Goal: Transaction & Acquisition: Book appointment/travel/reservation

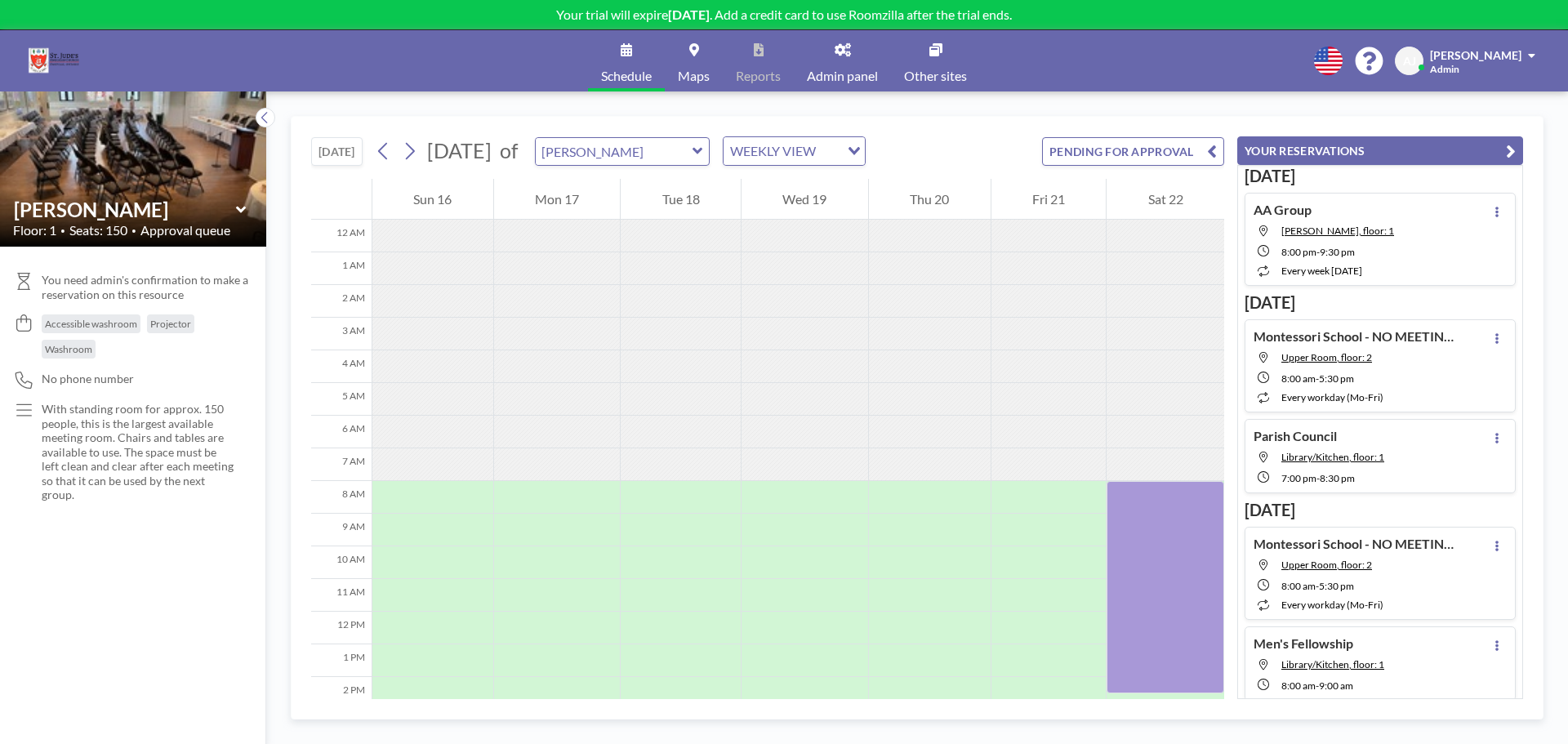
scroll to position [313, 0]
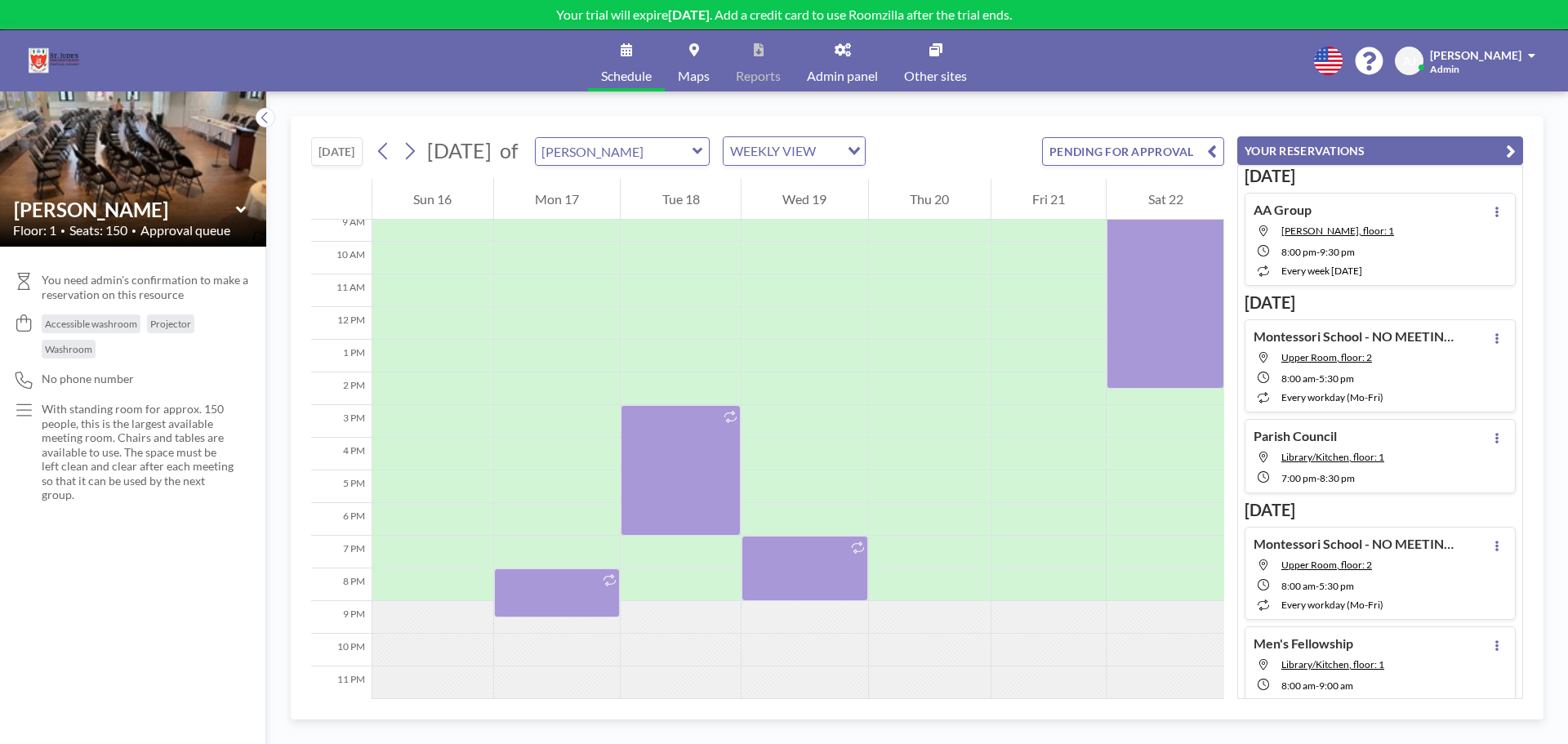
click at [323, 158] on button "[DATE]" at bounding box center [337, 152] width 52 height 29
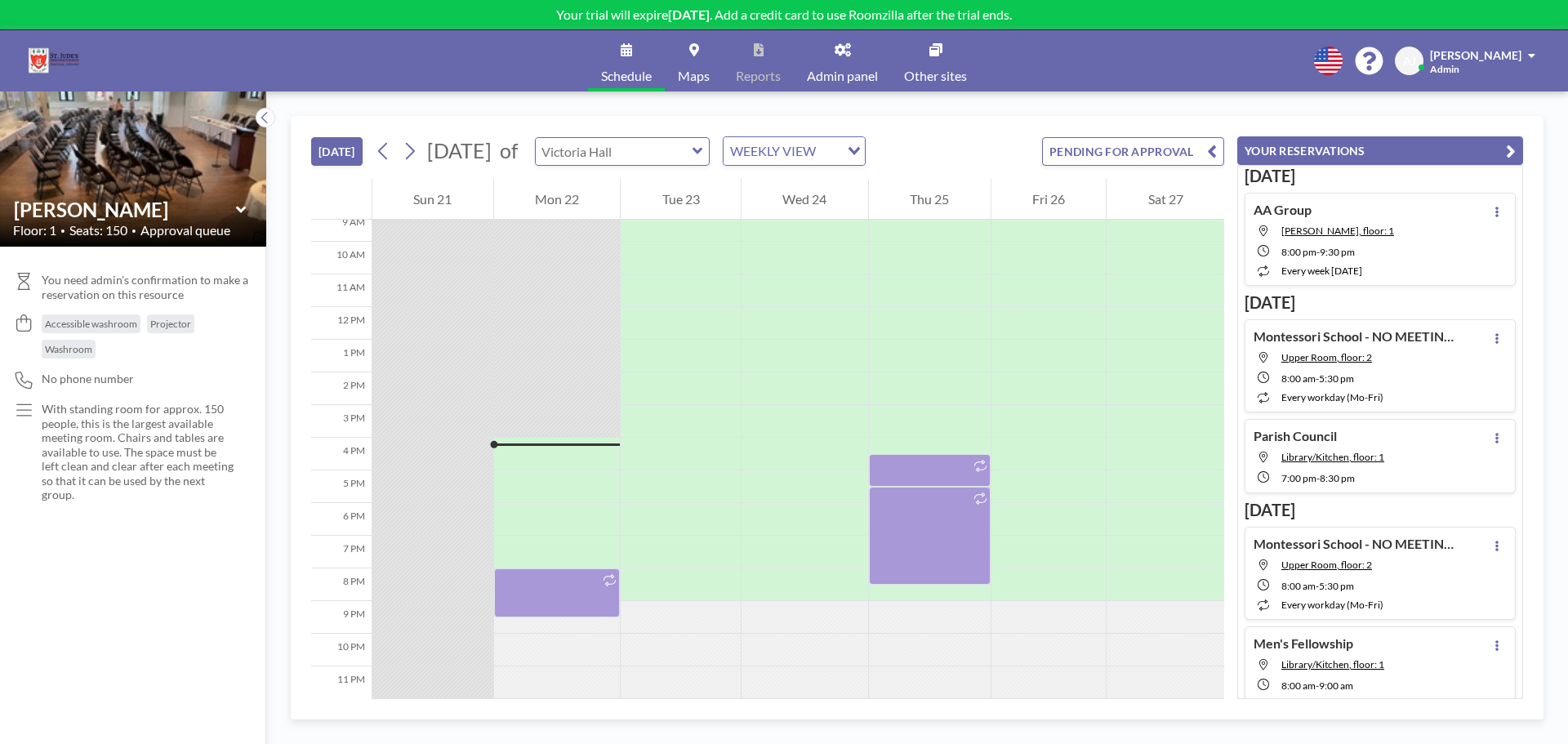
click at [692, 151] on input "text" at bounding box center [614, 152] width 157 height 27
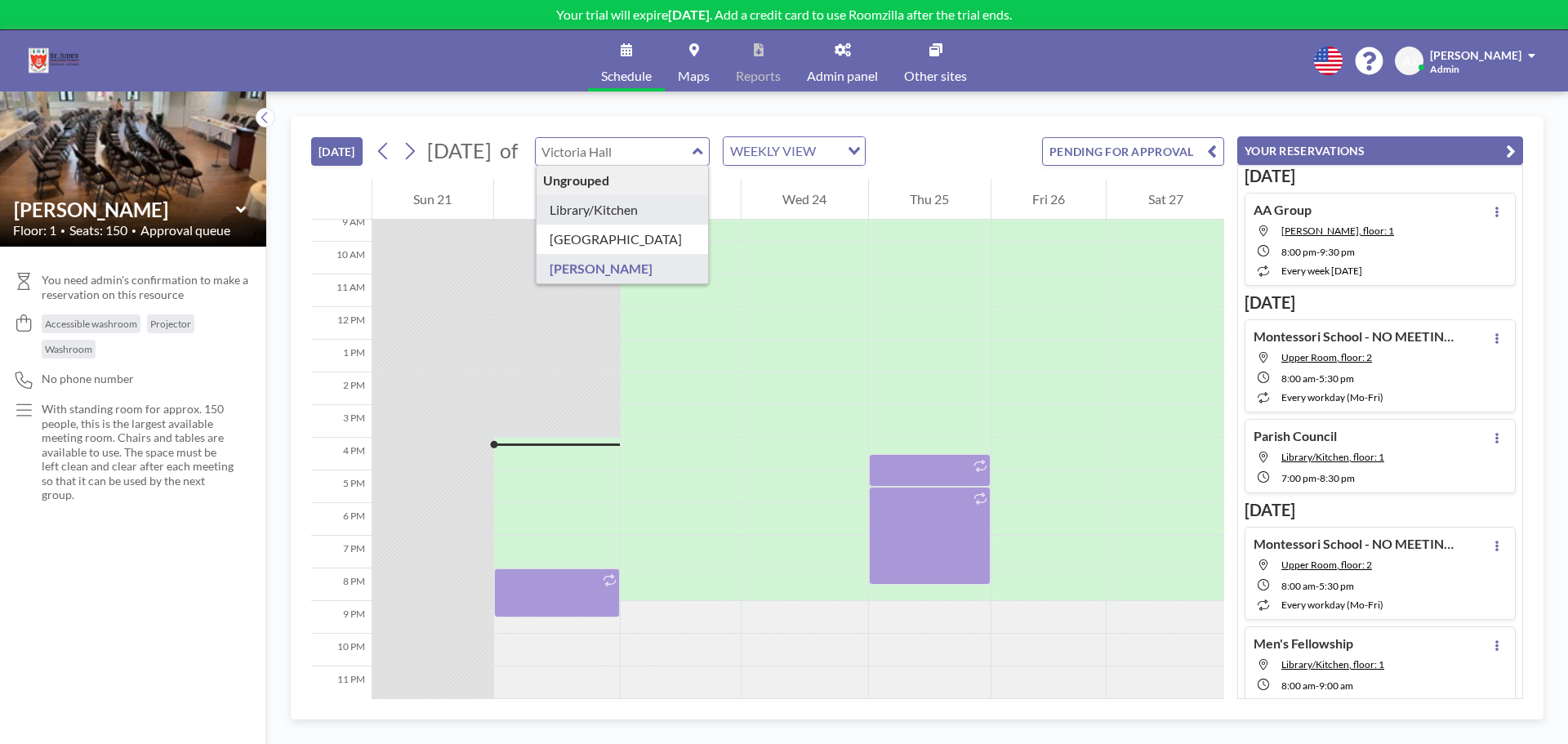
type input "Library/Kitchen"
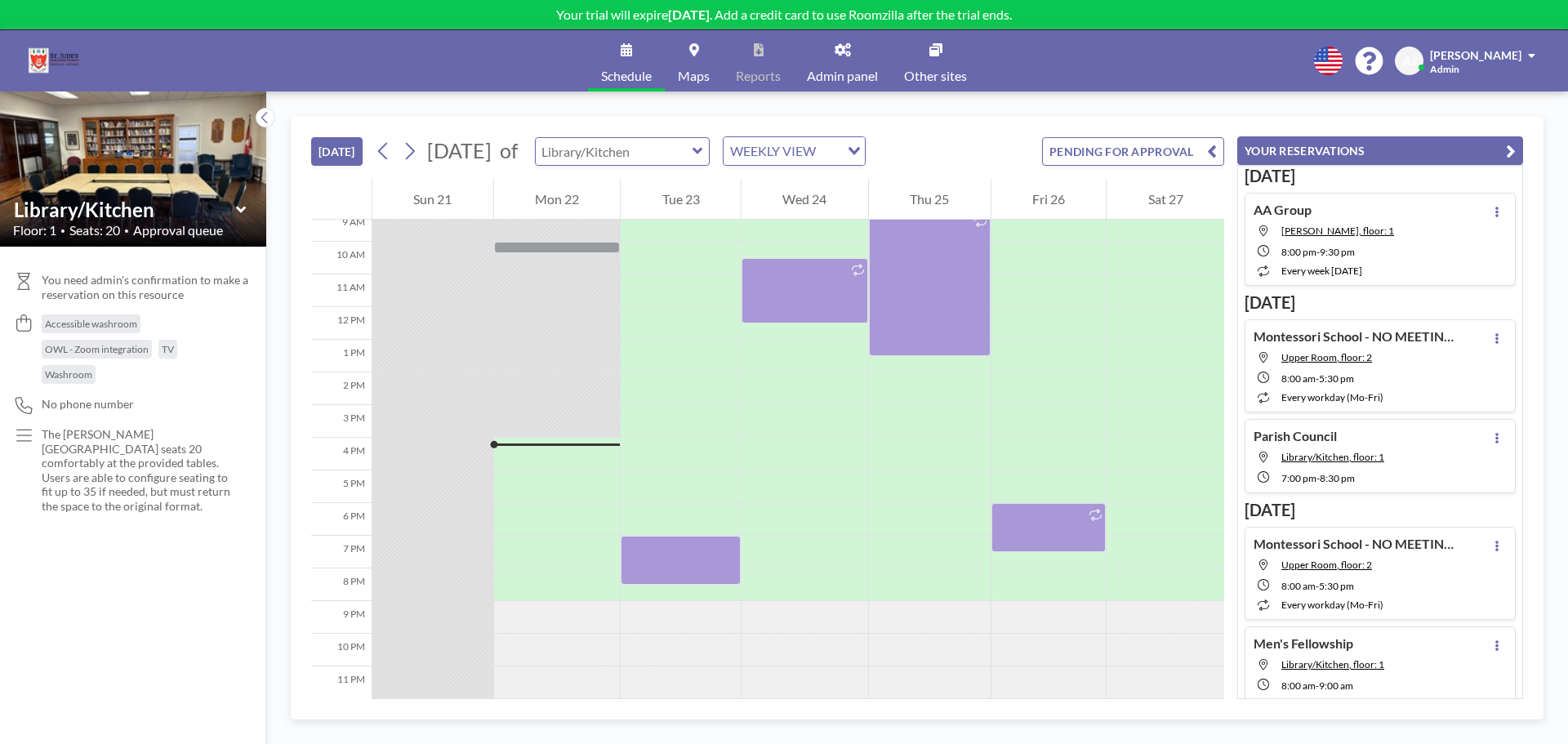
click at [692, 161] on input "text" at bounding box center [614, 152] width 157 height 27
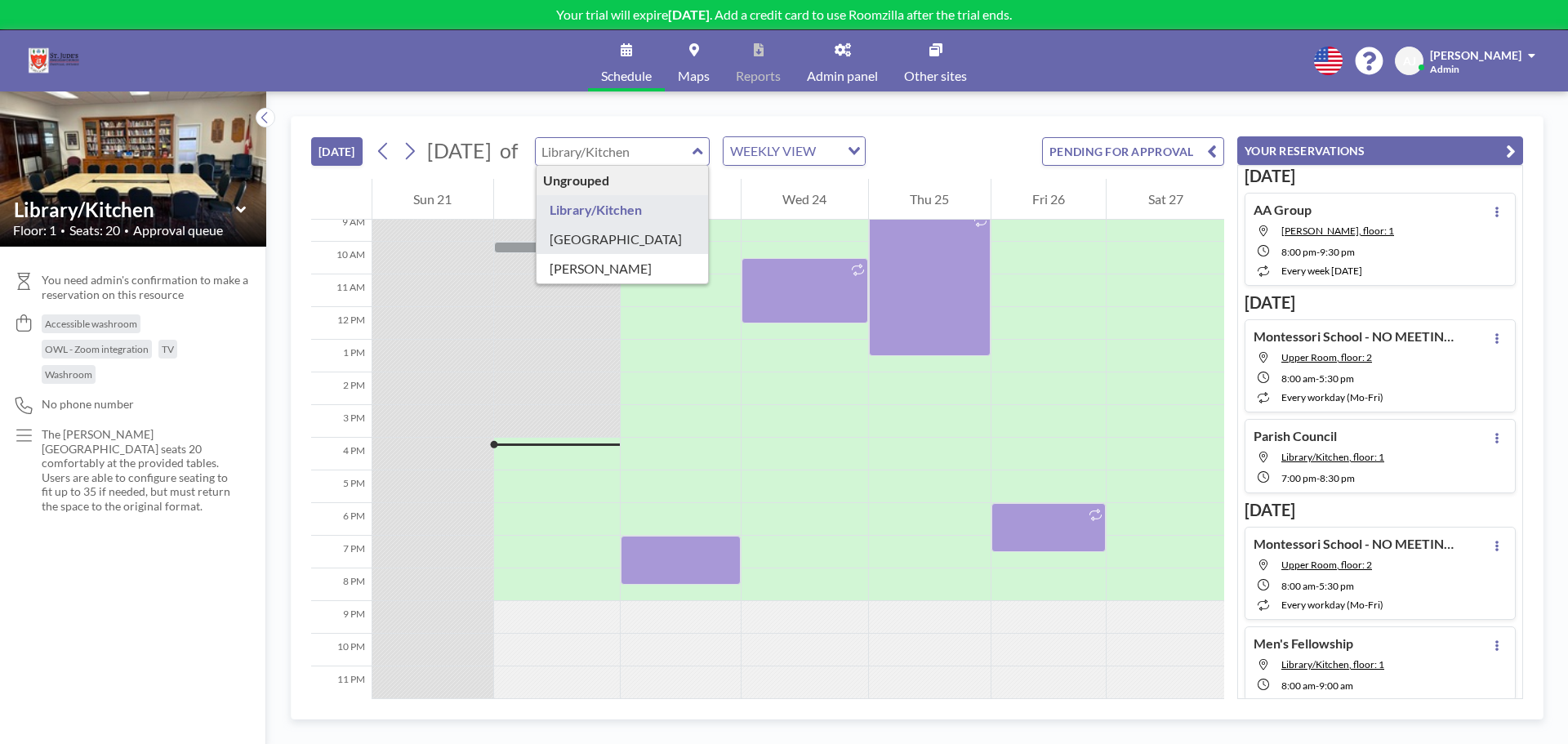
type input "[GEOGRAPHIC_DATA]"
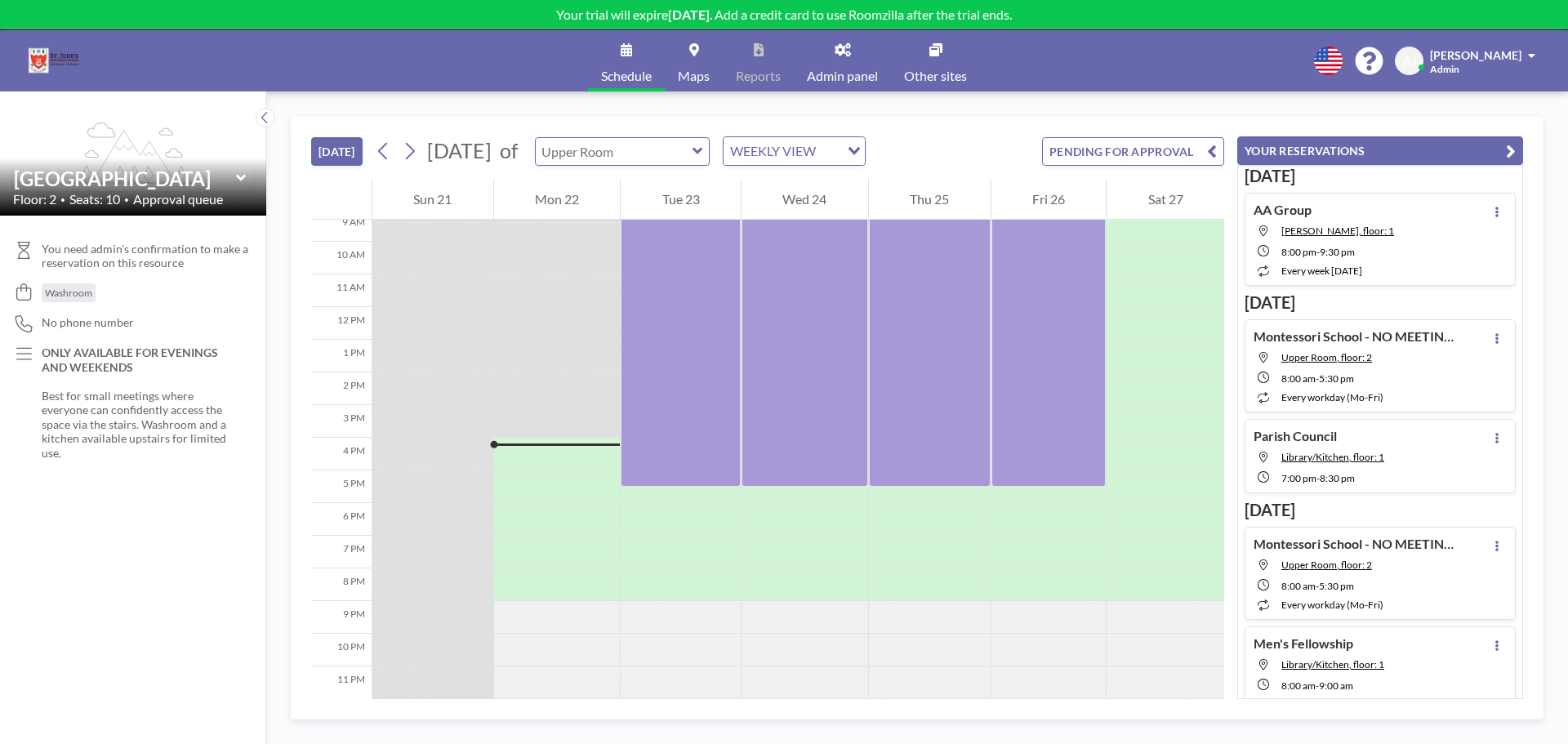
click at [692, 152] on input "text" at bounding box center [614, 152] width 157 height 27
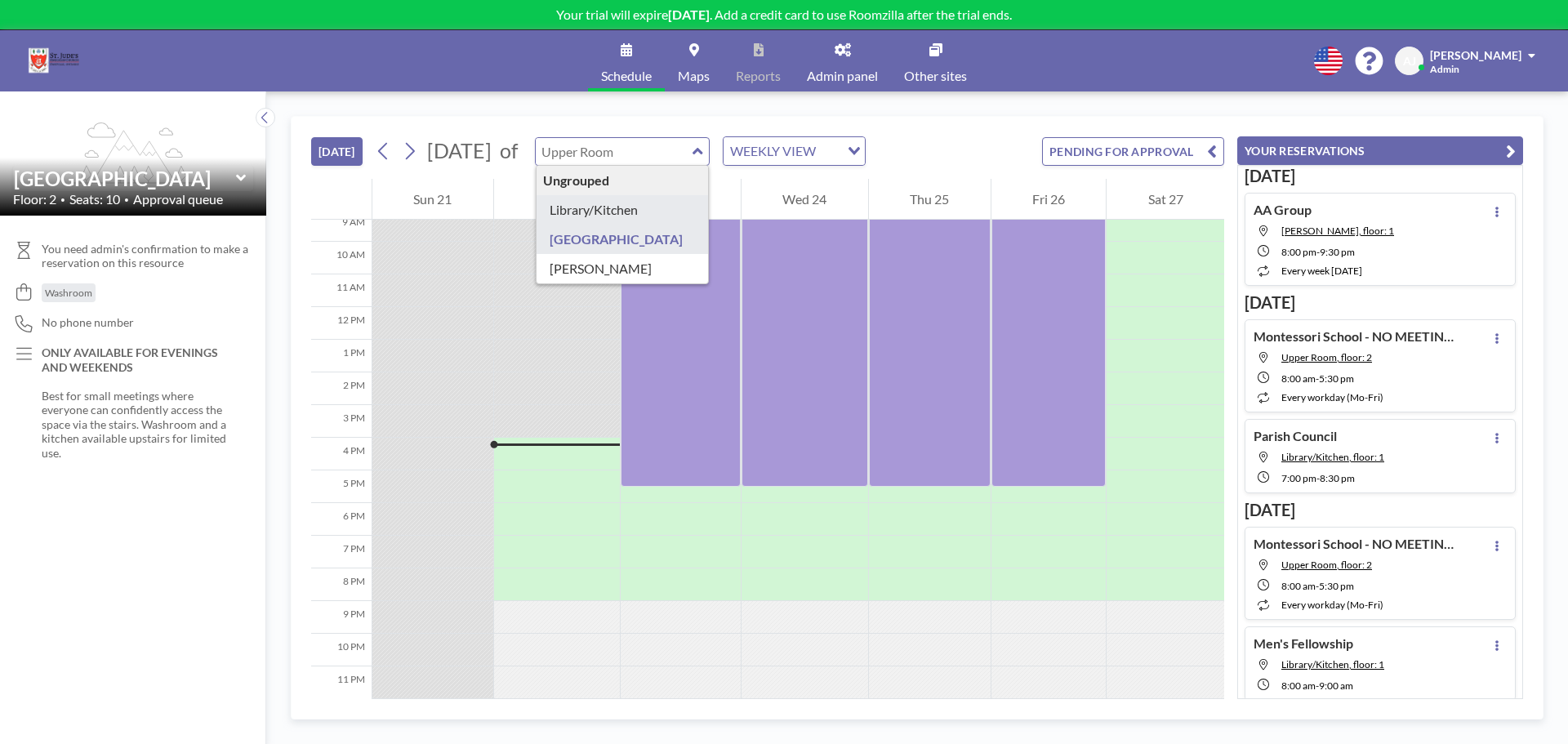
type input "Library/Kitchen"
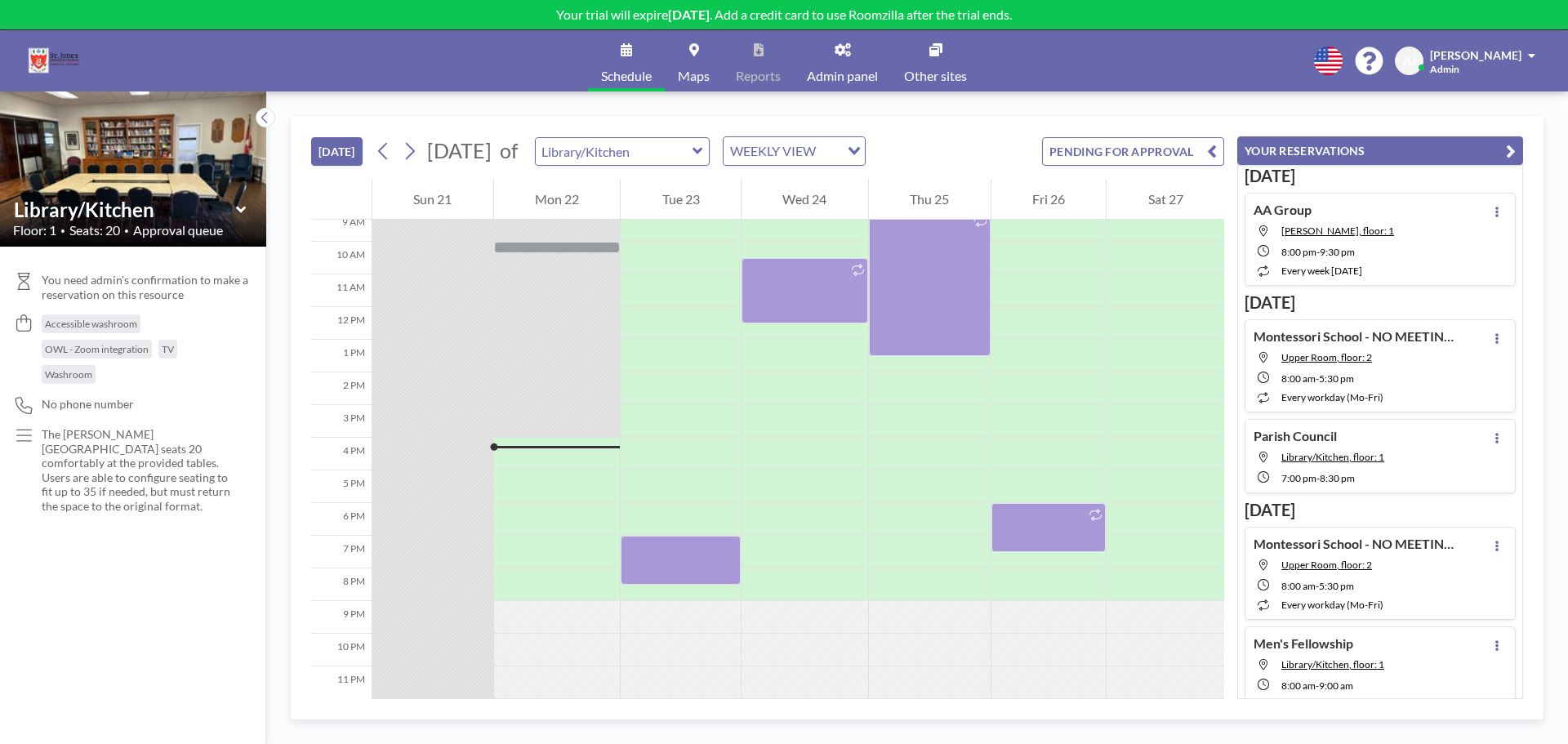
click at [1159, 67] on div "Schedule Maps Reports Admin panel Other sites English Polski 日本語 Española [PERS…" at bounding box center [784, 60] width 1568 height 61
click at [992, 123] on div "[DATE] [DATE] of Library/Kitchen WEEKLY VIEW Loading... PENDING FOR APPROVAL" at bounding box center [768, 147] width 913 height 62
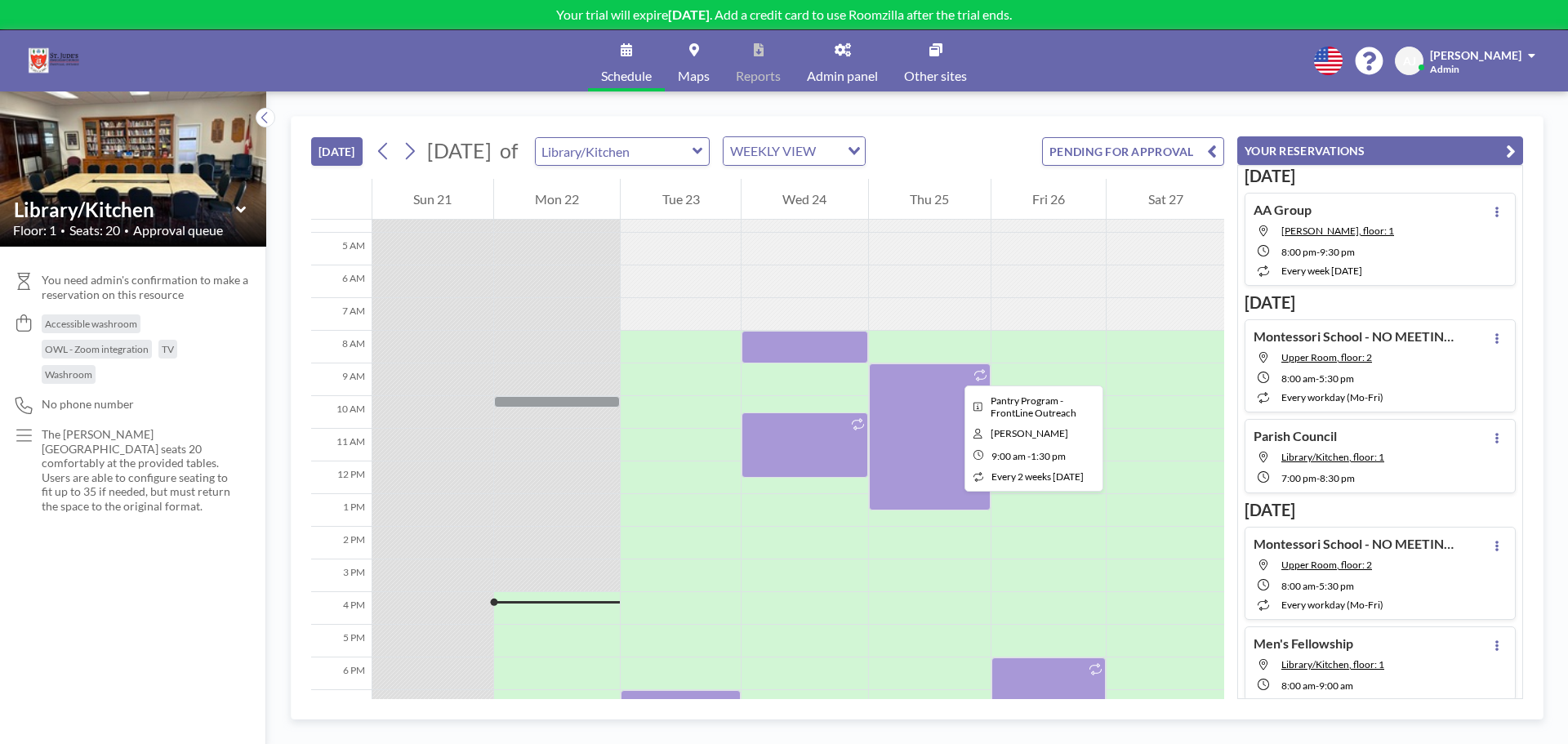
scroll to position [150, 0]
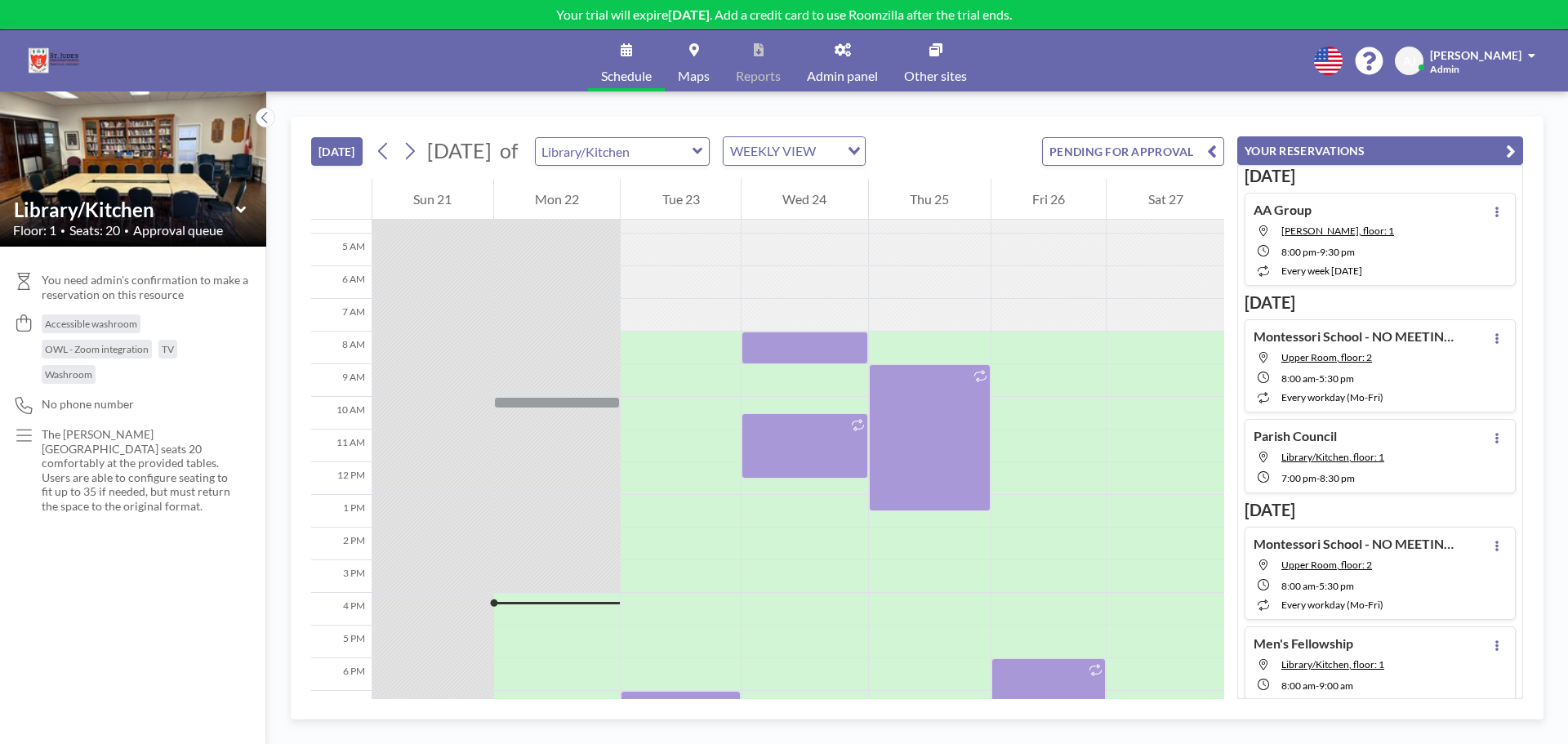
click at [1010, 126] on div "[DATE] [DATE] of Library/Kitchen WEEKLY VIEW Loading... PENDING FOR APPROVAL" at bounding box center [768, 147] width 913 height 62
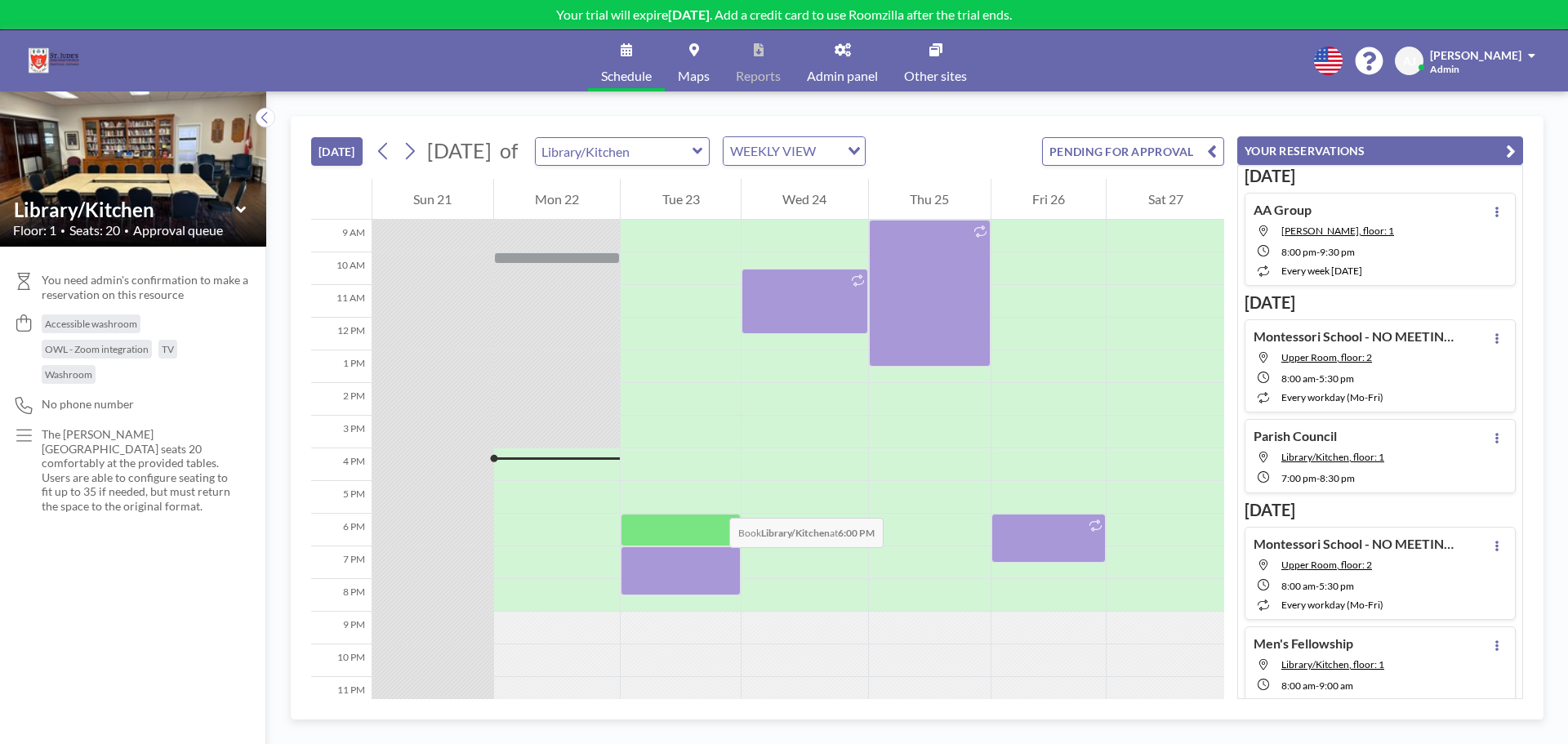
scroll to position [313, 0]
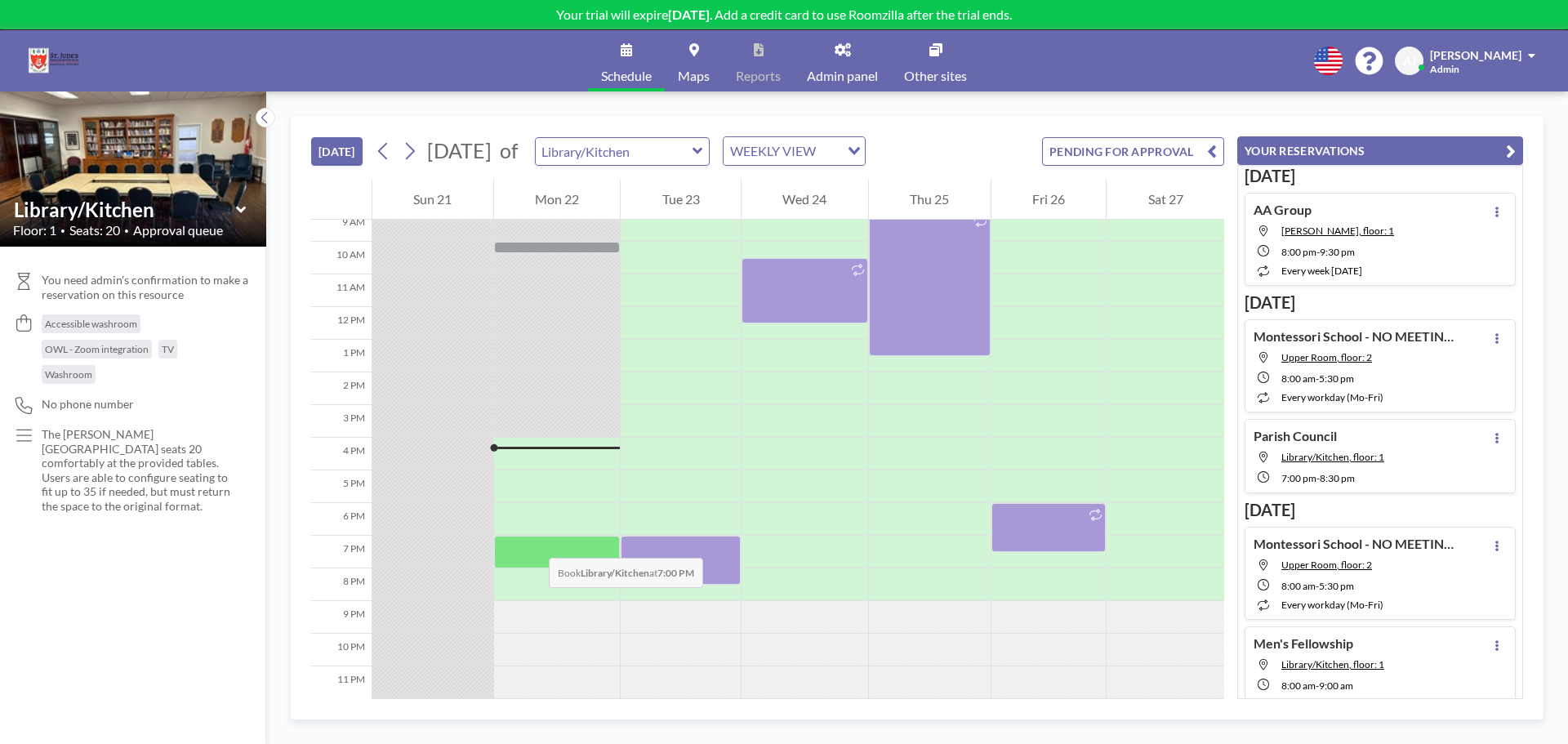
click at [533, 542] on div at bounding box center [557, 551] width 126 height 32
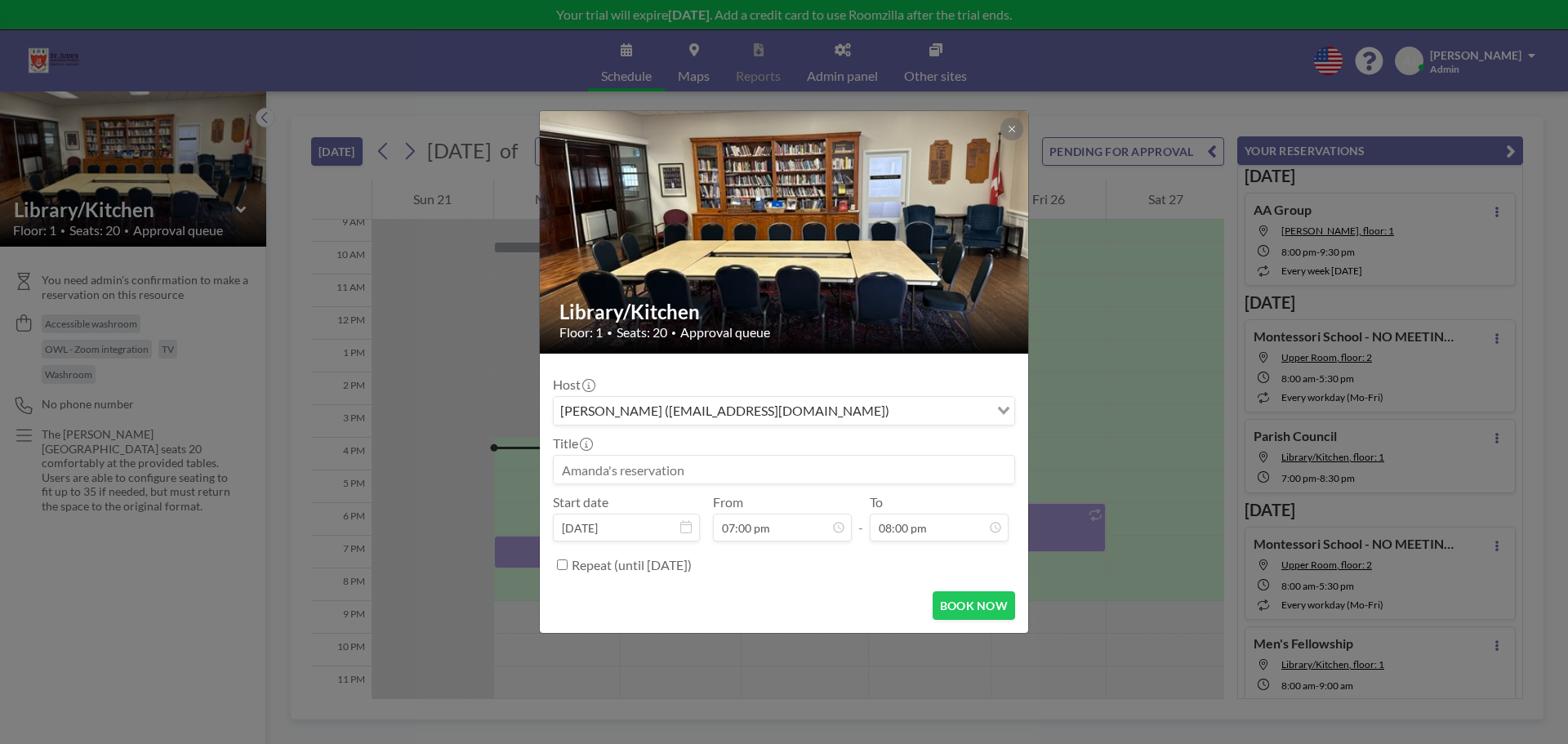
click at [666, 474] on input at bounding box center [784, 470] width 461 height 28
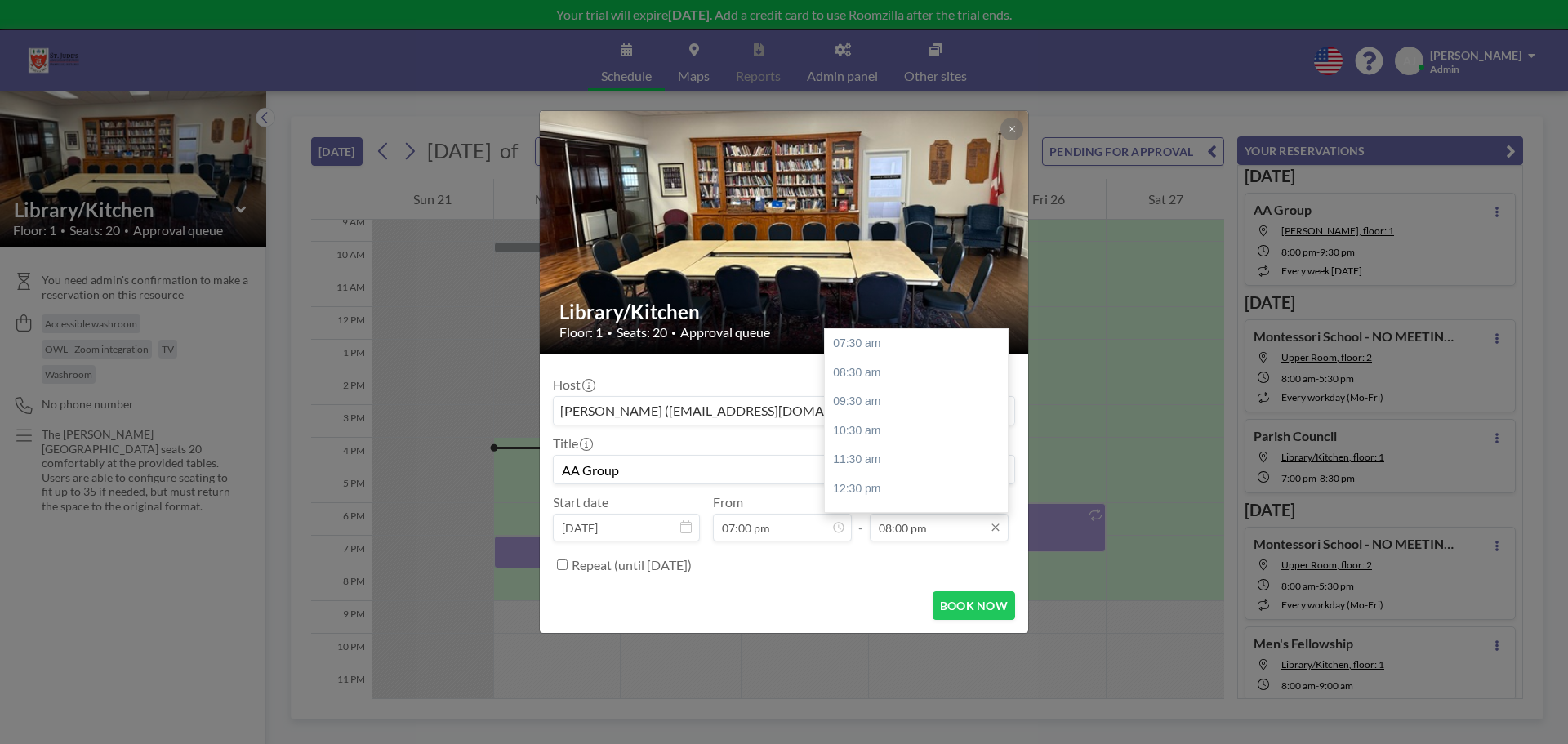
type input "AA Group"
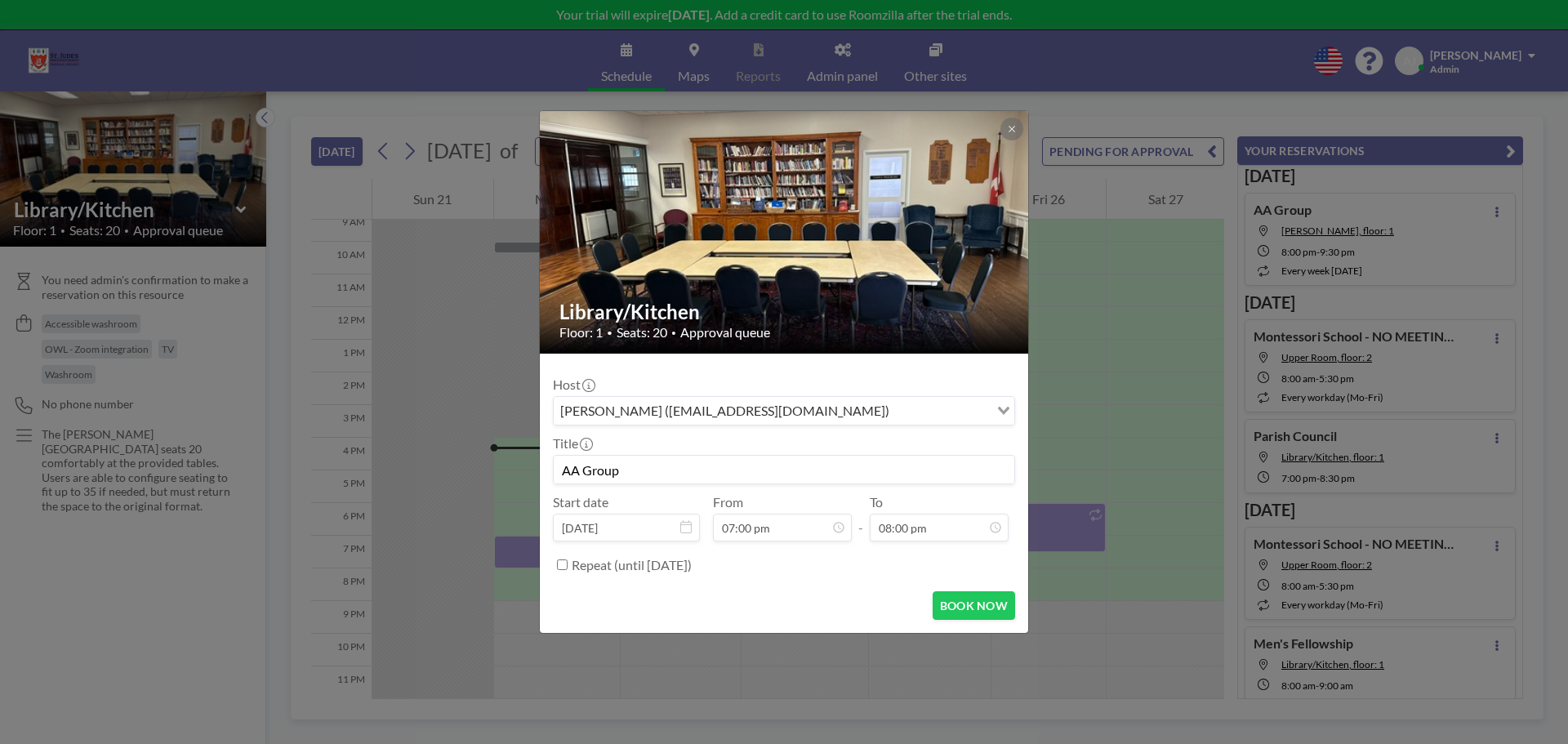
drag, startPoint x: 890, startPoint y: 527, endPoint x: 867, endPoint y: 521, distance: 23.8
click at [867, 521] on div "Start date [DATE] From 07:00 pm - To 08:00 pm 07:30 am 08:30 am 09:30 am 10:30 …" at bounding box center [784, 518] width 462 height 47
click at [966, 603] on button "BOOK NOW" at bounding box center [974, 606] width 82 height 29
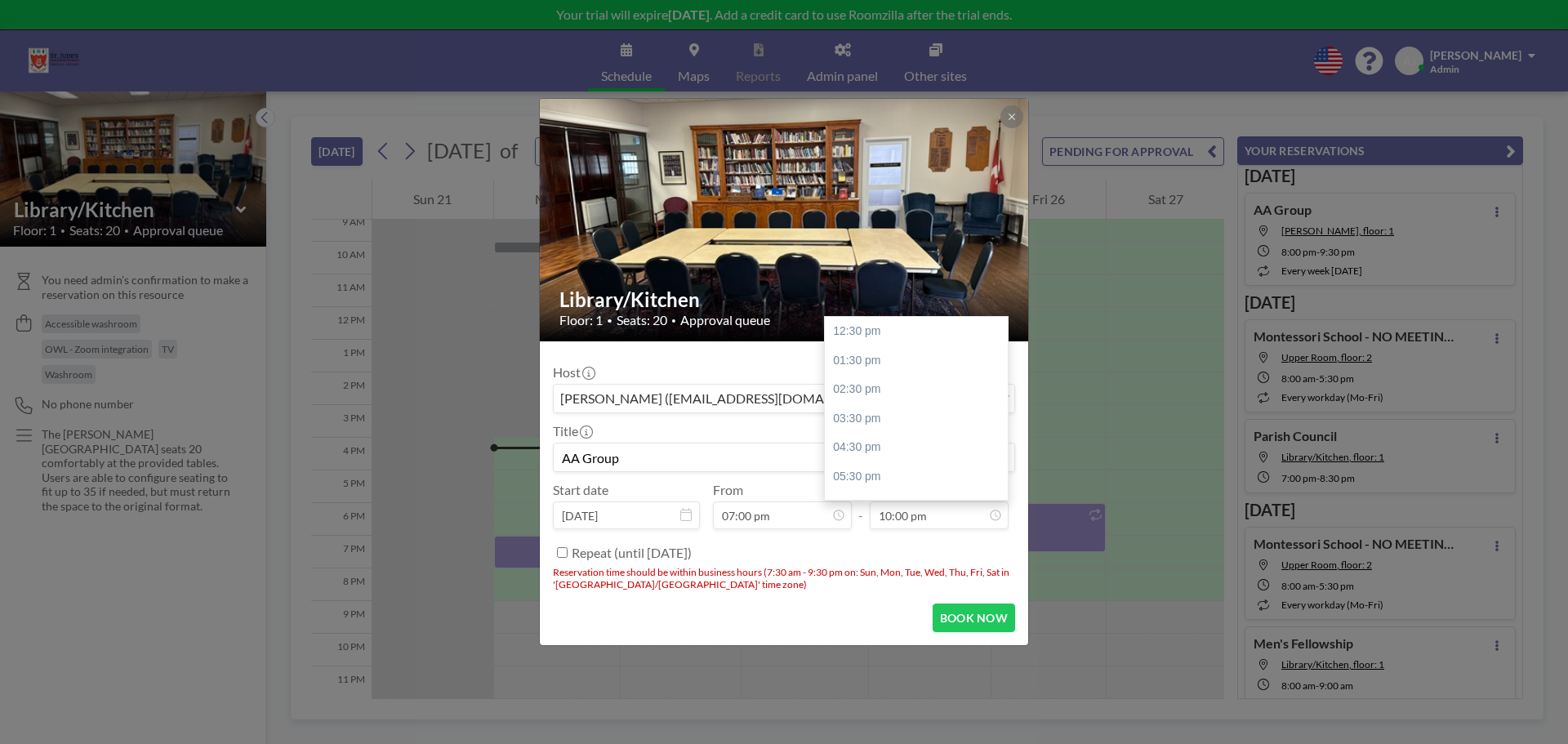
scroll to position [253, 0]
click at [871, 483] on div "09:30 pm" at bounding box center [920, 485] width 191 height 30
type input "09:30 pm"
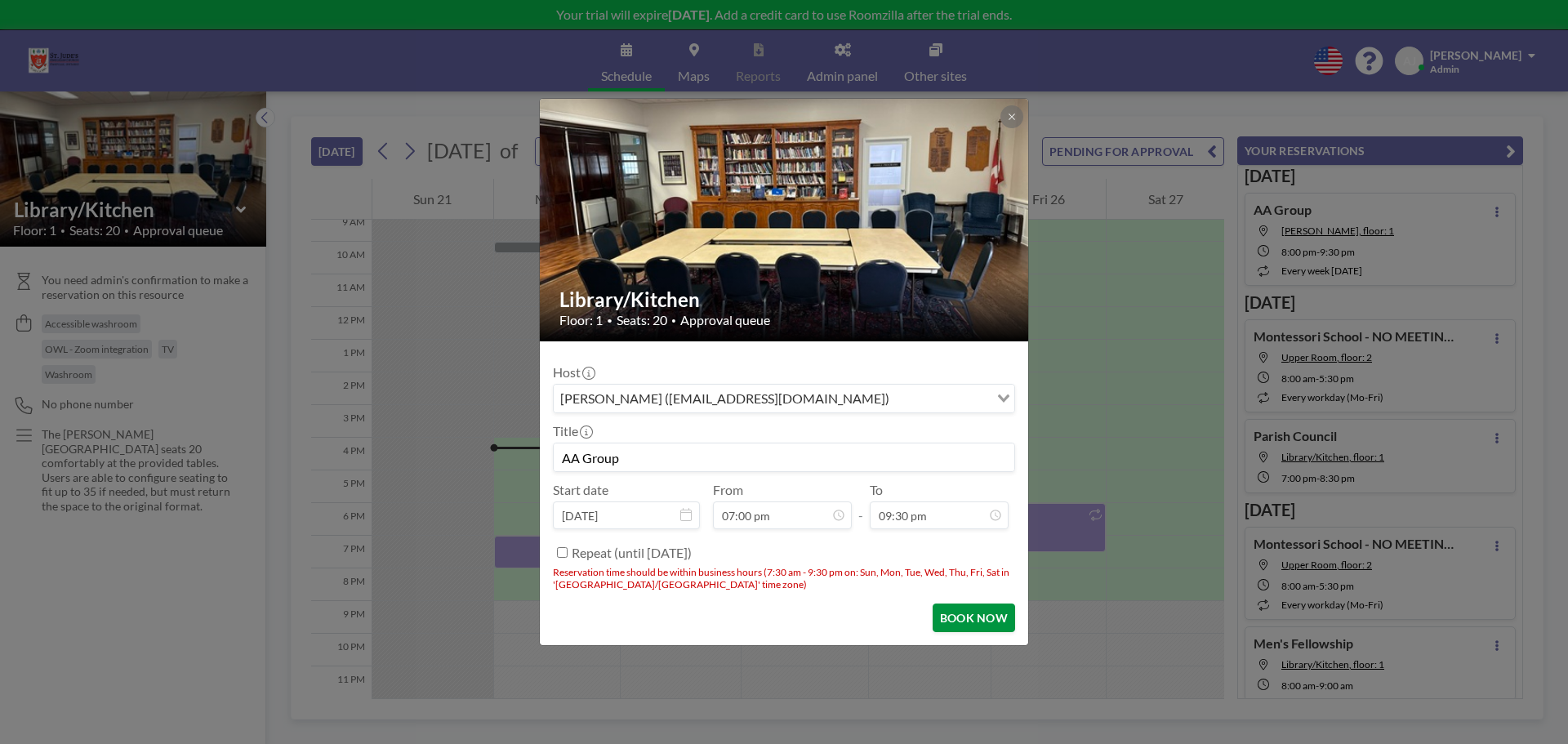
click at [978, 617] on button "BOOK NOW" at bounding box center [974, 618] width 82 height 29
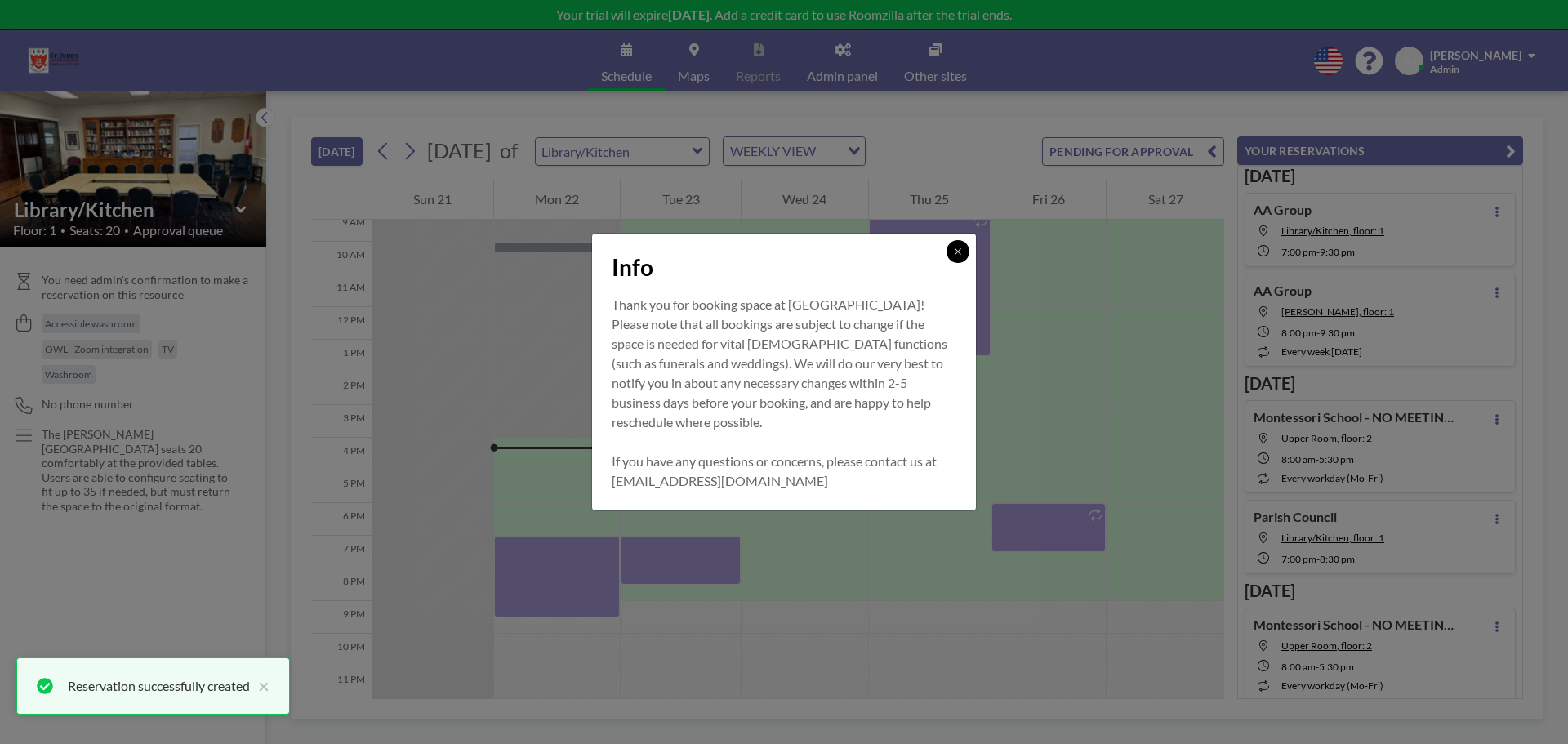
click at [964, 246] on button at bounding box center [958, 252] width 23 height 23
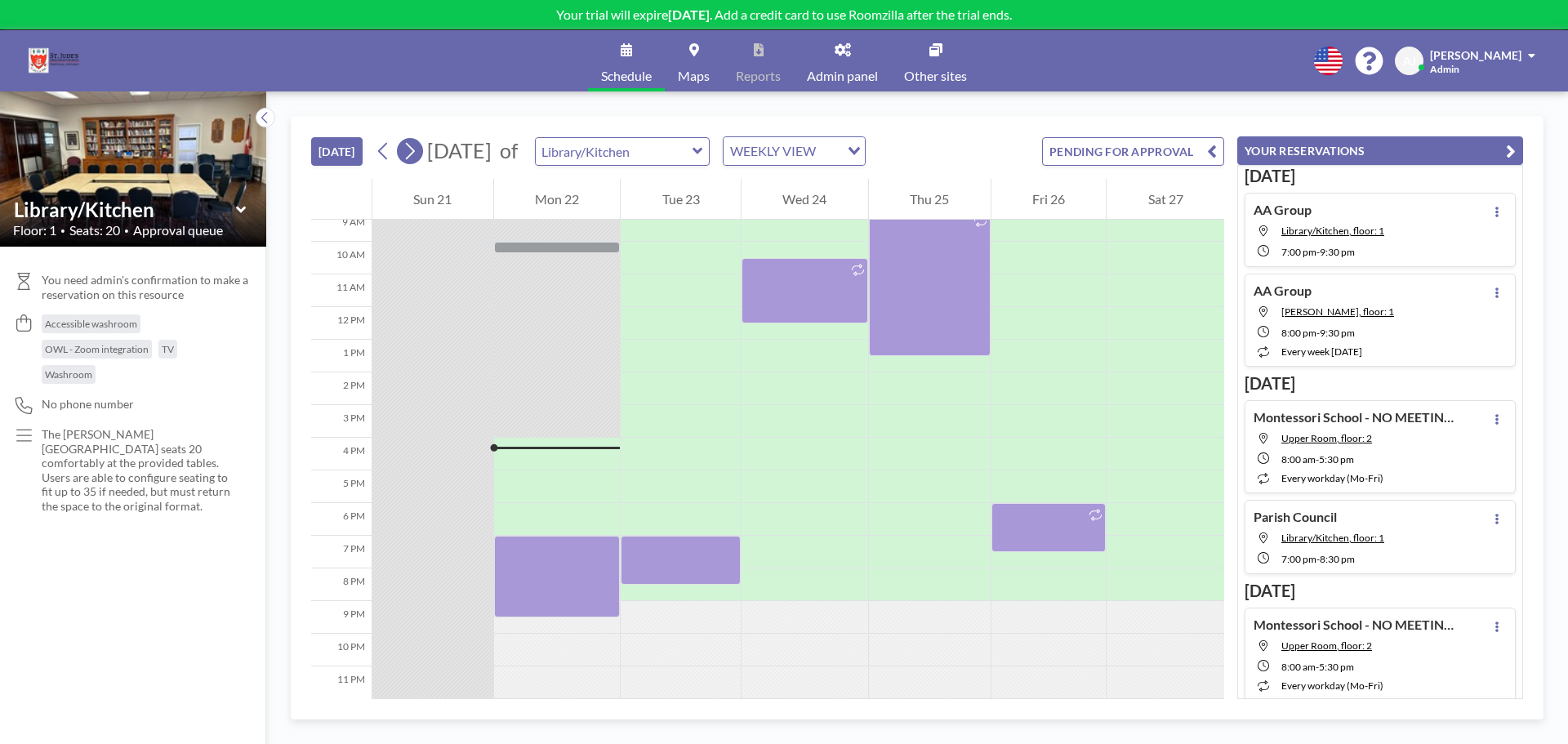
click at [415, 157] on icon at bounding box center [410, 151] width 16 height 25
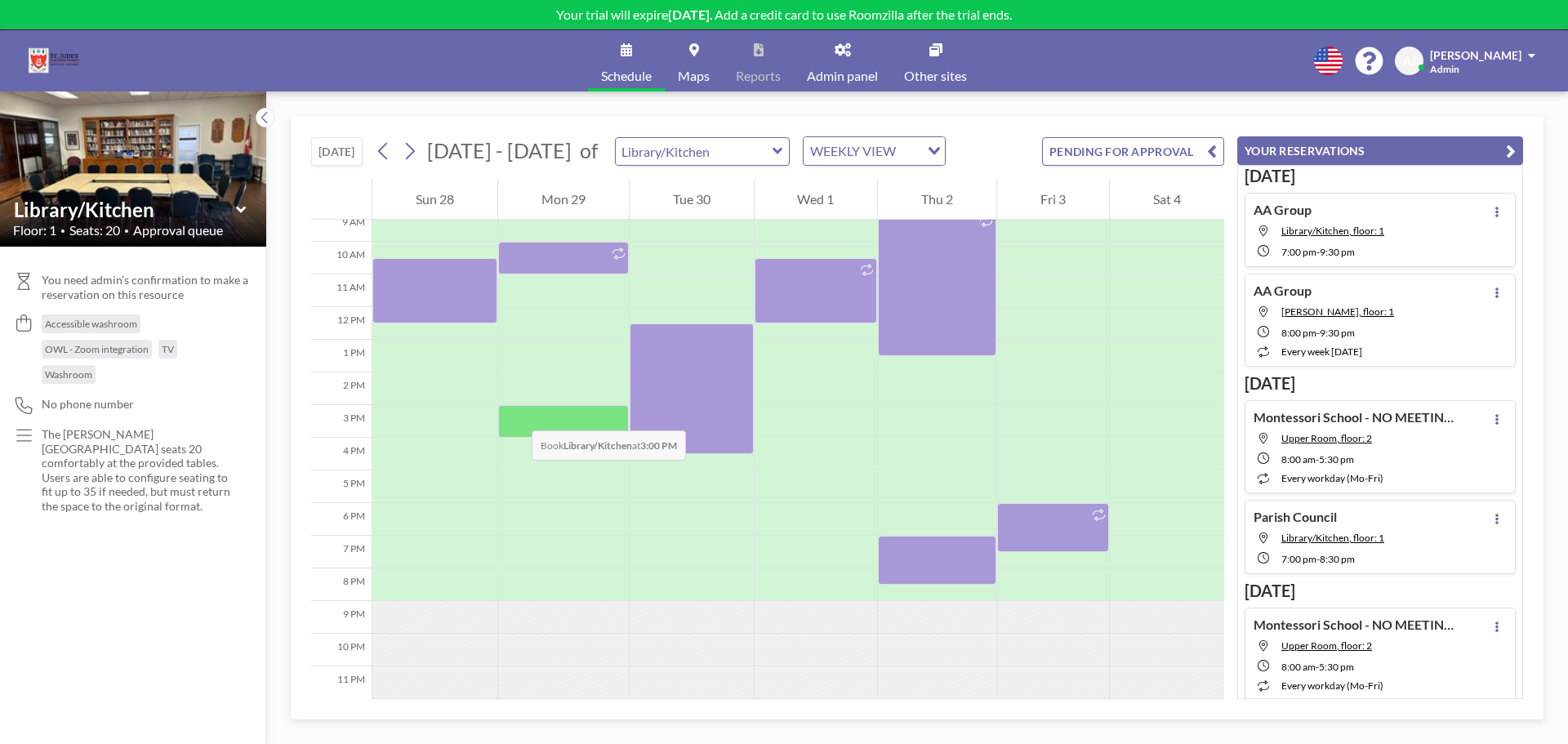
scroll to position [313, 0]
click at [397, 152] on button at bounding box center [384, 152] width 26 height 26
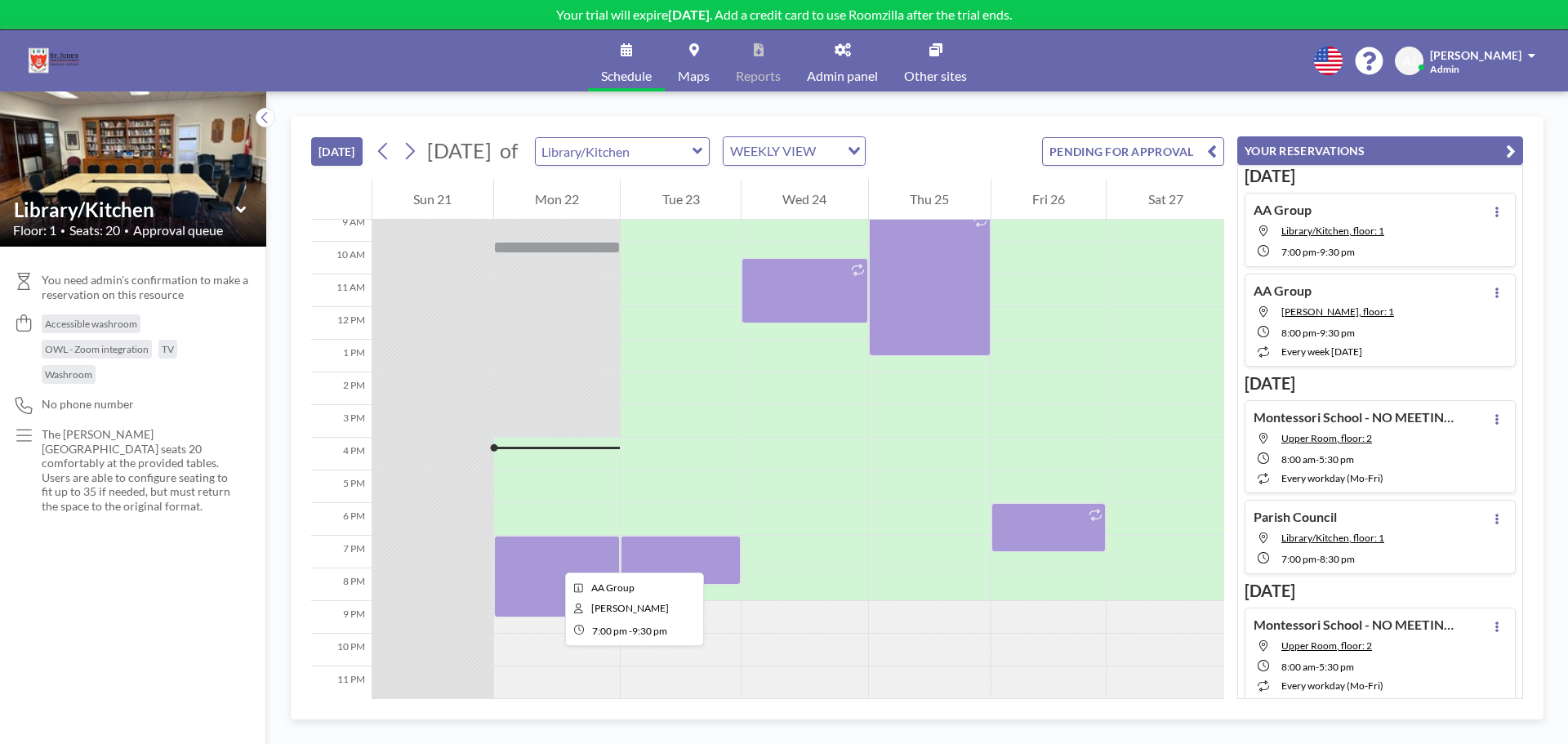
click at [552, 557] on div at bounding box center [557, 576] width 126 height 81
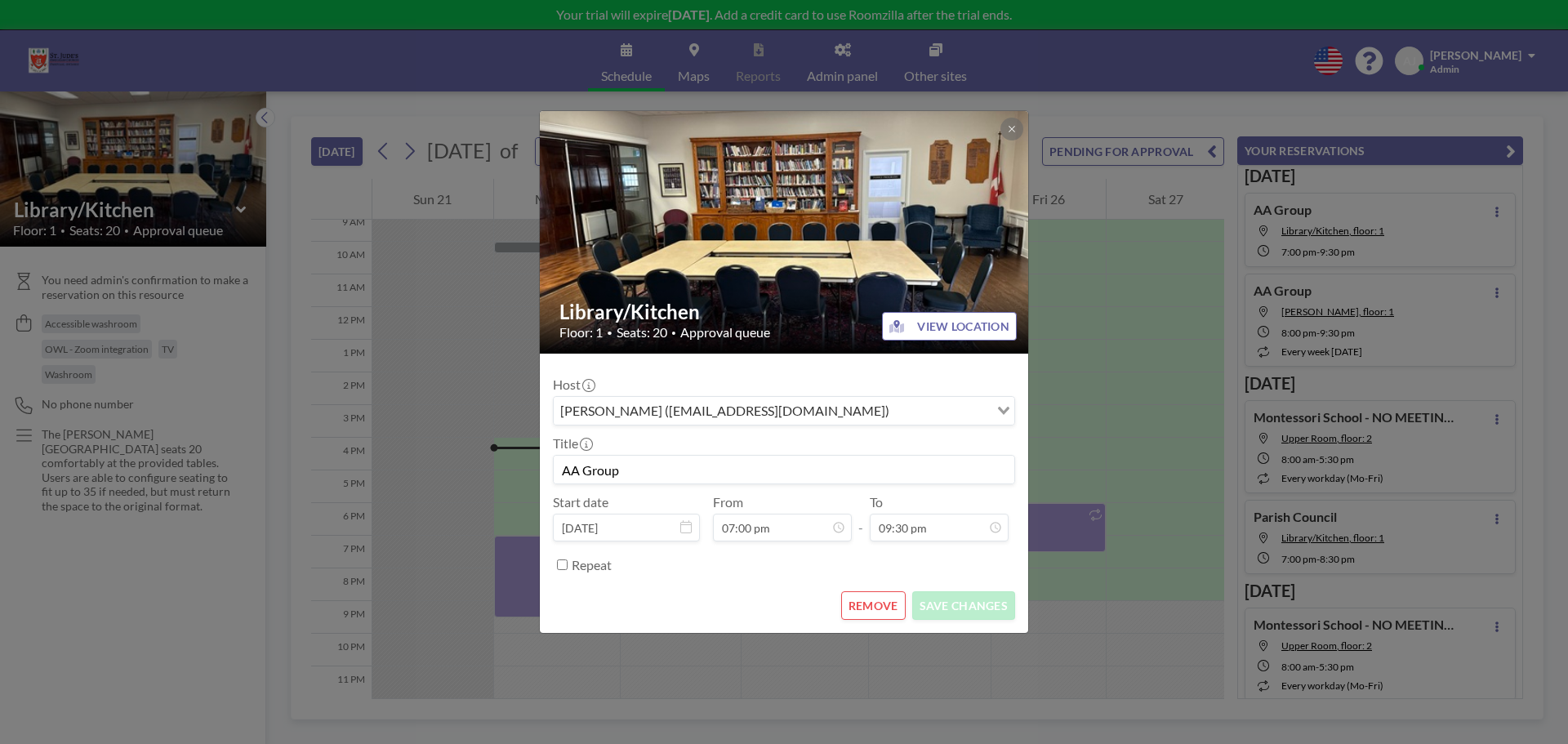
click at [874, 599] on button "REMOVE" at bounding box center [874, 606] width 65 height 29
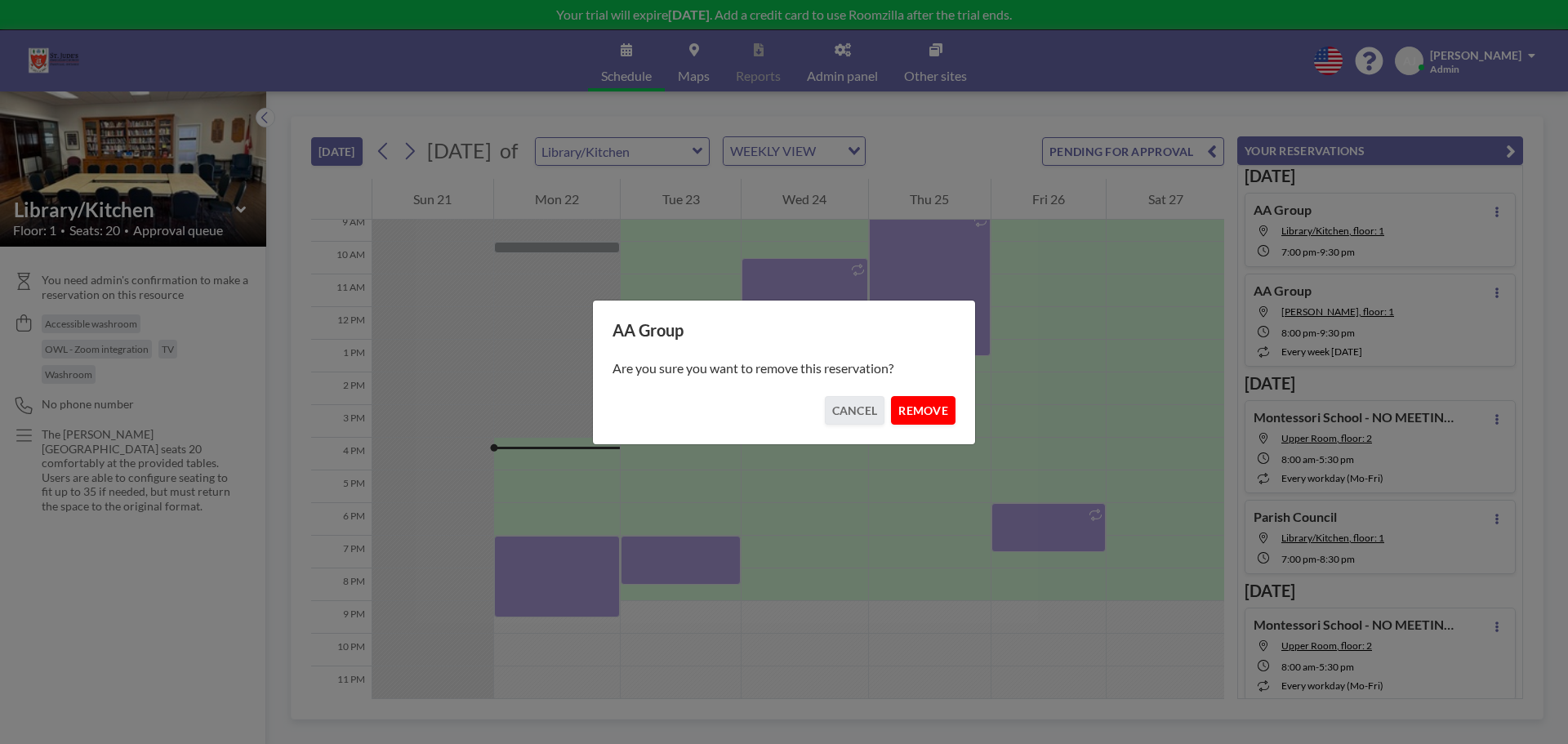
click at [924, 415] on button "REMOVE" at bounding box center [924, 410] width 65 height 29
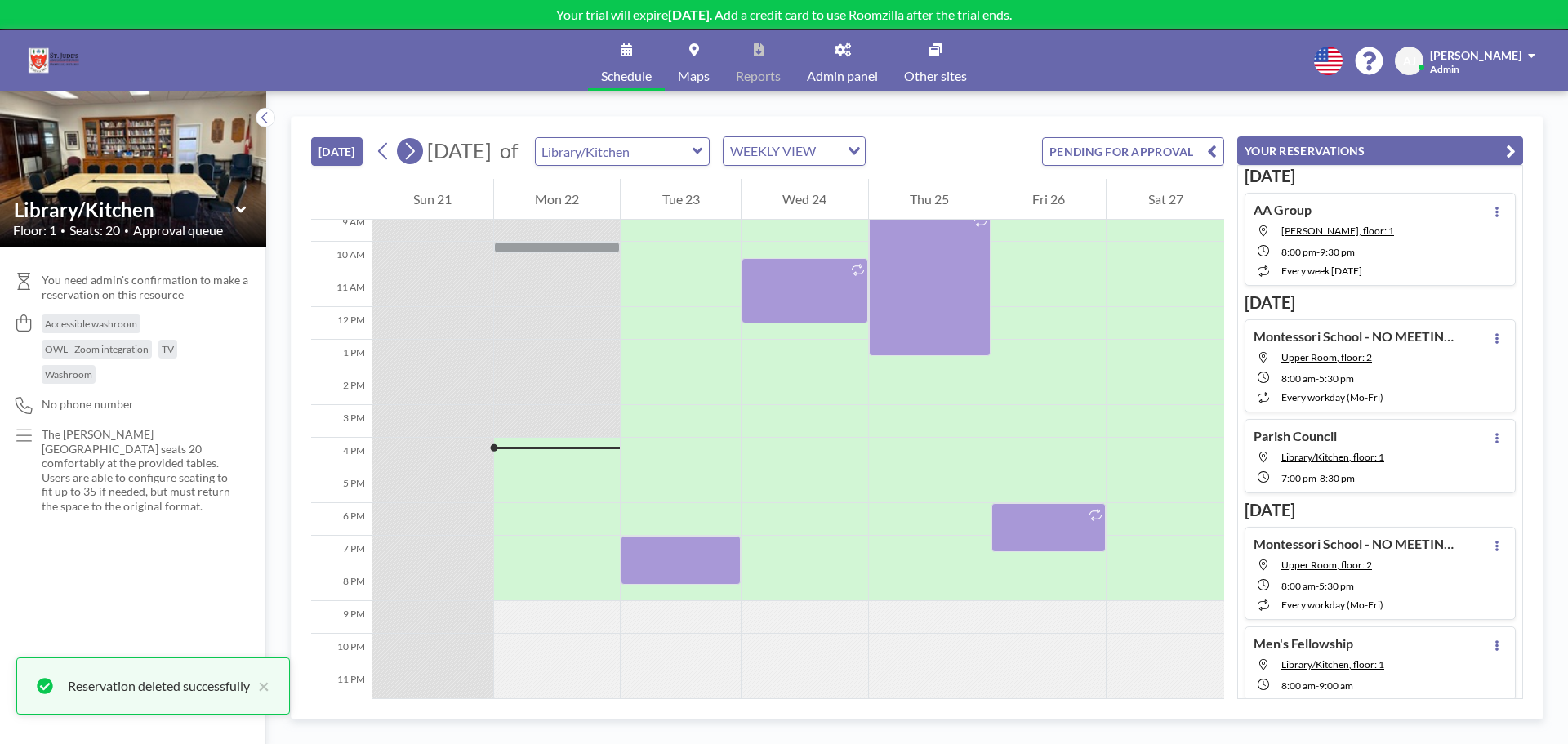
click at [414, 150] on icon at bounding box center [410, 151] width 16 height 25
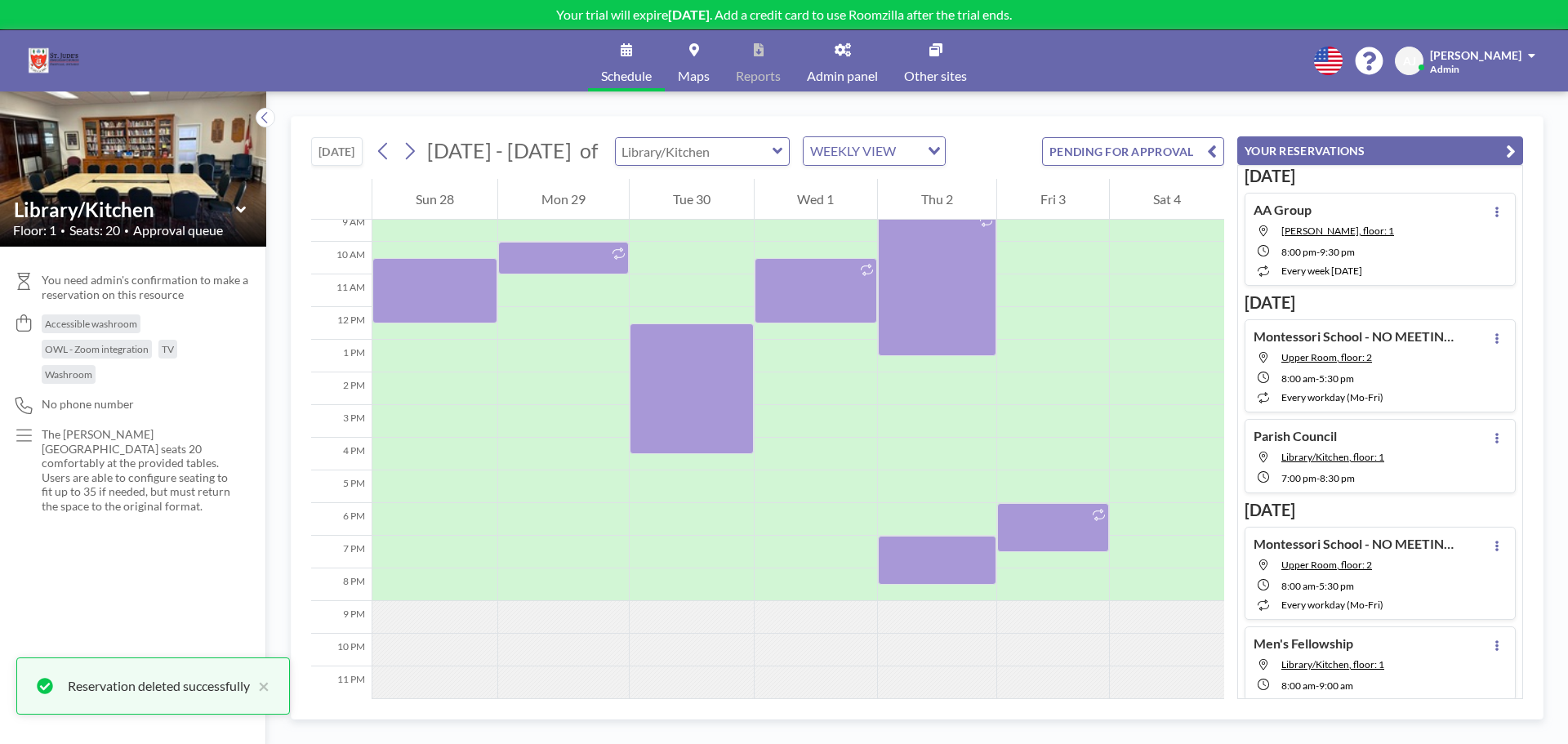
click at [709, 164] on div at bounding box center [703, 152] width 175 height 29
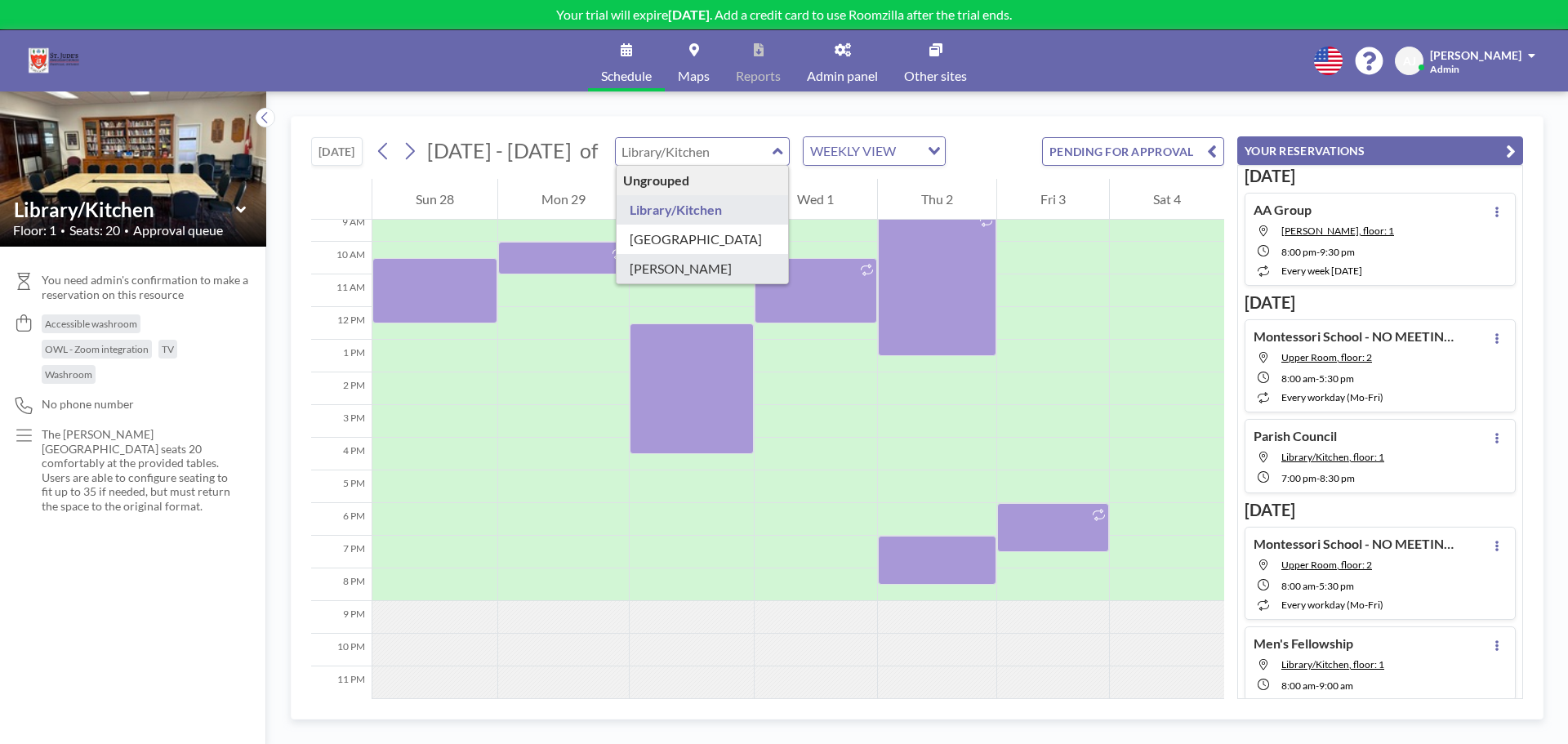
type input "[PERSON_NAME]"
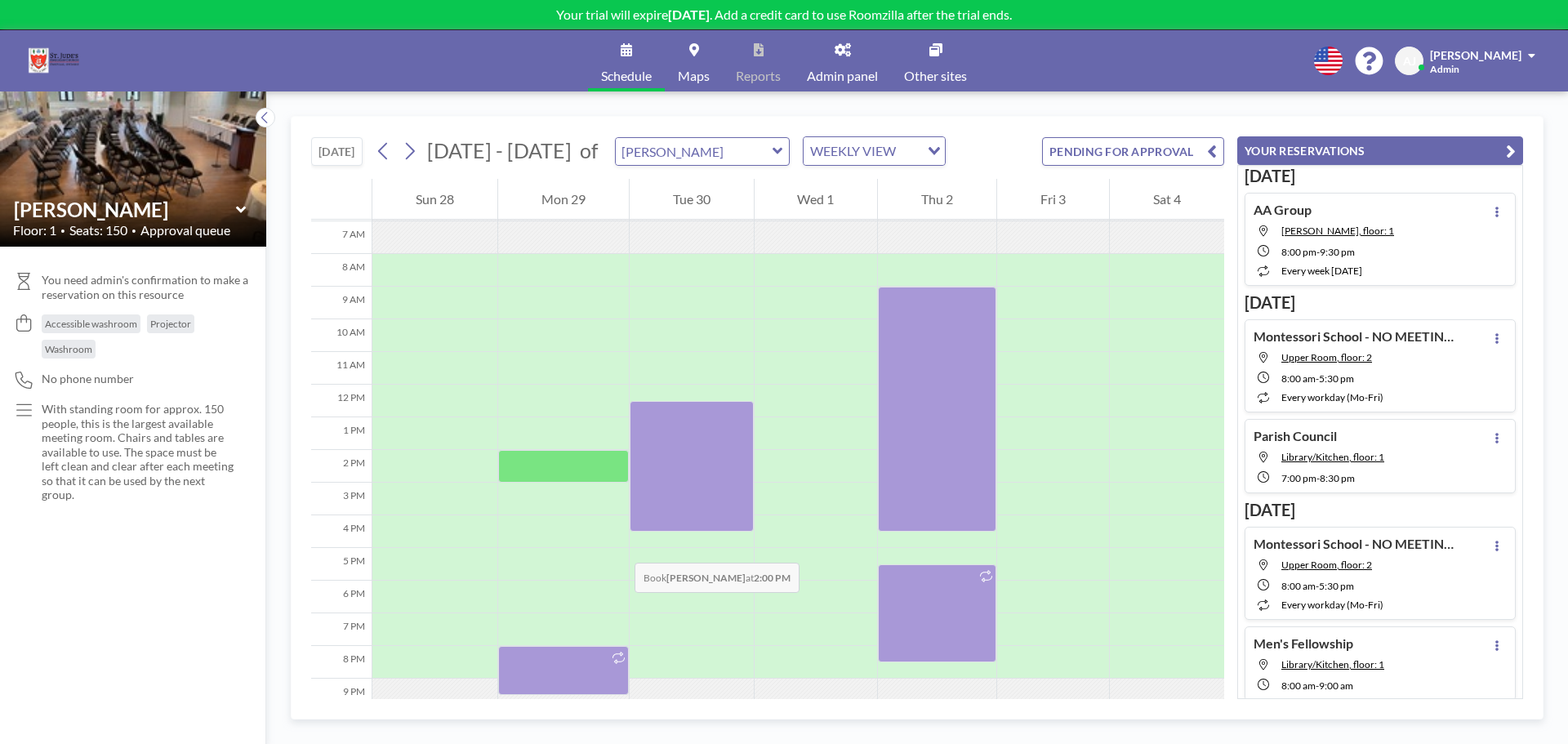
scroll to position [150, 0]
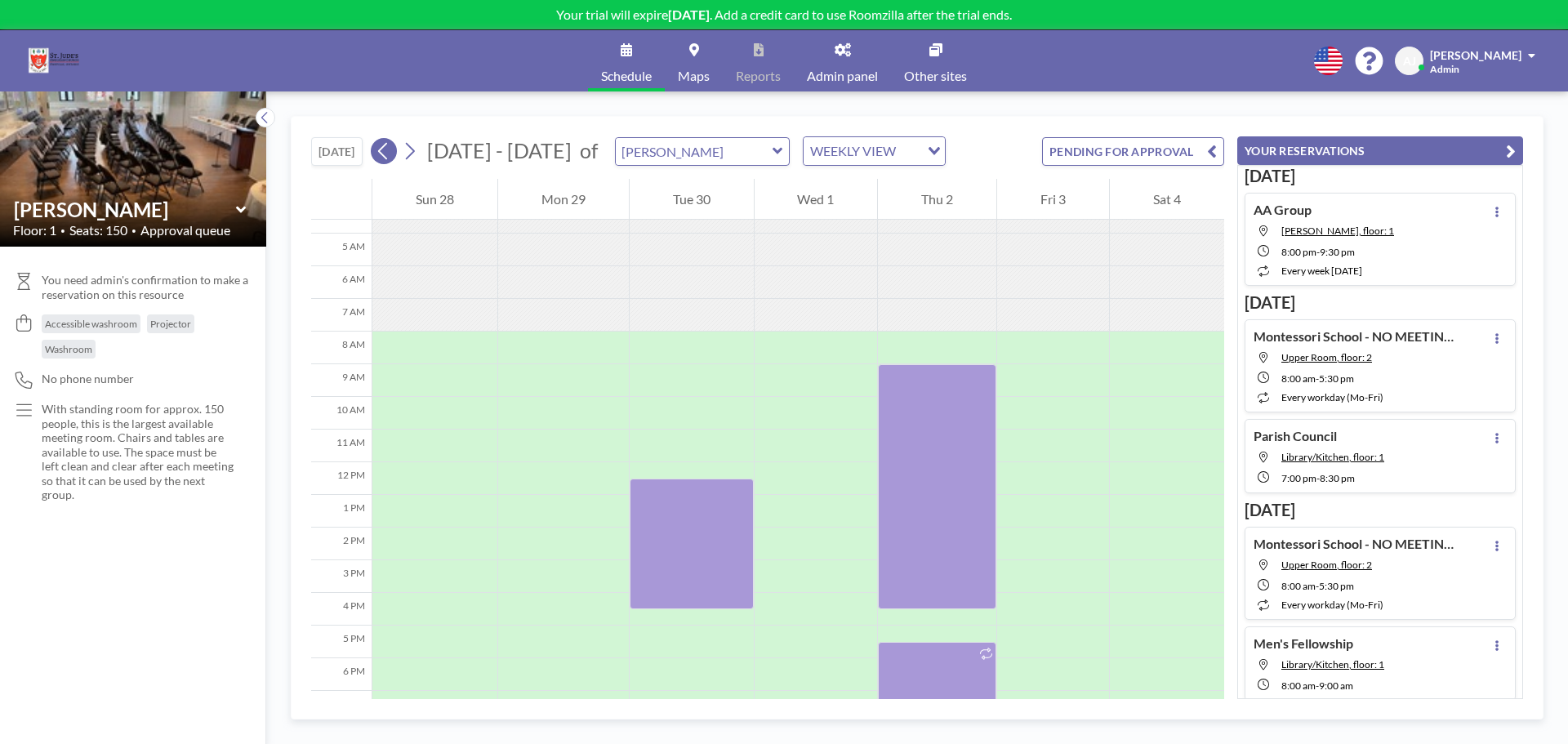
click at [384, 146] on icon at bounding box center [384, 151] width 16 height 25
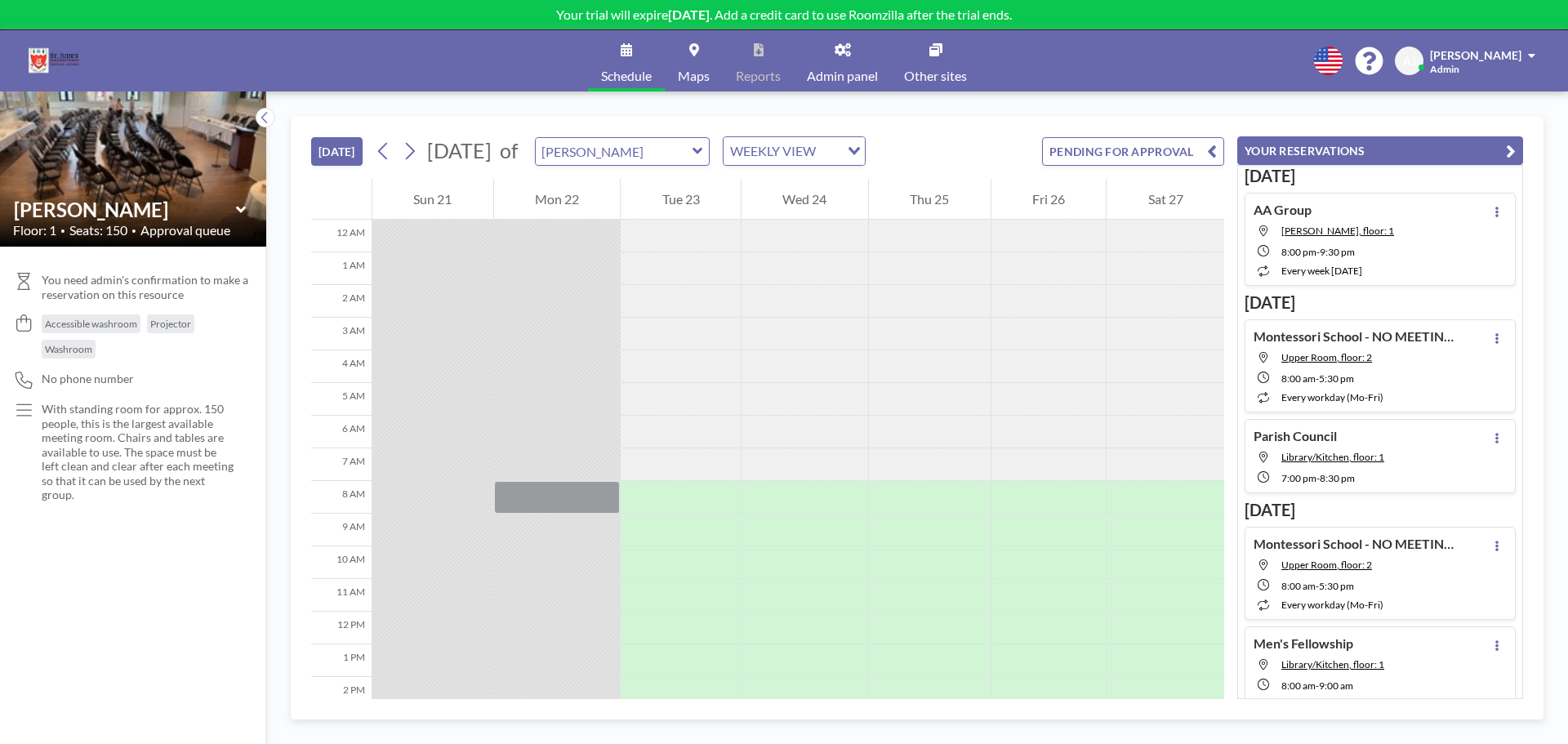
scroll to position [313, 0]
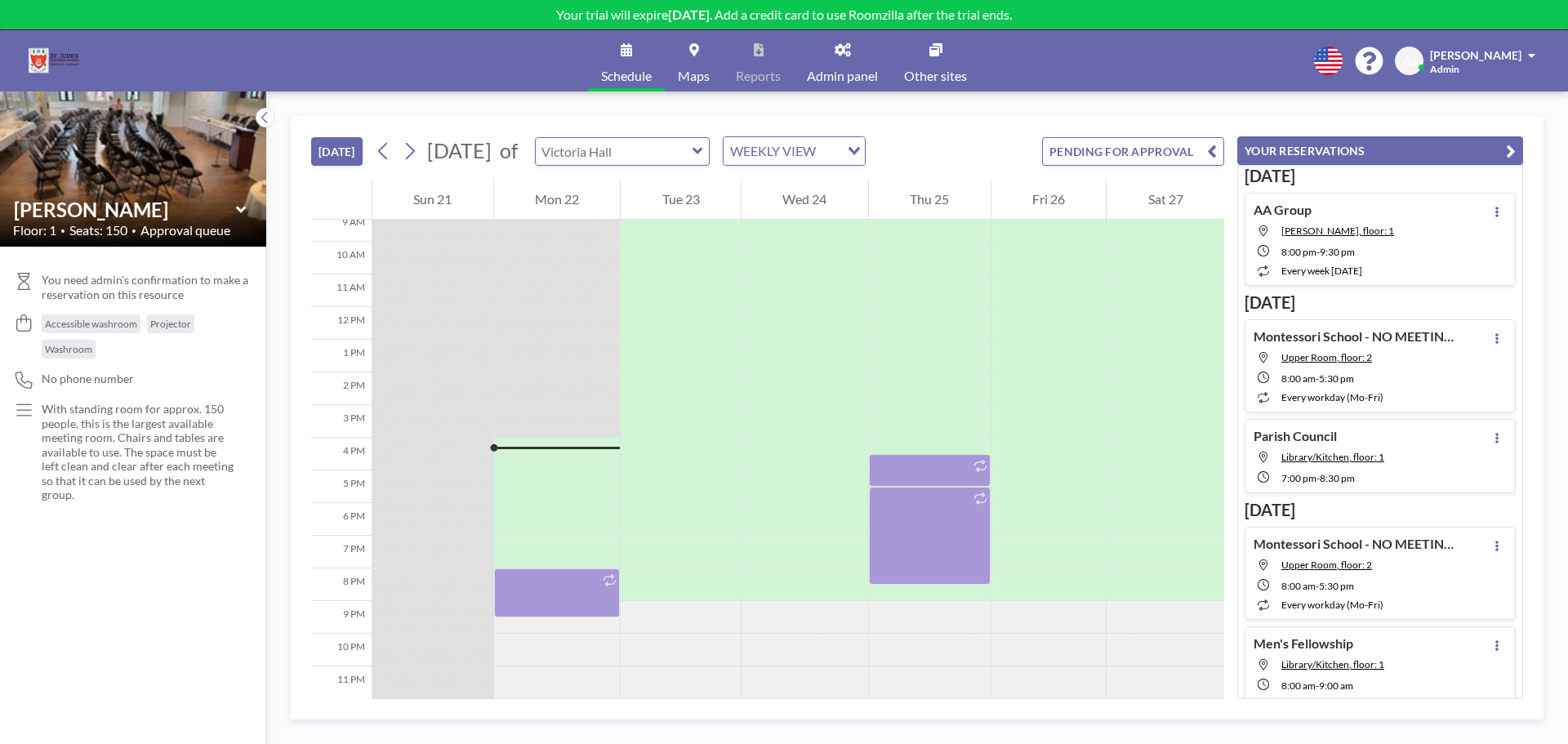
click at [692, 145] on input "text" at bounding box center [614, 152] width 157 height 27
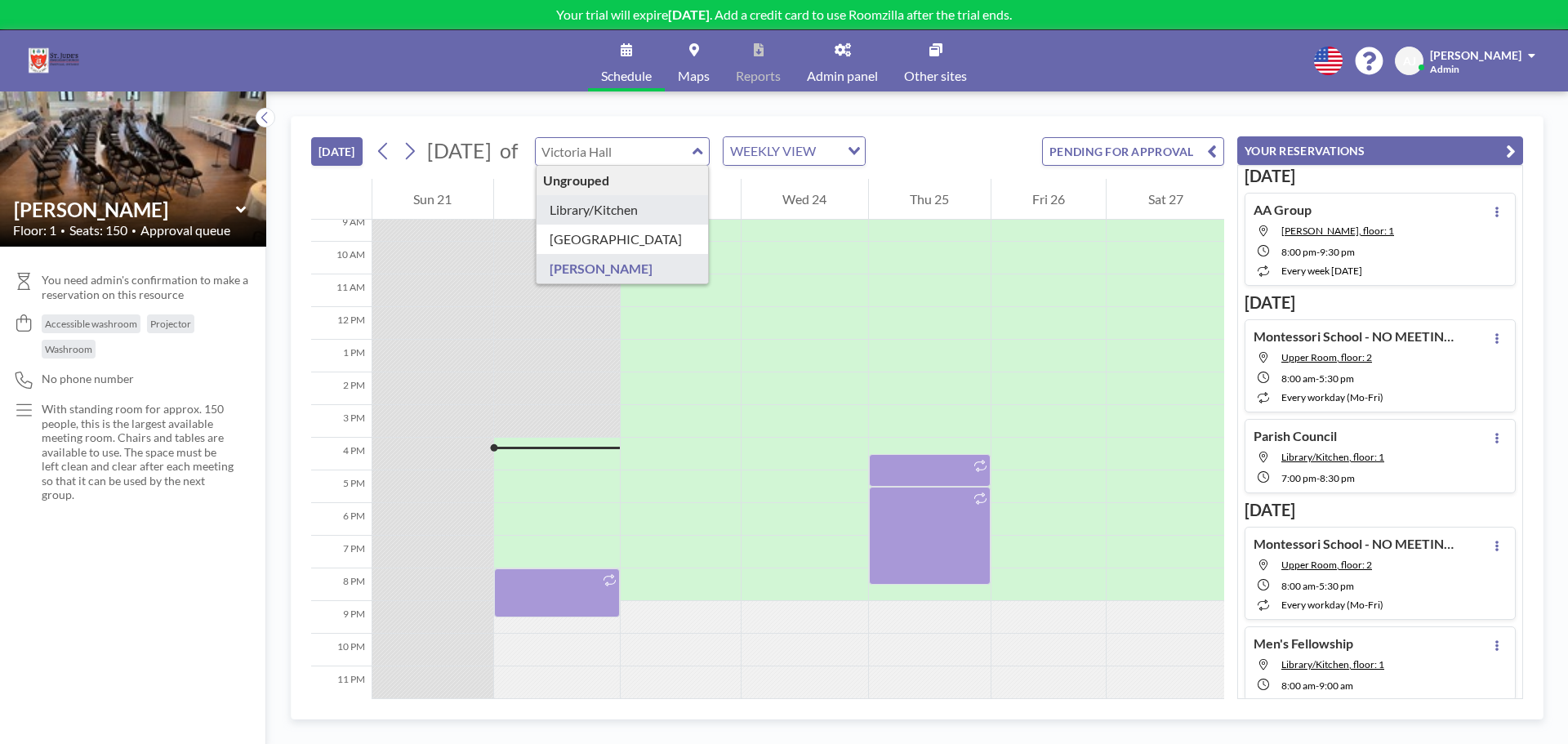
type input "Library/Kitchen"
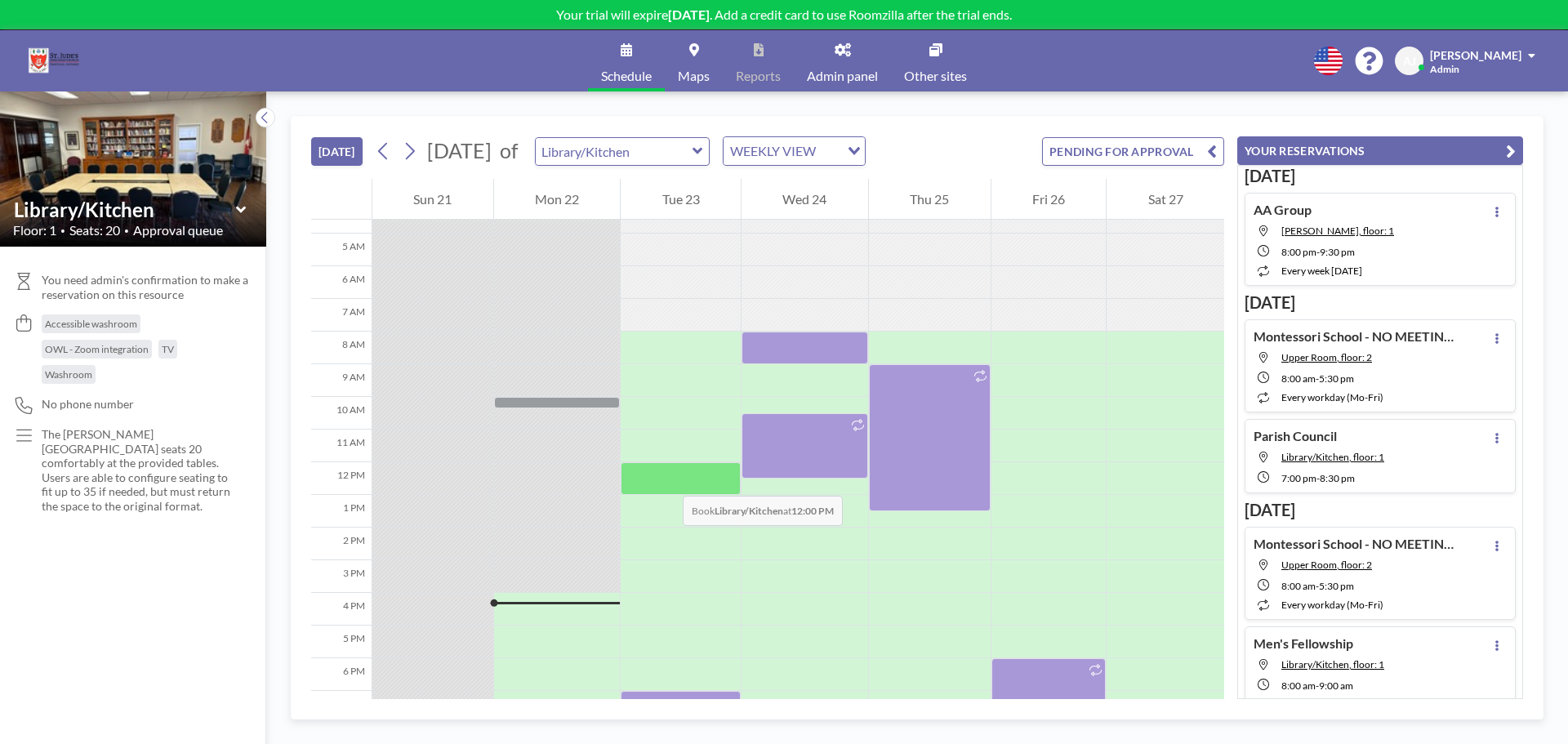
scroll to position [231, 0]
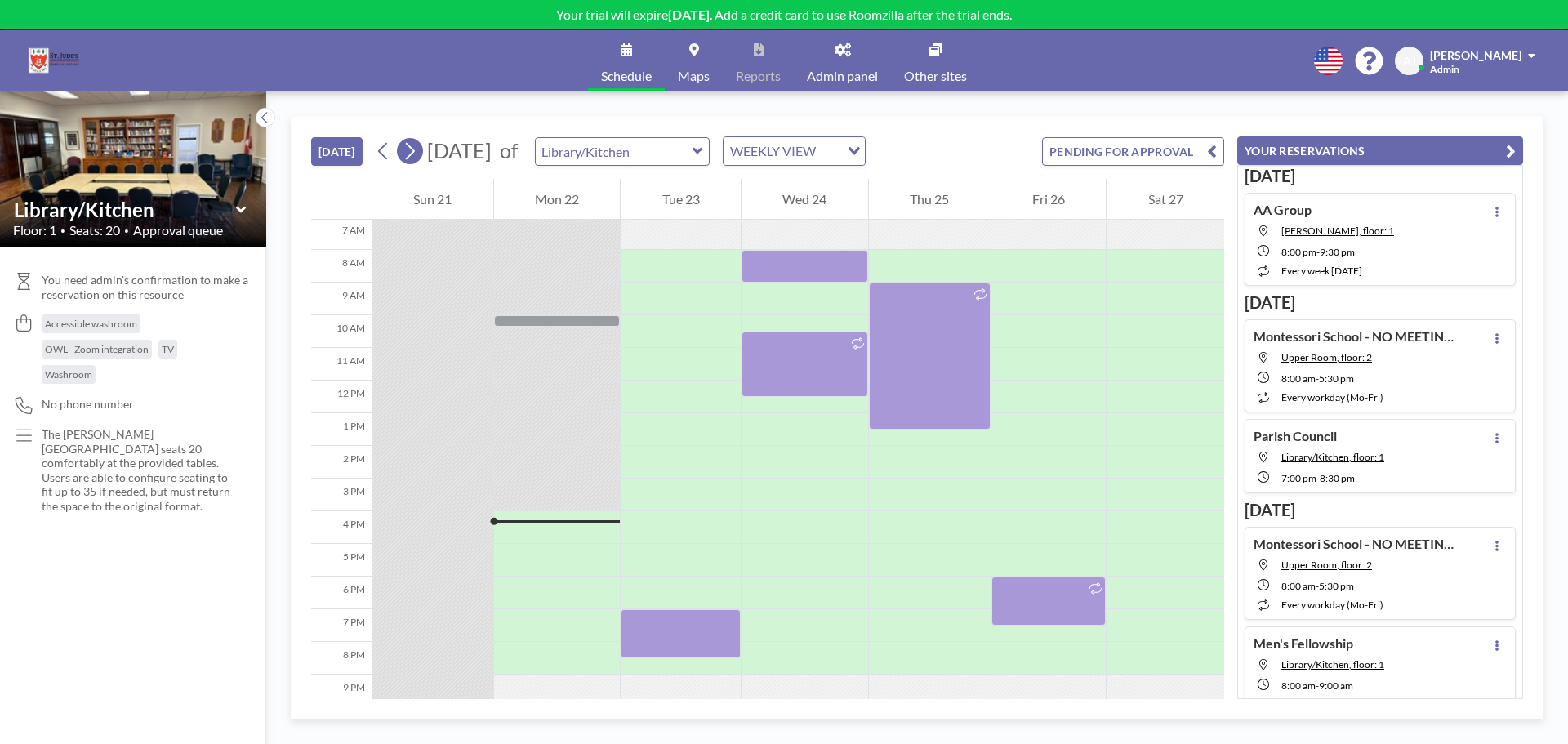
click at [405, 144] on icon at bounding box center [410, 151] width 16 height 25
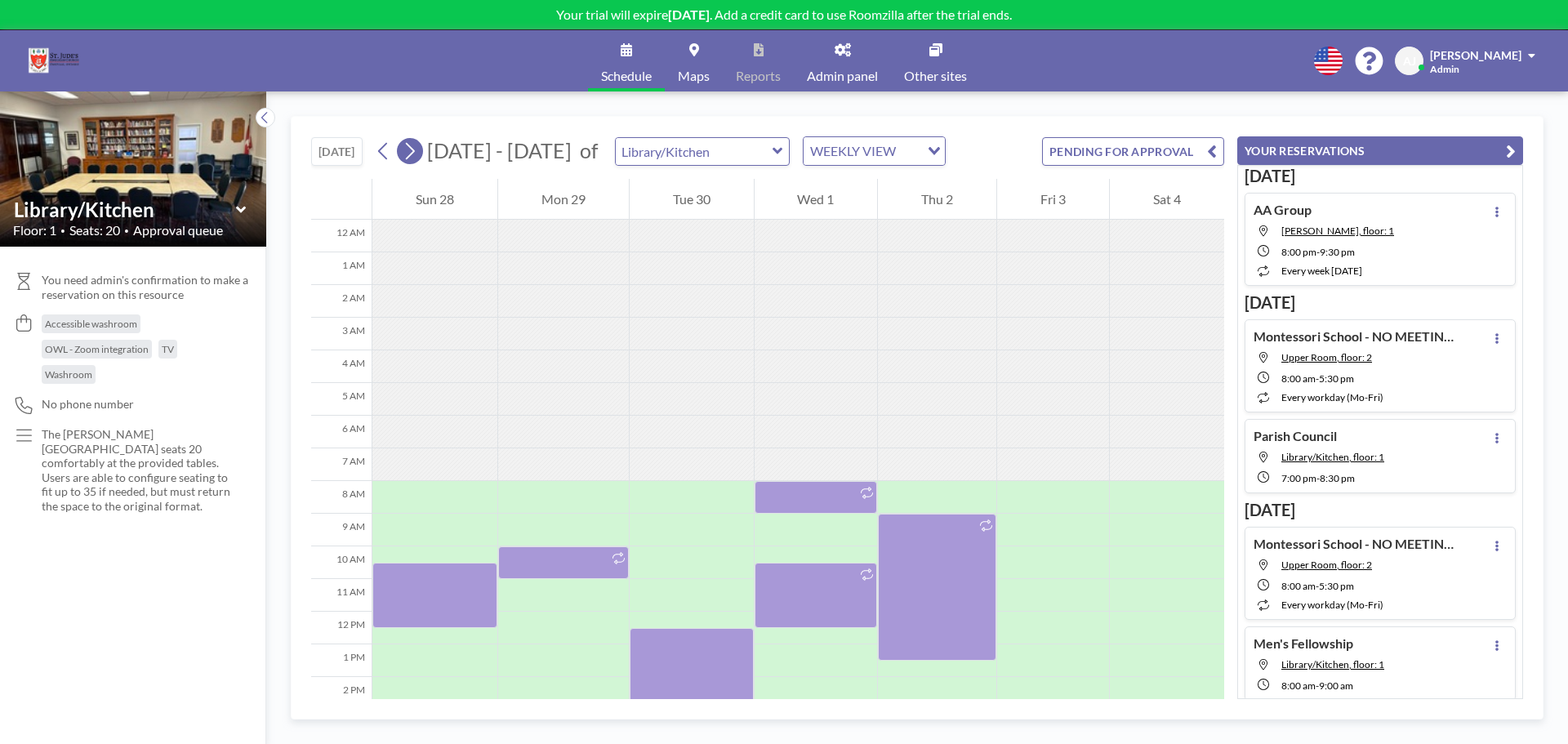
scroll to position [229, 0]
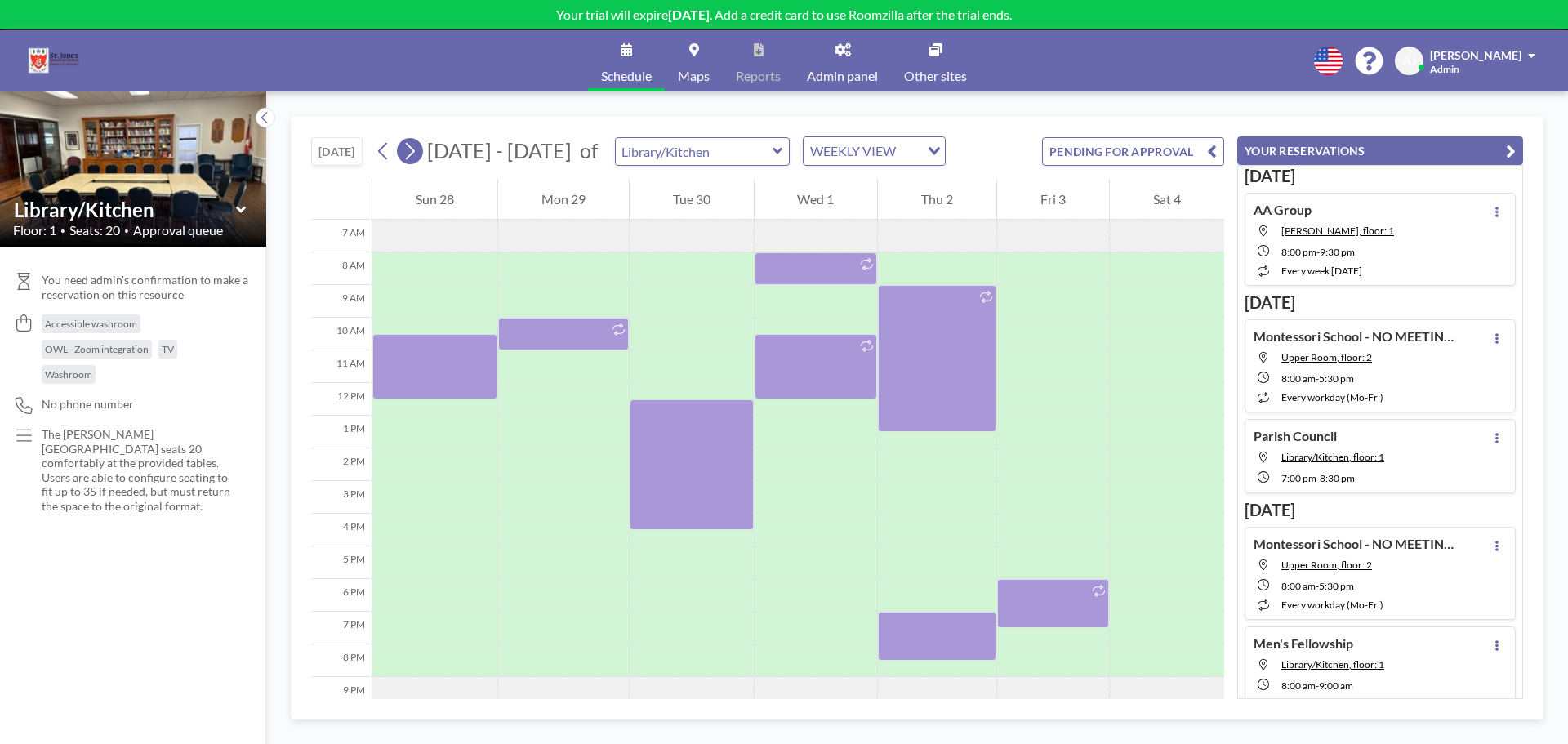
click at [405, 144] on icon at bounding box center [410, 151] width 16 height 25
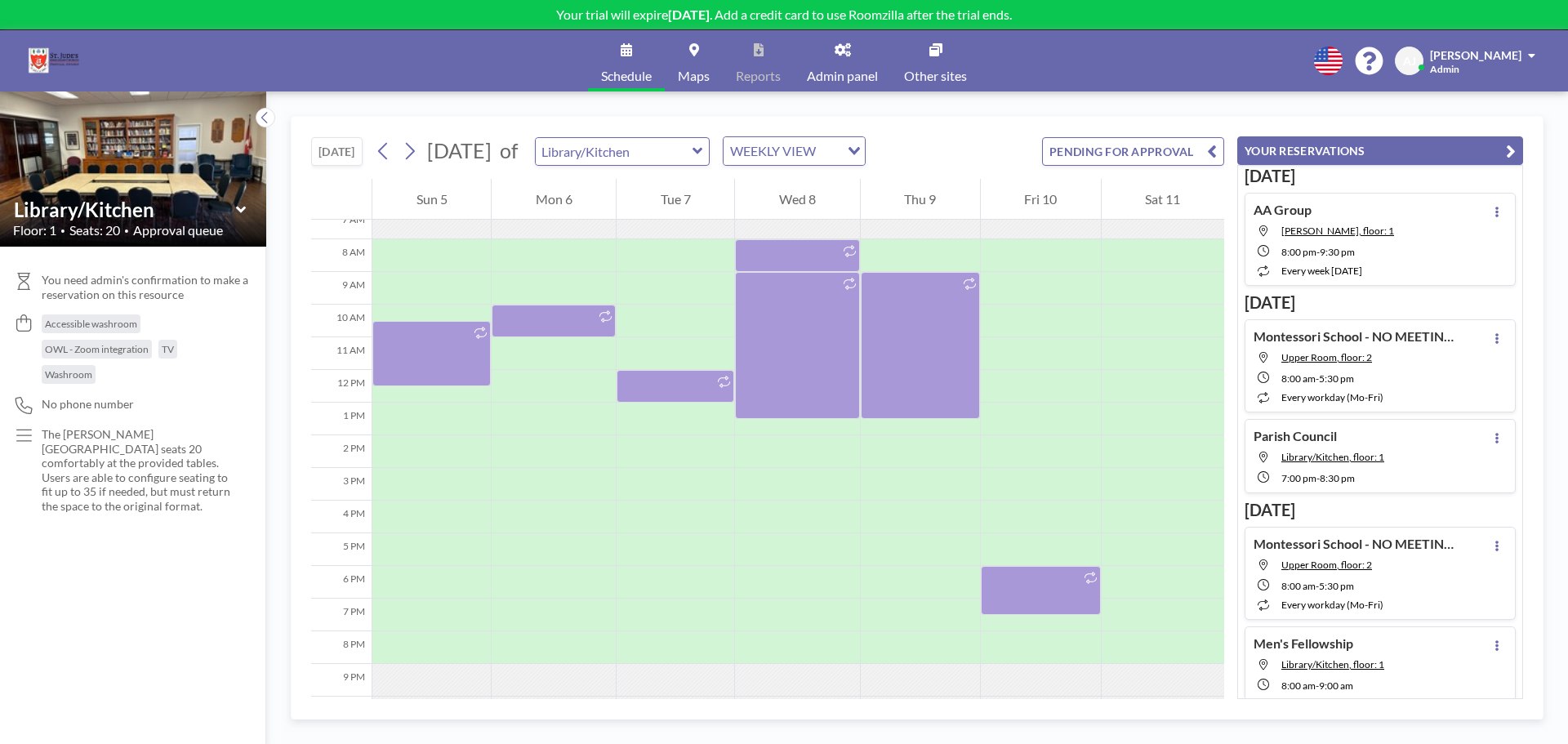
scroll to position [245, 0]
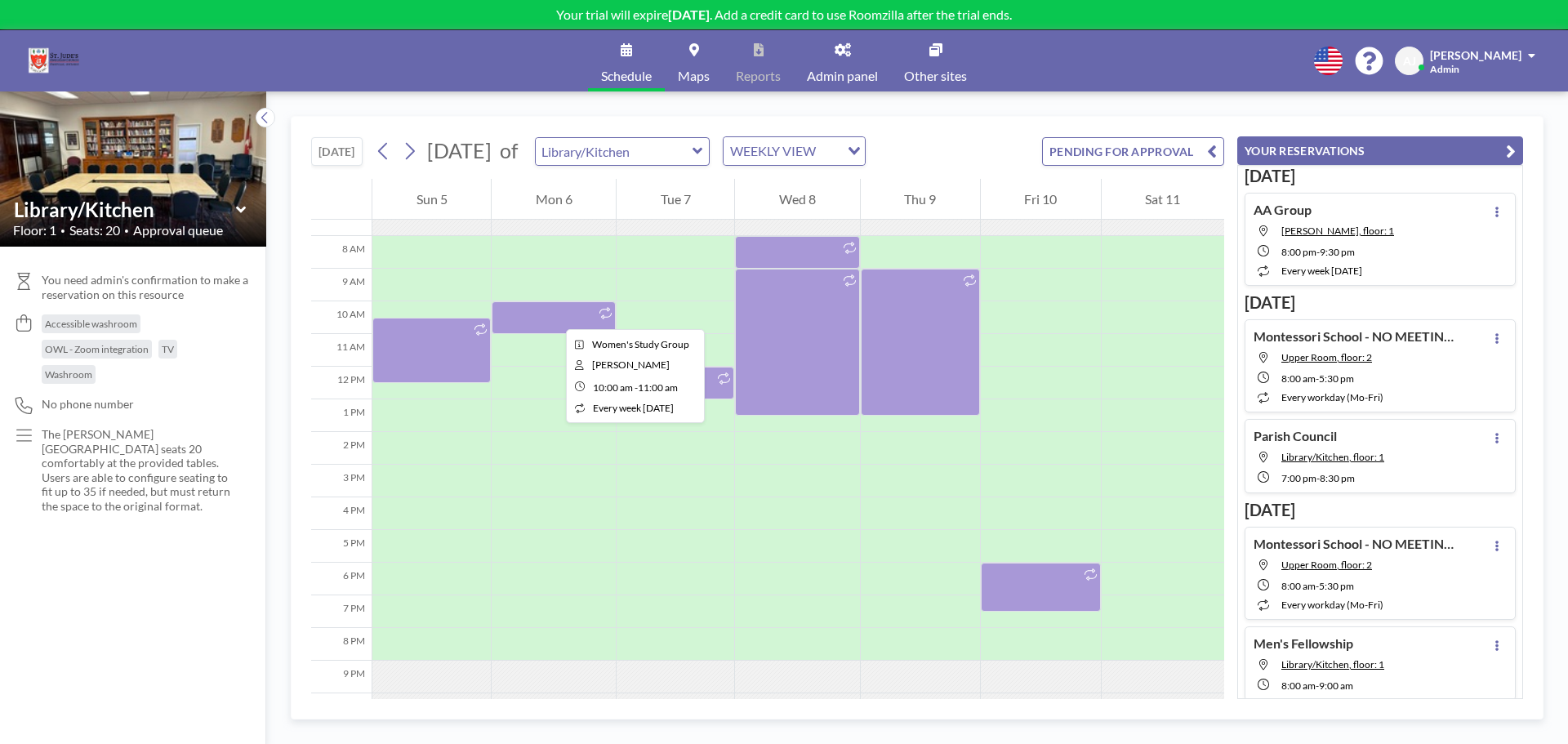
click at [553, 315] on div at bounding box center [554, 317] width 124 height 32
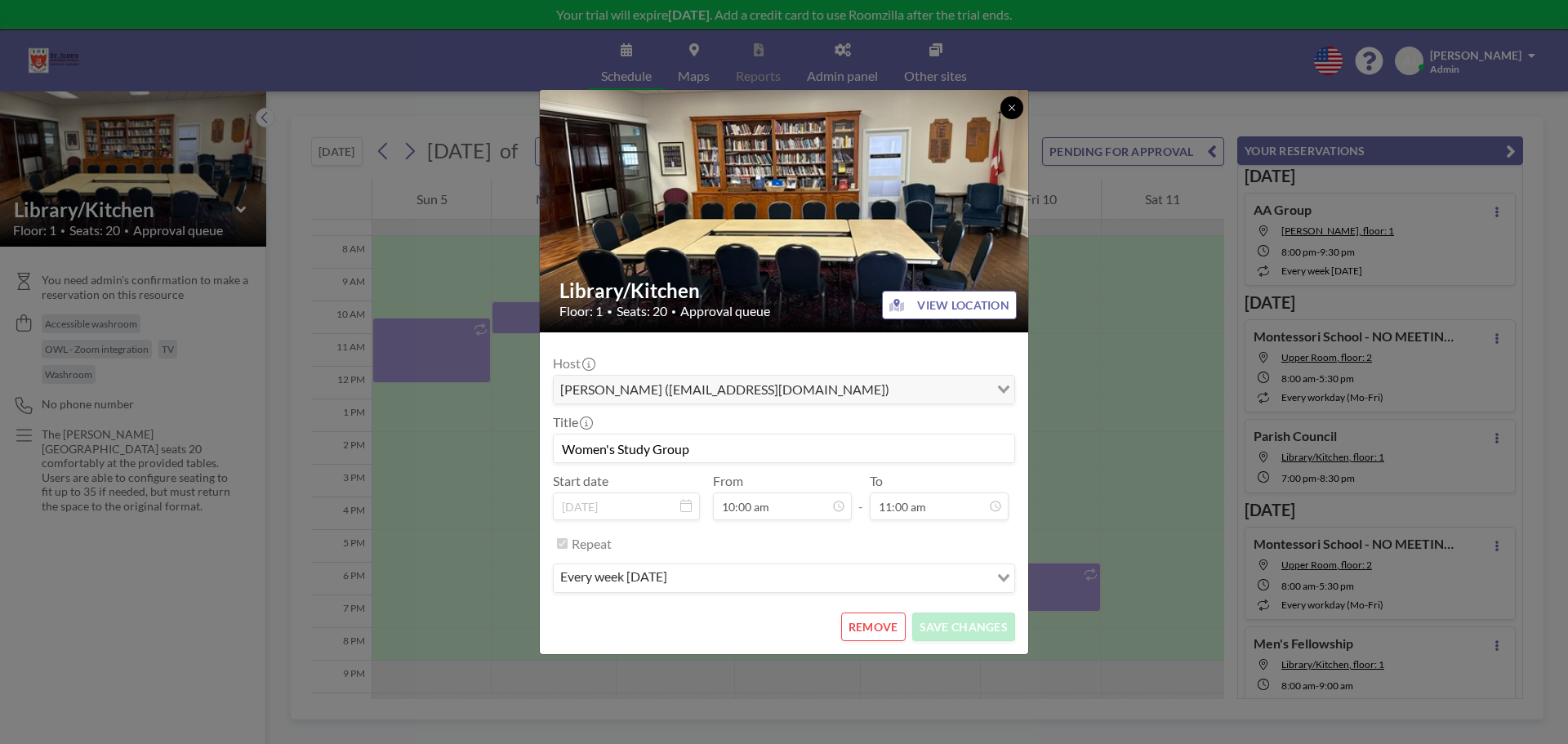
click at [1016, 103] on icon at bounding box center [1011, 107] width 10 height 10
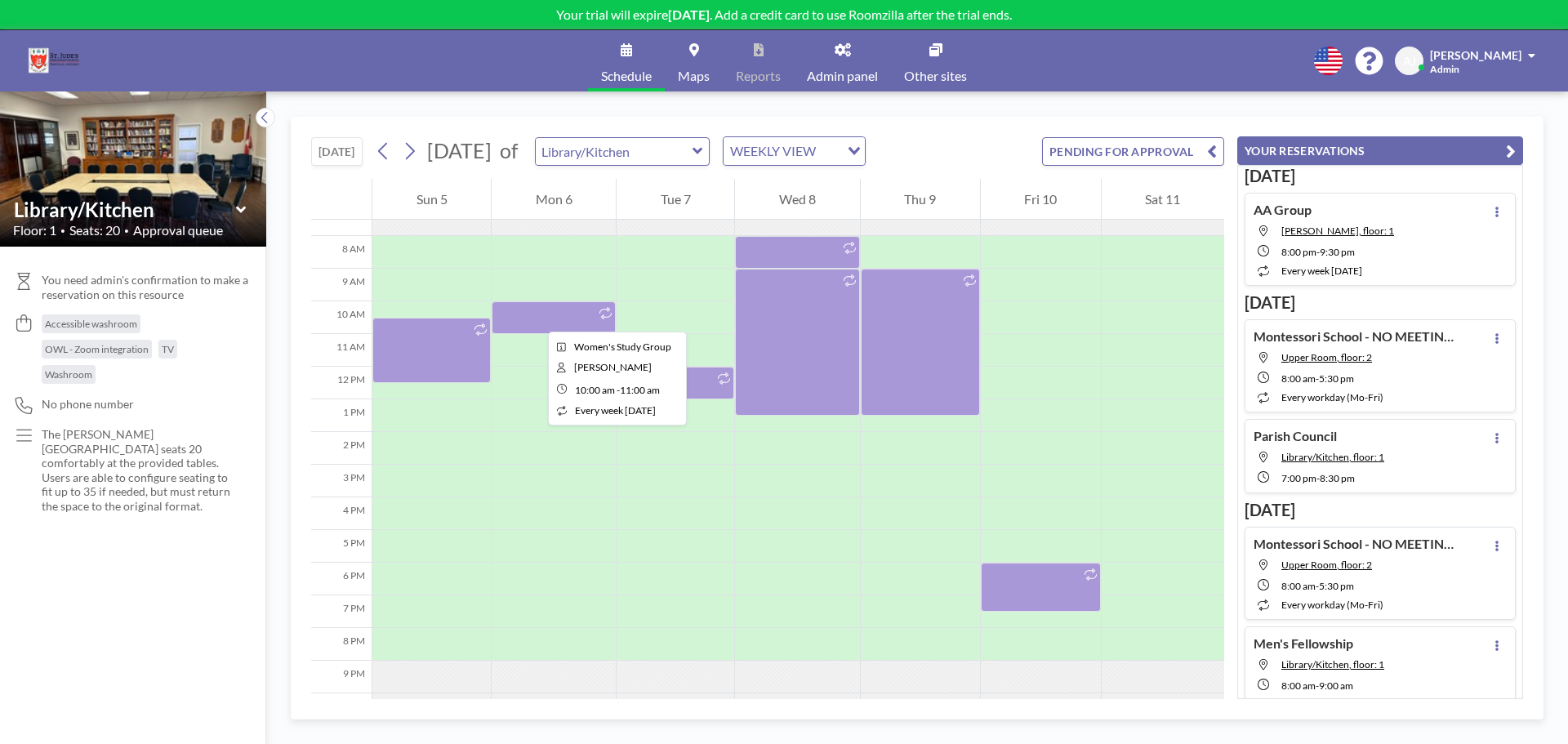
click at [535, 317] on div at bounding box center [554, 317] width 124 height 32
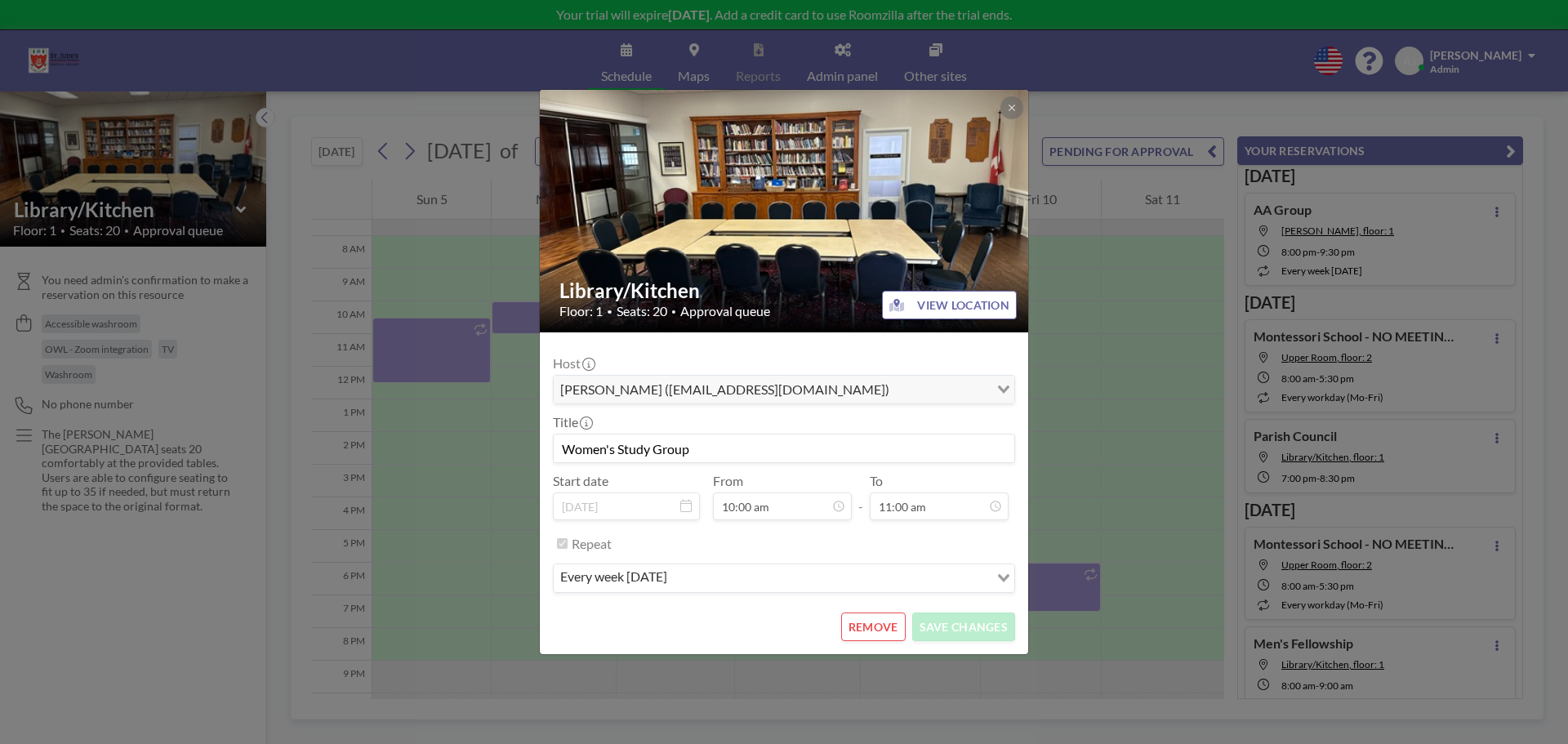
click at [877, 632] on button "REMOVE" at bounding box center [874, 627] width 65 height 29
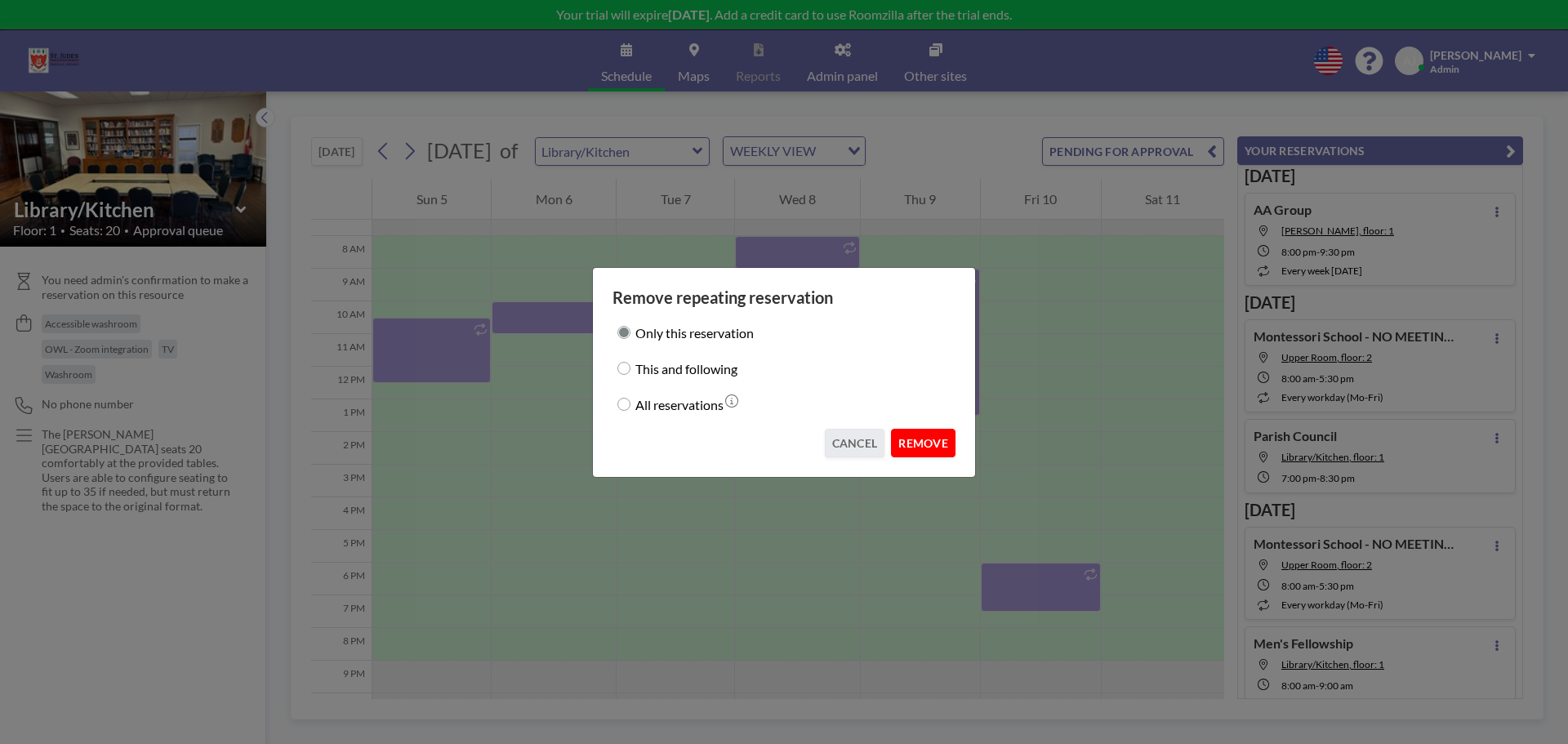
click at [925, 439] on button "REMOVE" at bounding box center [924, 443] width 65 height 29
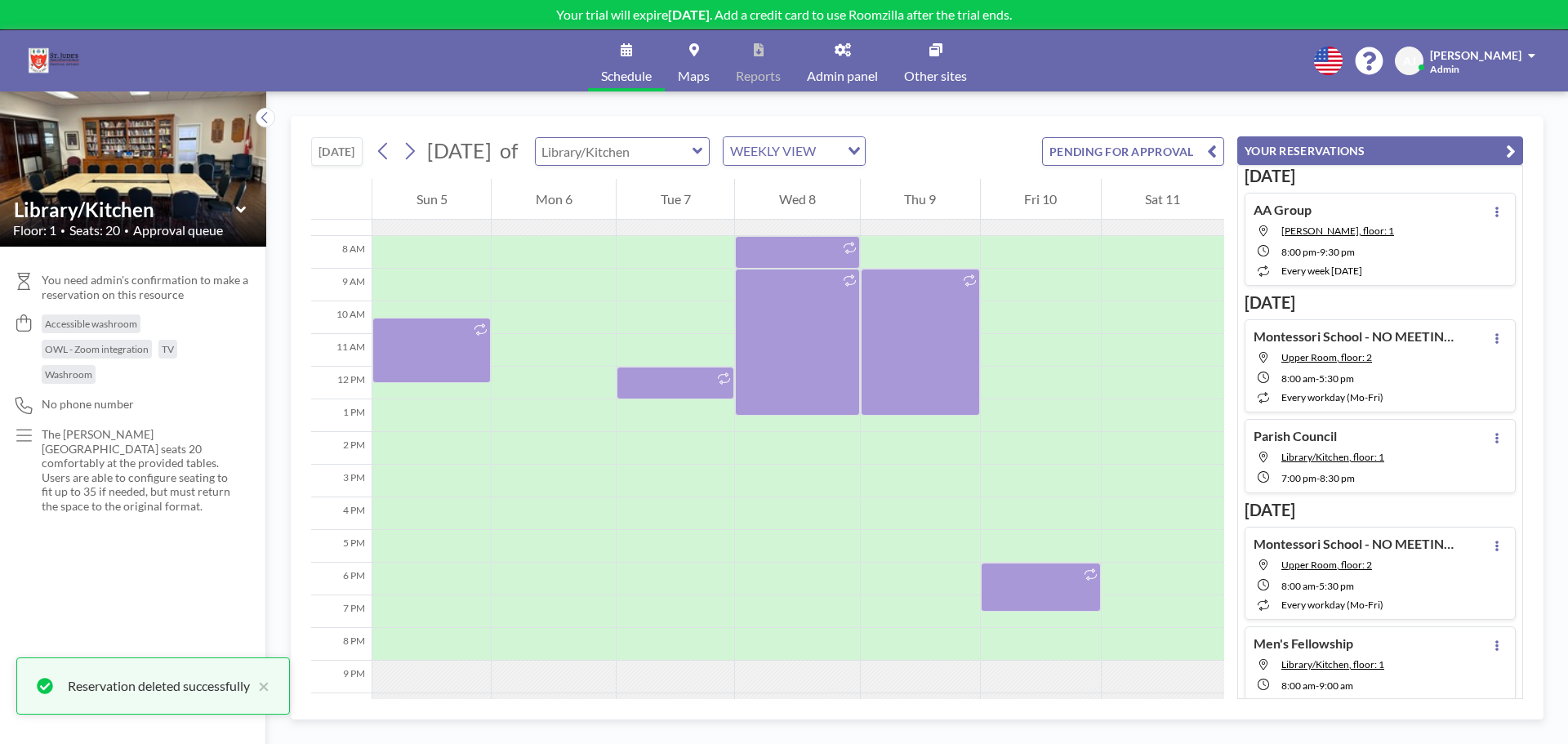
click at [692, 160] on input "text" at bounding box center [614, 152] width 157 height 27
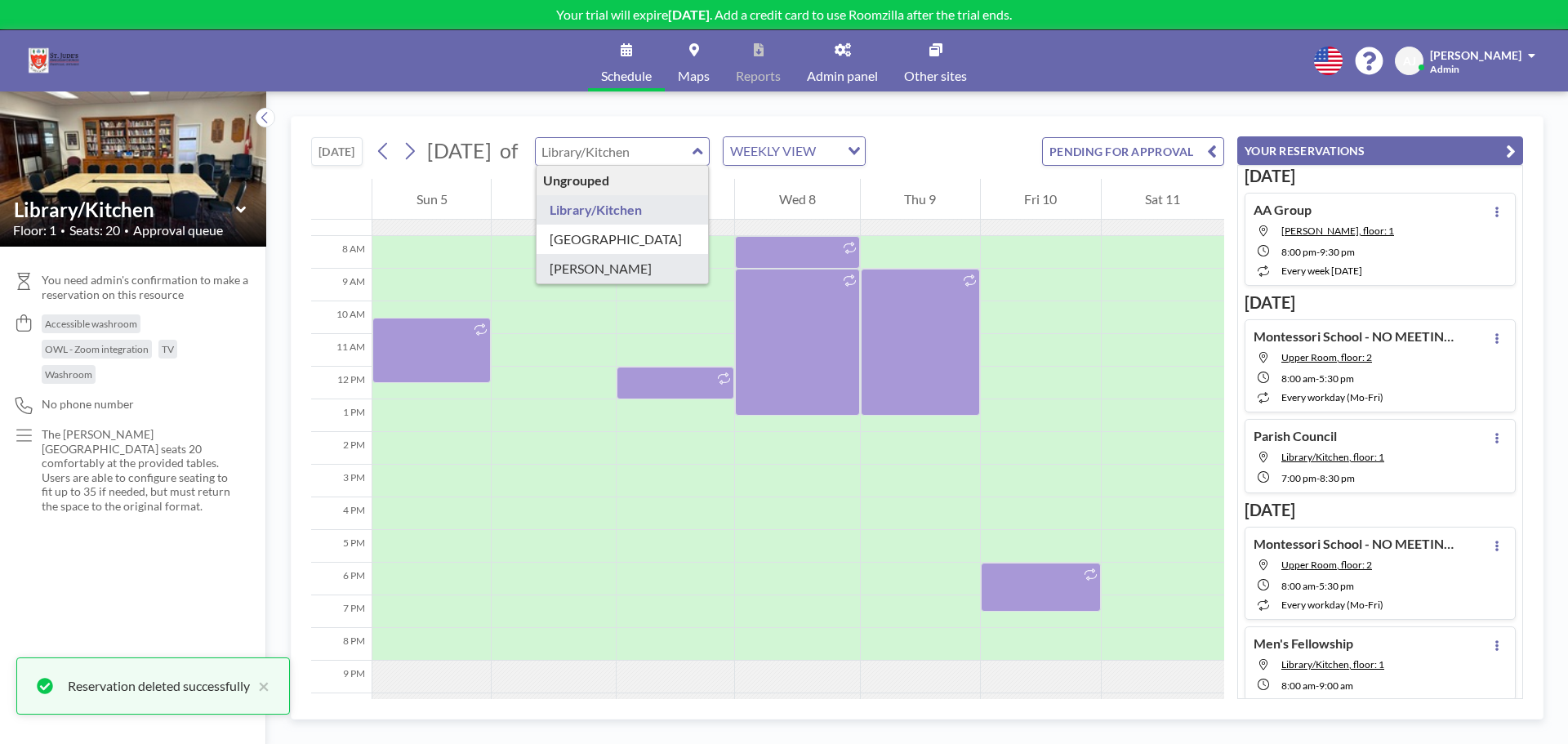
type input "[PERSON_NAME]"
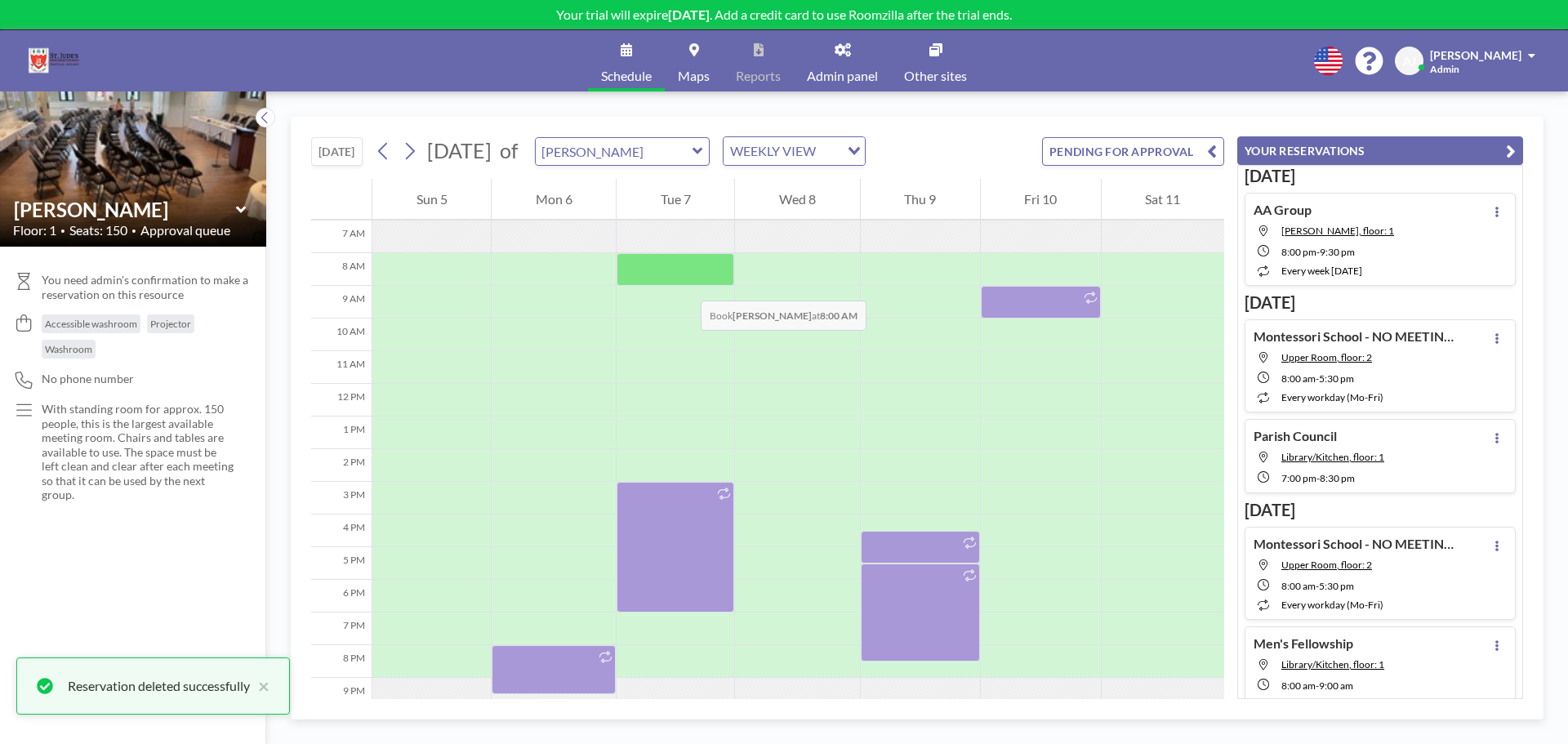
scroll to position [229, 0]
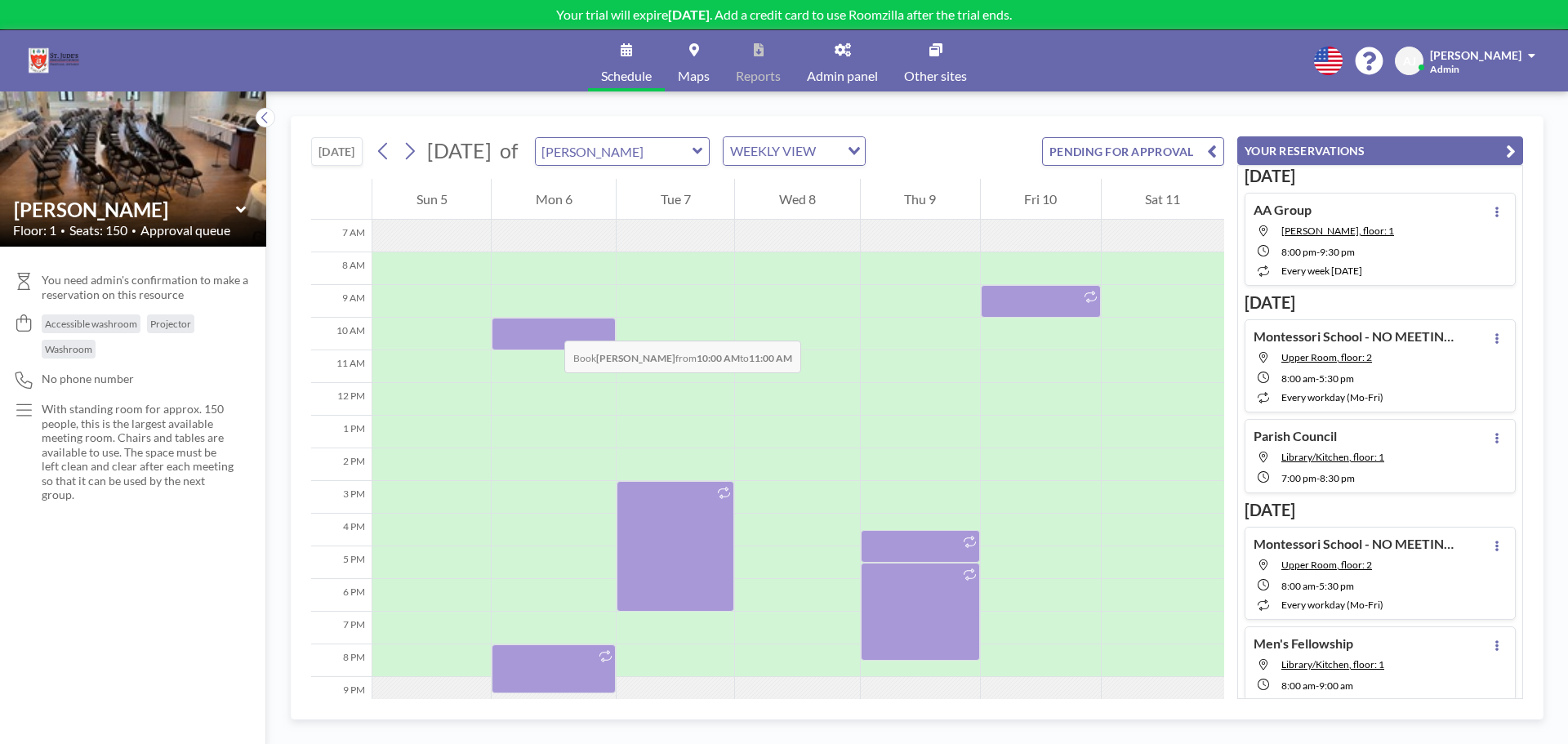
click at [548, 324] on div at bounding box center [554, 334] width 124 height 32
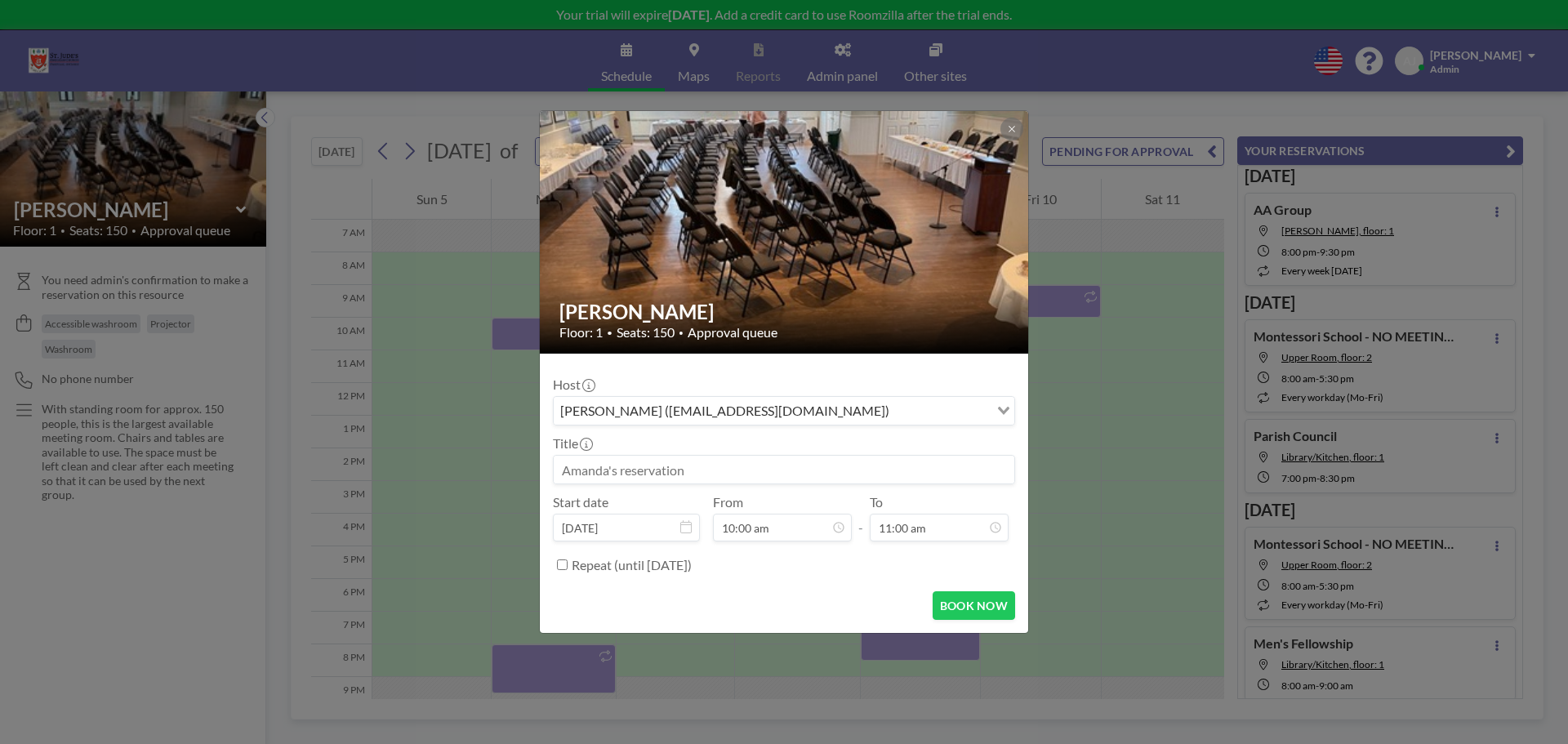
click at [682, 474] on input at bounding box center [784, 470] width 461 height 28
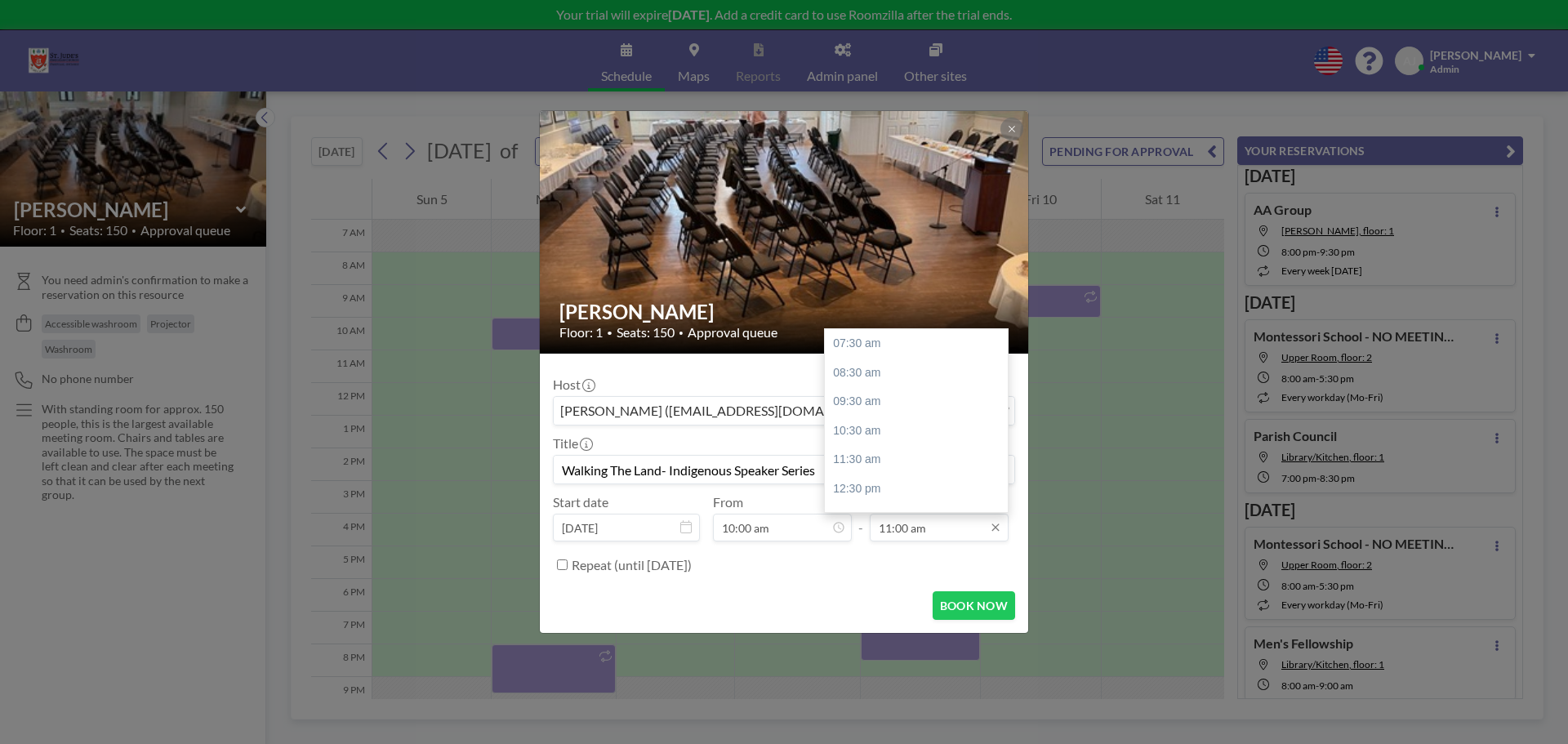
type input "Walking The Land- Indigenous Speaker Series"
click at [886, 528] on input "11:00 am" at bounding box center [940, 528] width 138 height 28
click at [889, 370] on div "11:30 am" at bounding box center [920, 379] width 191 height 30
type input "11:30 am"
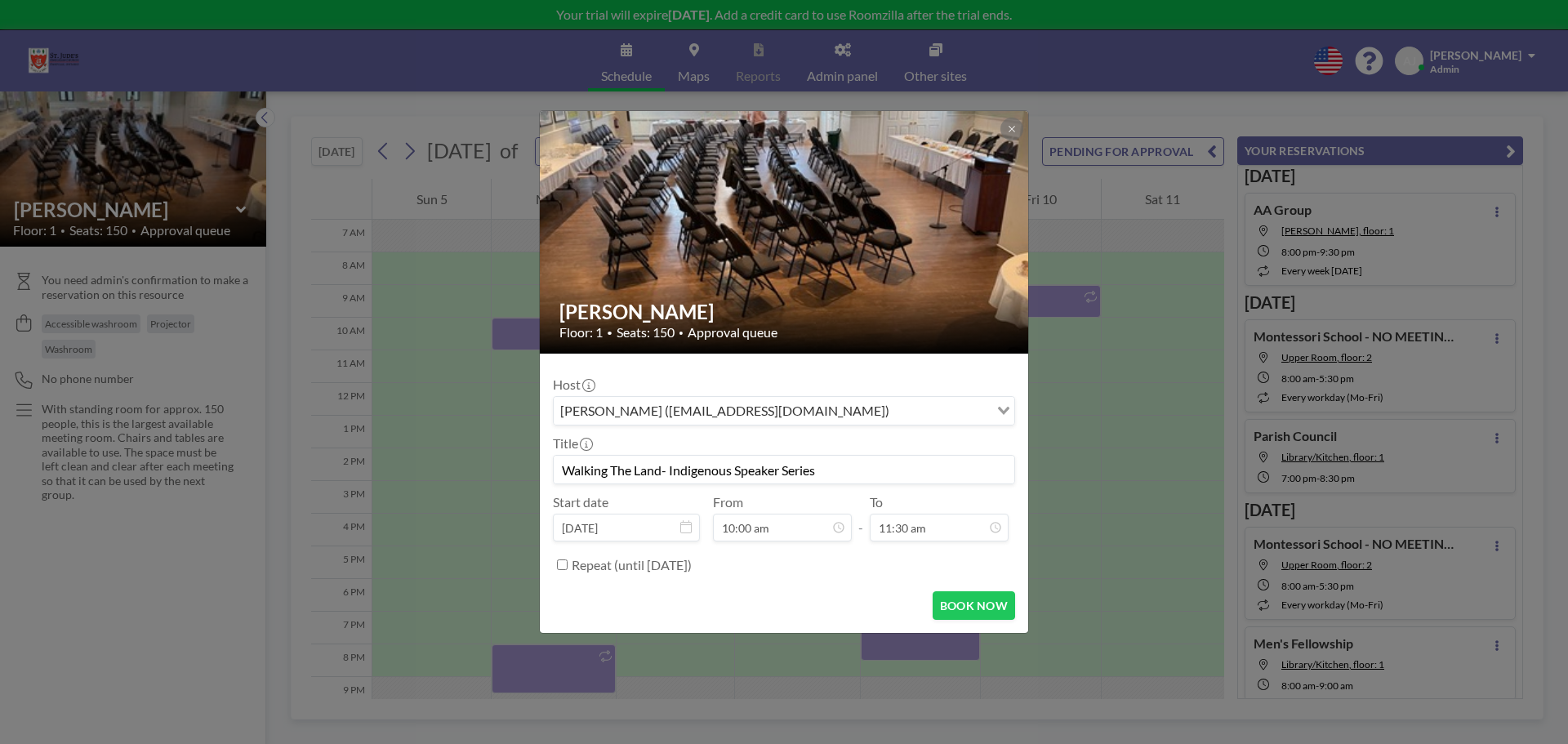
scroll to position [116, 0]
click at [998, 607] on button "BOOK NOW" at bounding box center [974, 606] width 82 height 29
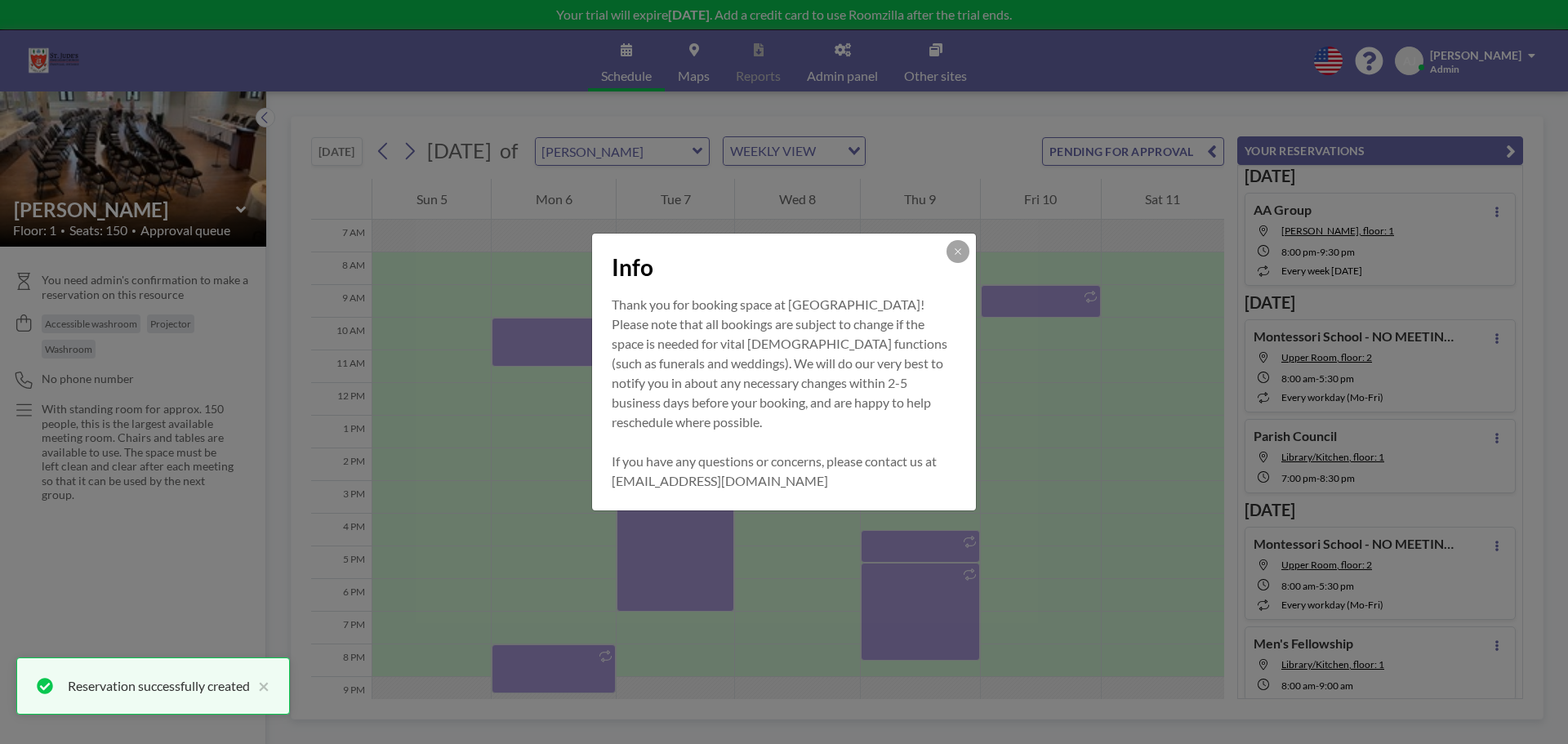
click at [958, 266] on div "Info" at bounding box center [784, 265] width 384 height 61
click at [958, 258] on button at bounding box center [958, 252] width 23 height 23
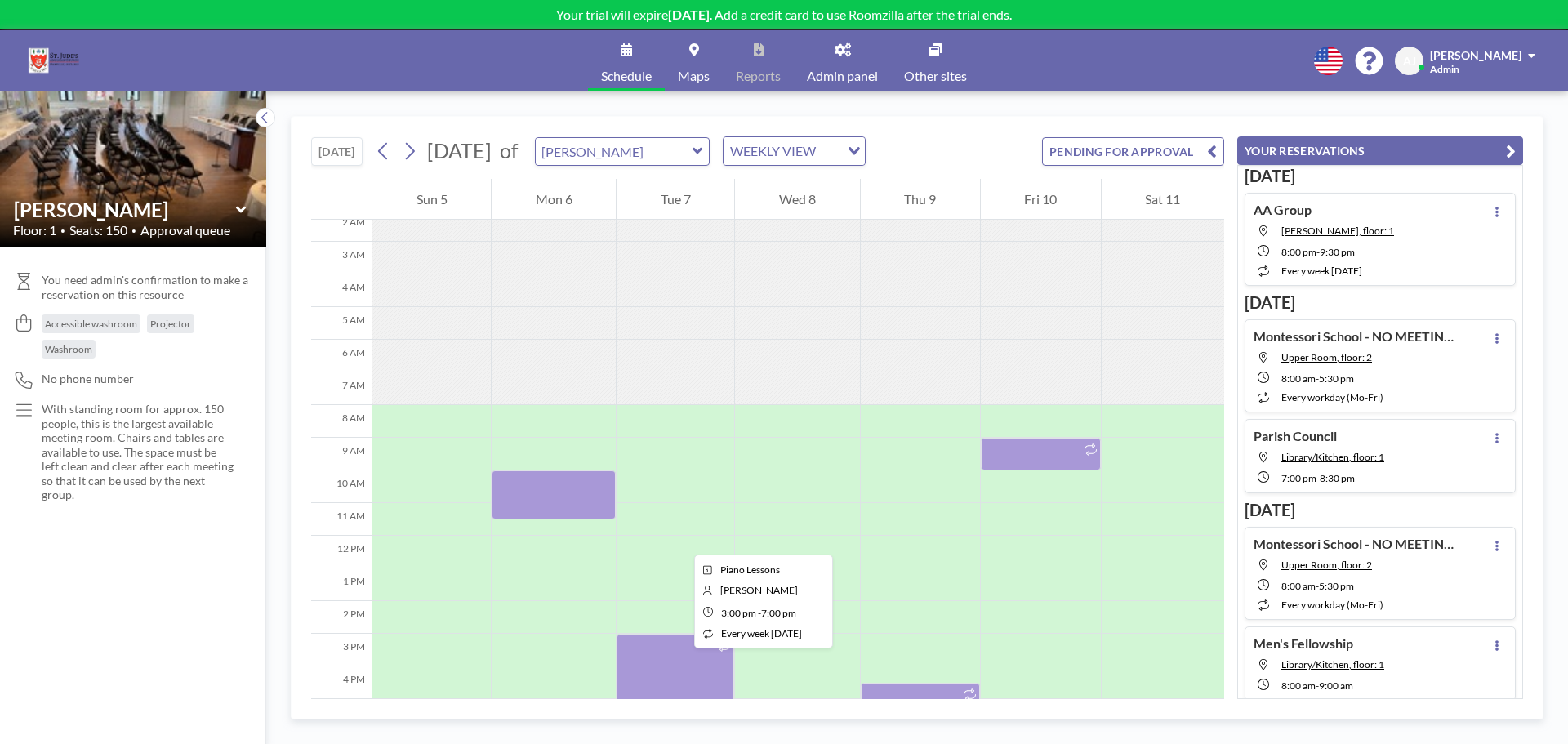
scroll to position [66, 0]
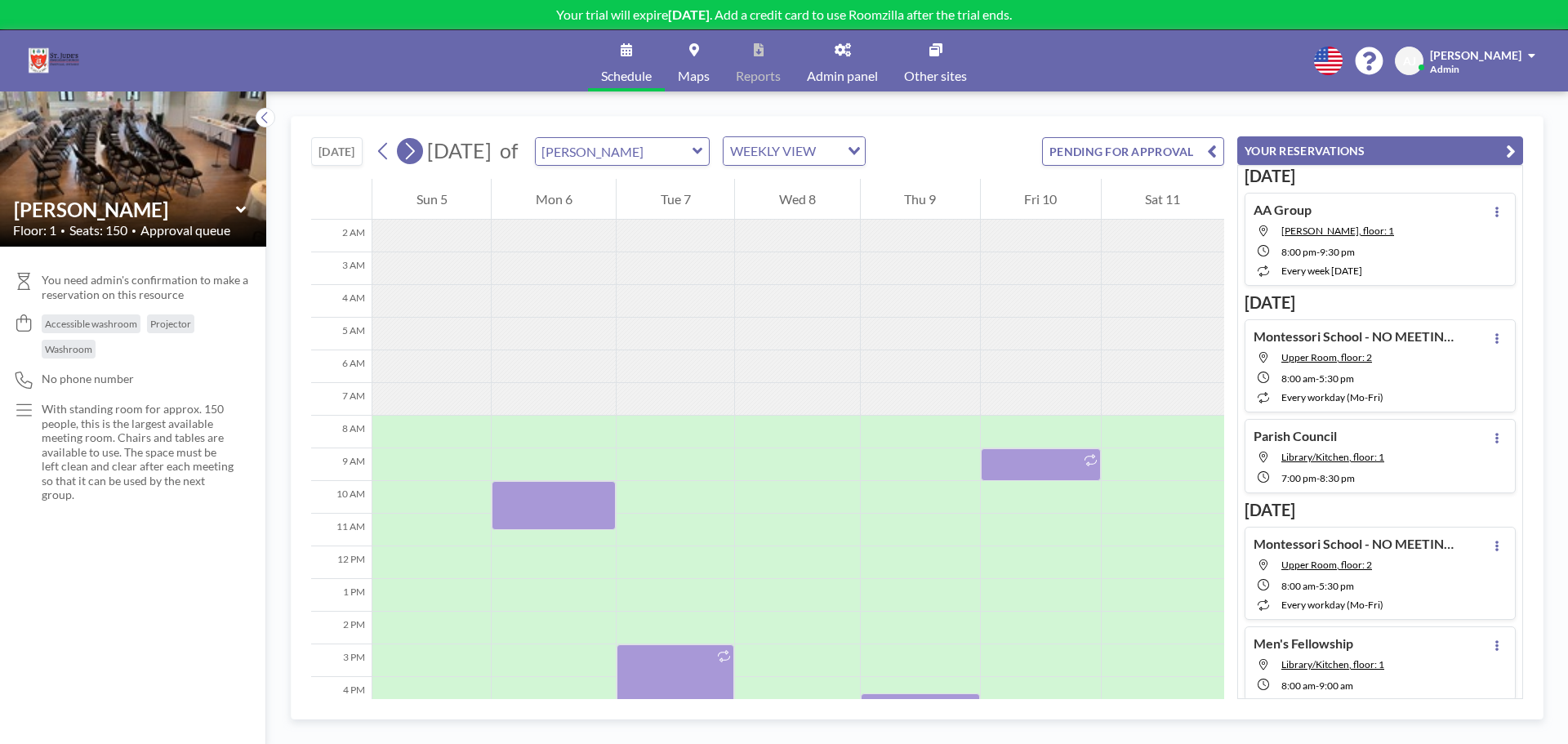
click at [409, 153] on icon at bounding box center [410, 151] width 16 height 25
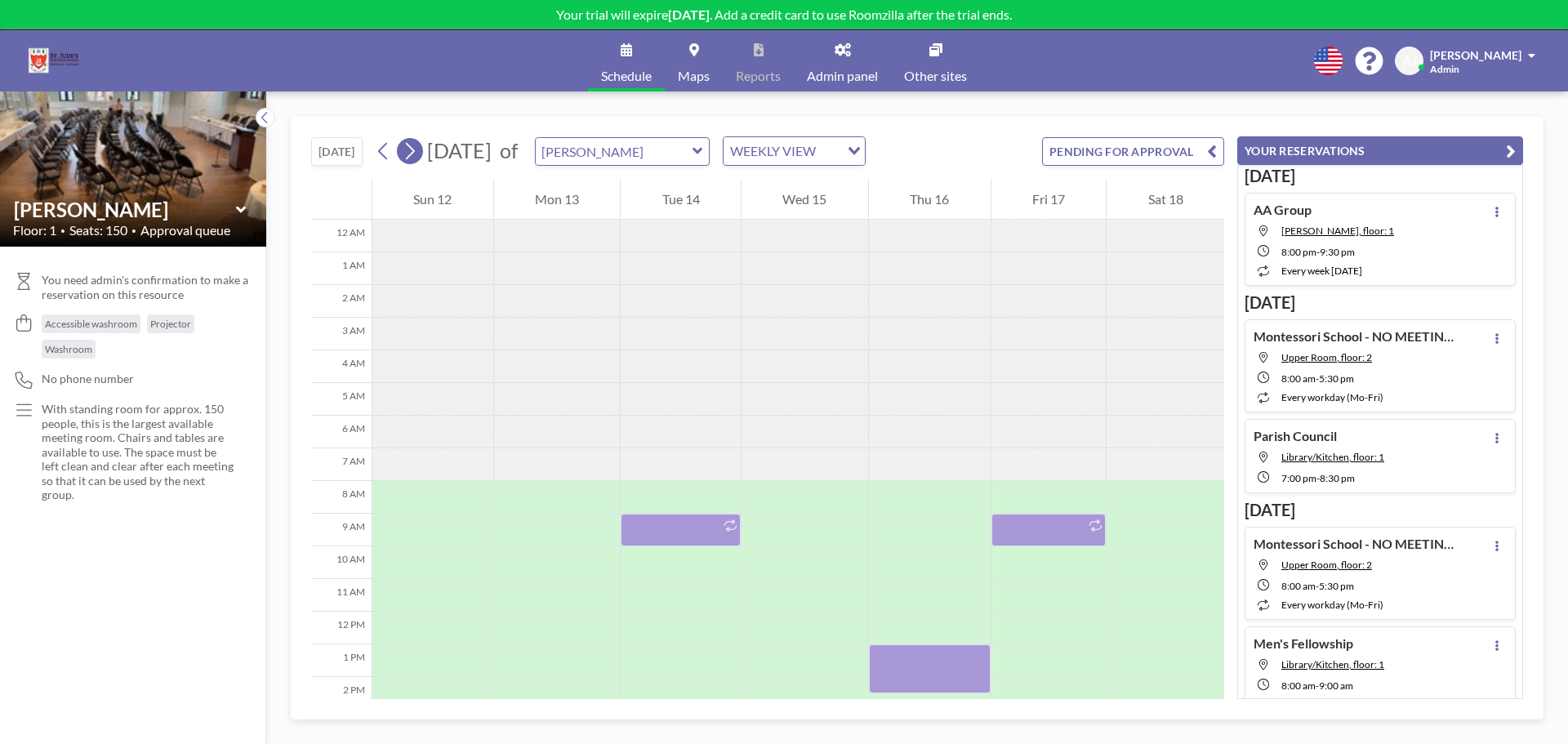
scroll to position [229, 0]
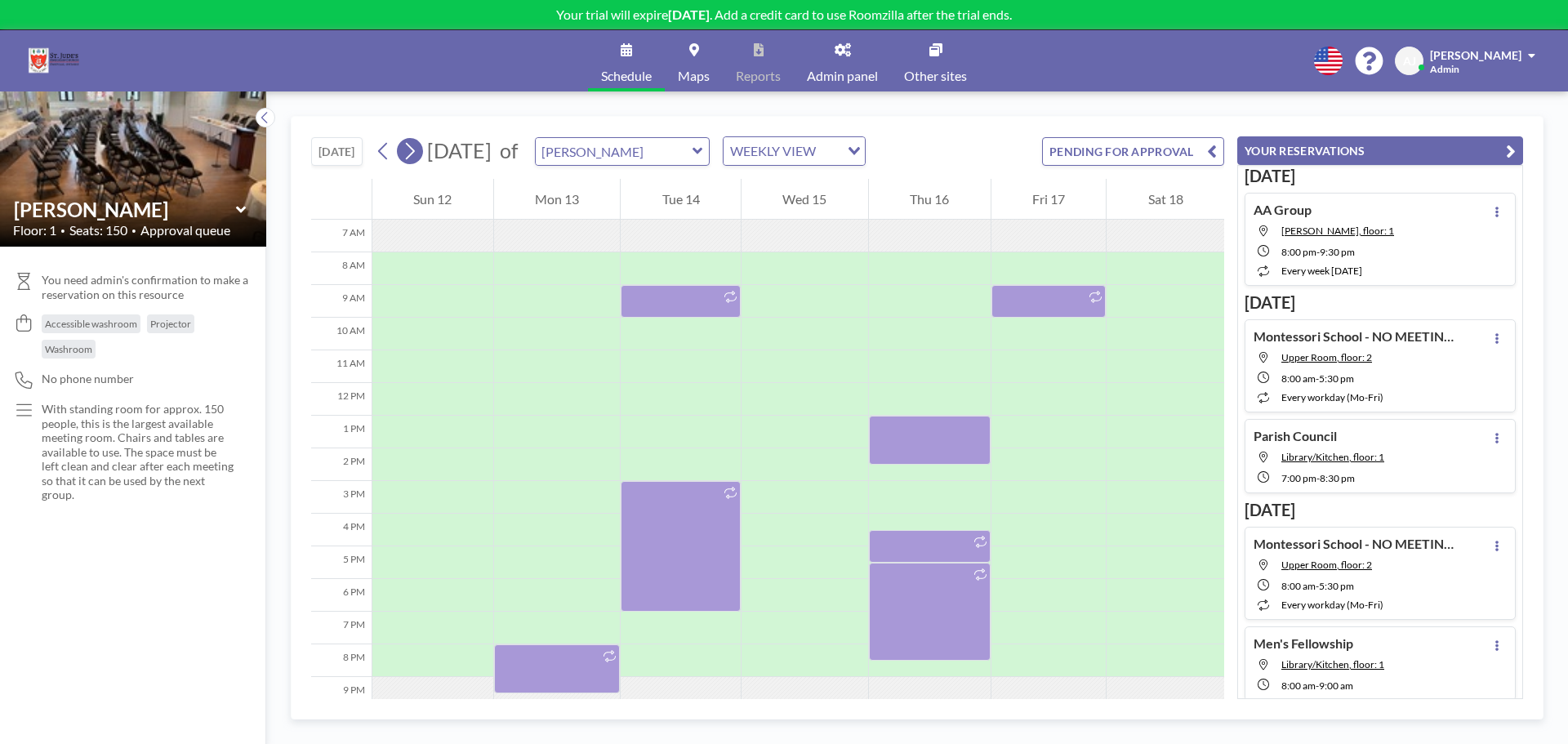
click at [409, 153] on icon at bounding box center [410, 151] width 16 height 25
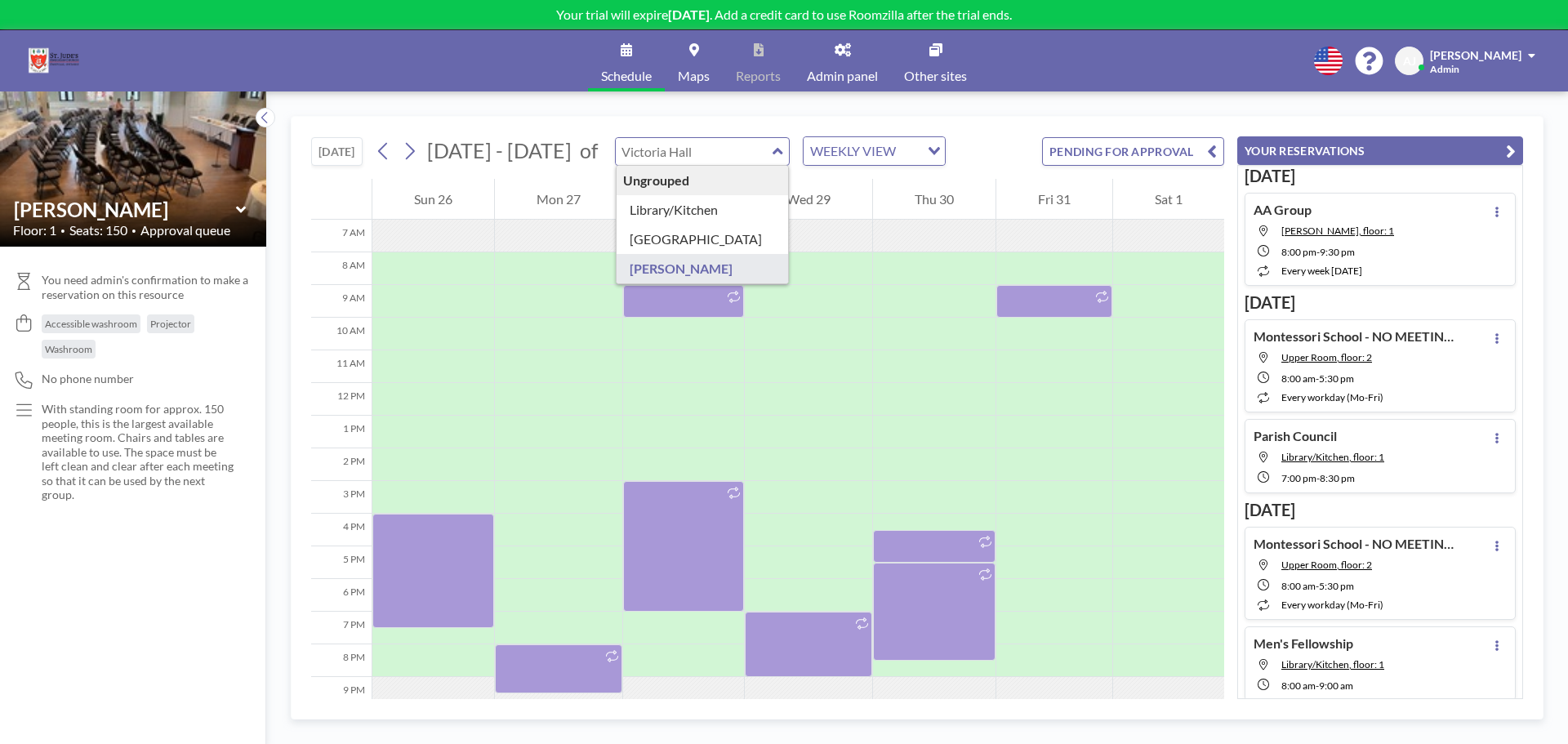
click at [736, 143] on input "text" at bounding box center [694, 152] width 157 height 27
type input "Library/Kitchen"
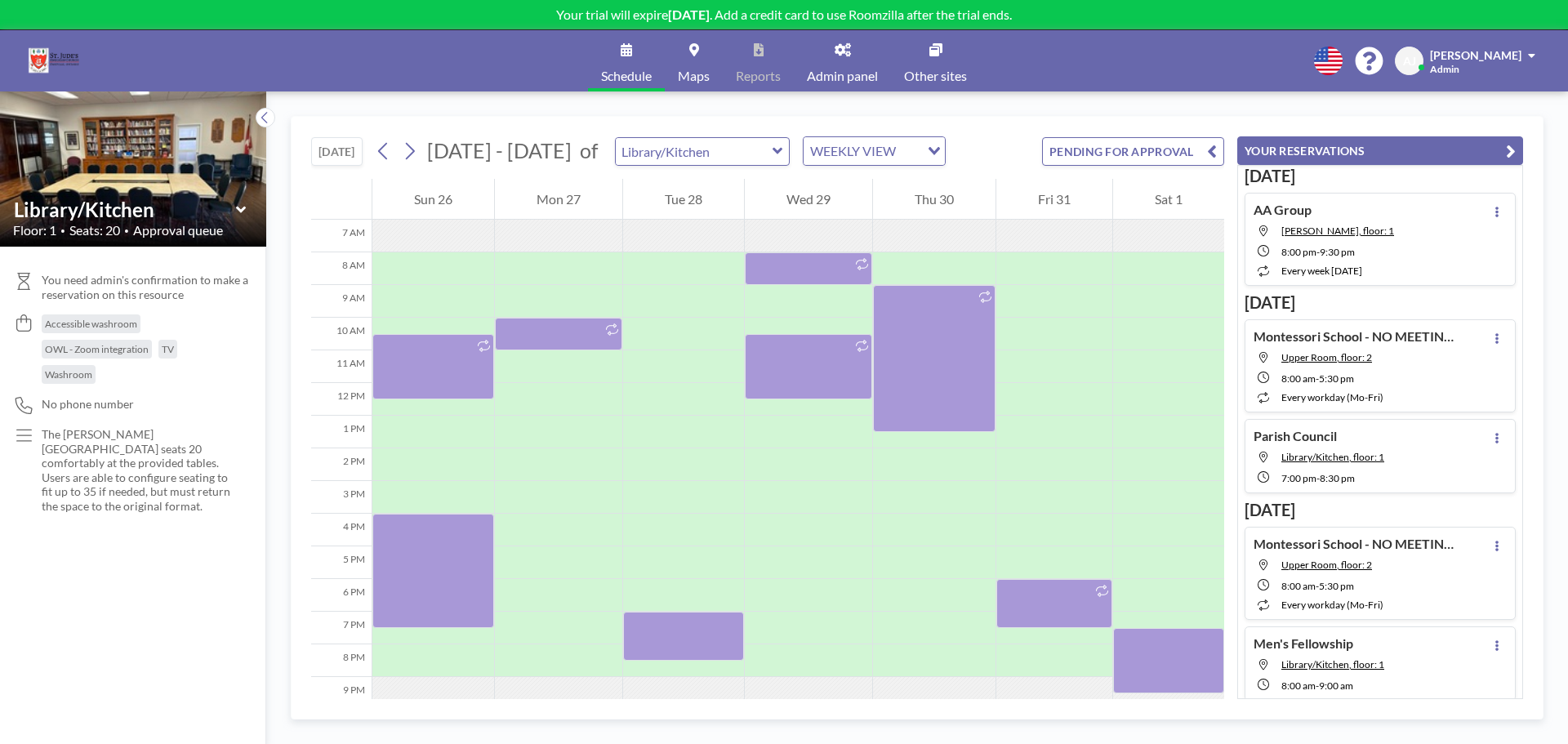
click at [345, 155] on button "[DATE]" at bounding box center [337, 152] width 52 height 29
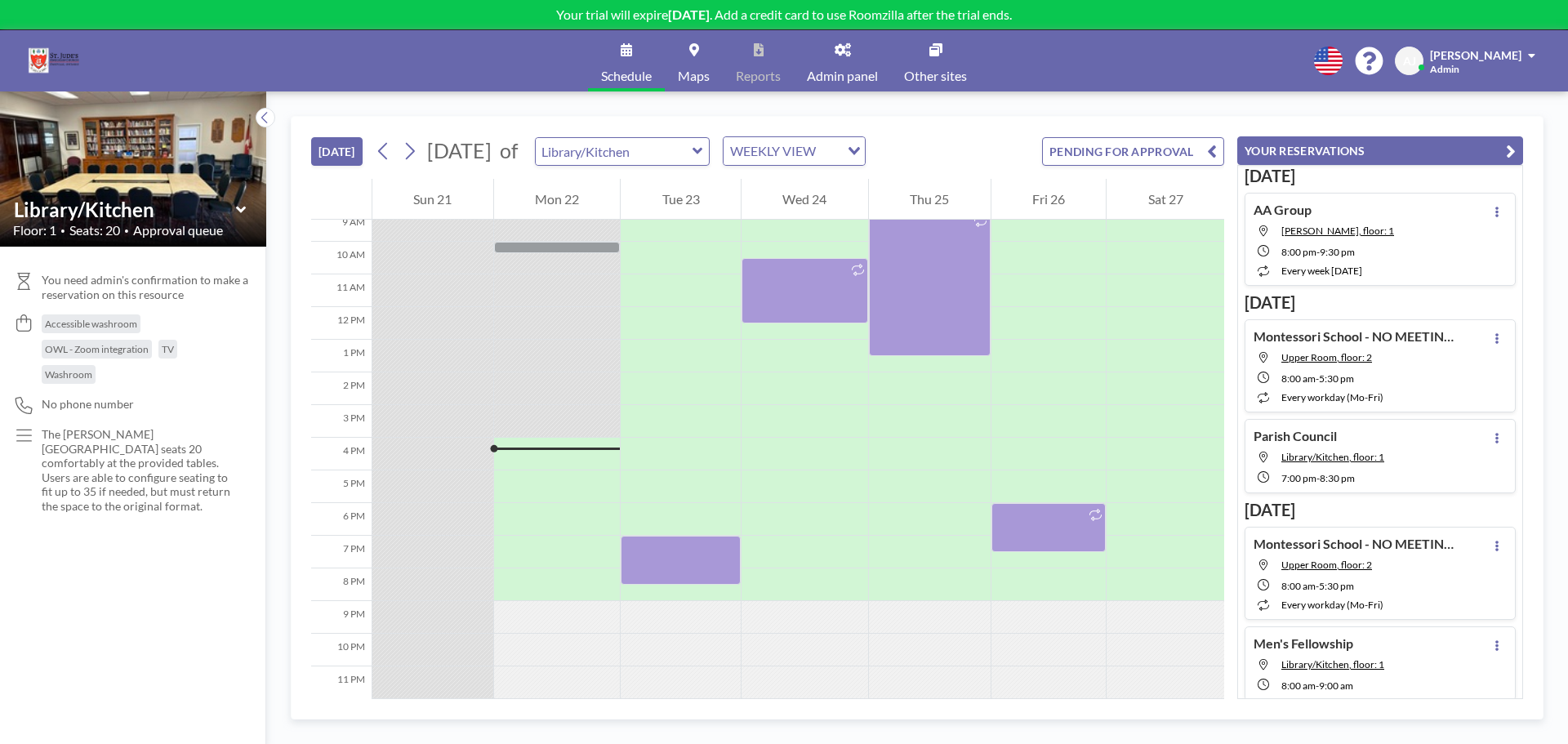
scroll to position [313, 0]
click at [422, 148] on button at bounding box center [410, 152] width 26 height 26
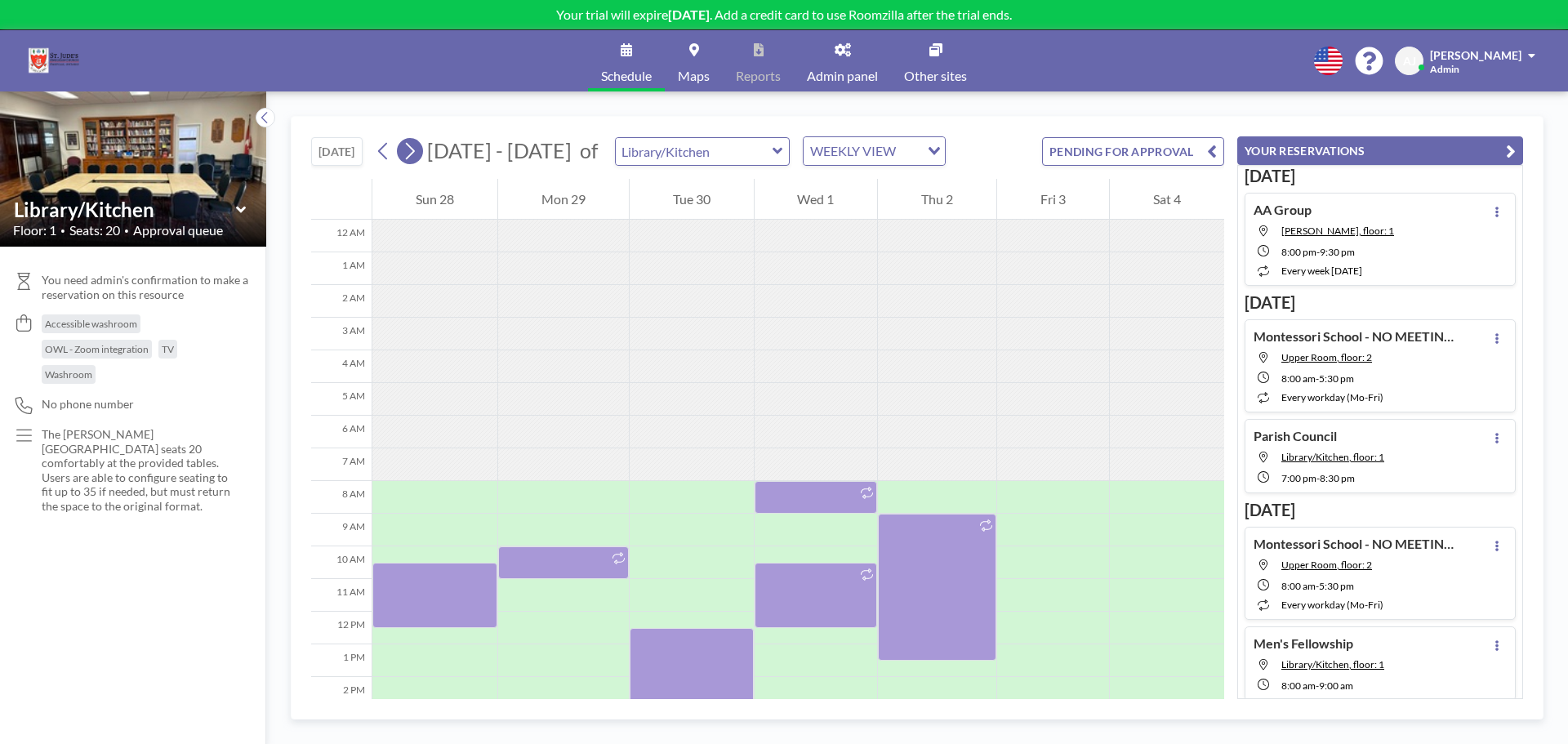
scroll to position [229, 0]
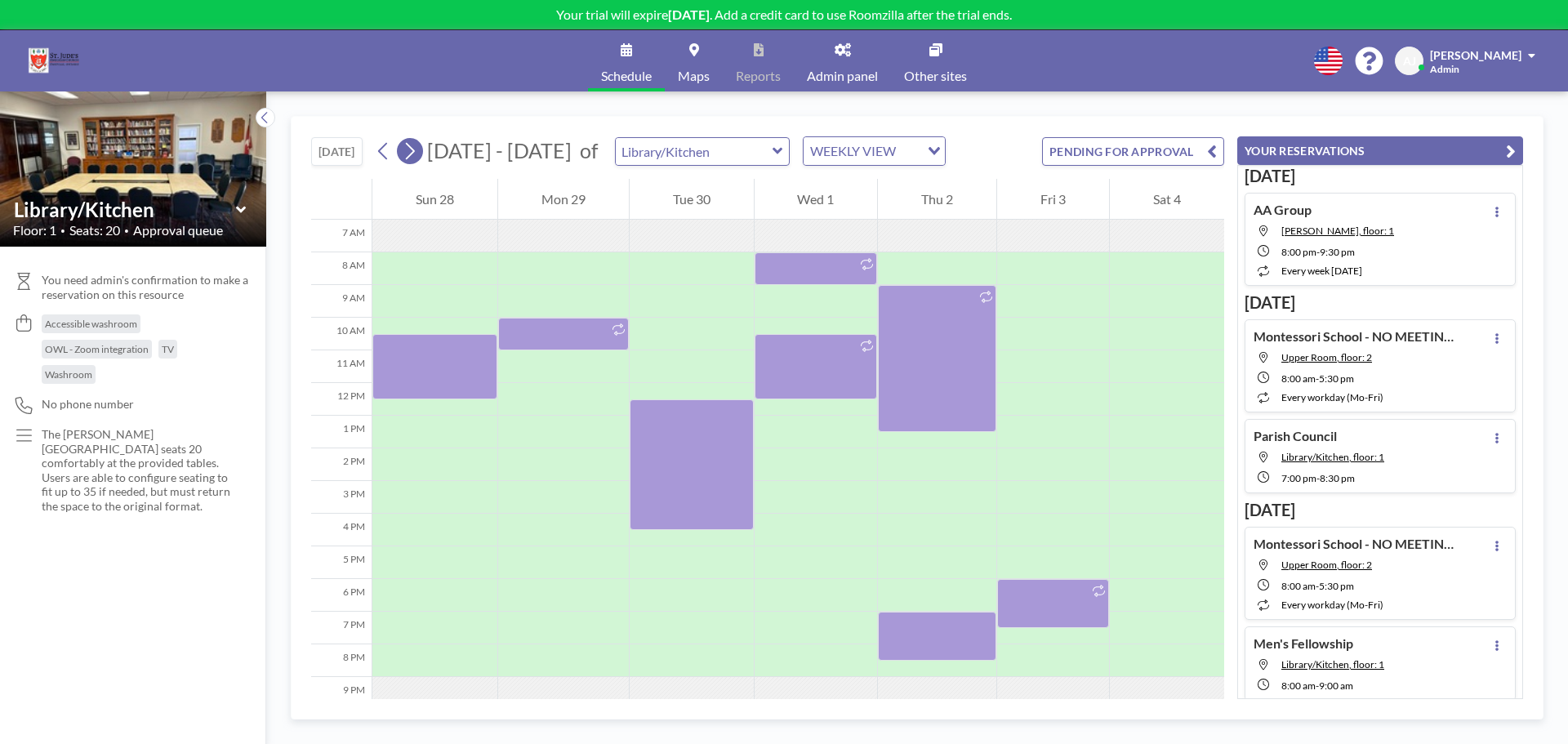
click at [422, 149] on button at bounding box center [410, 152] width 26 height 26
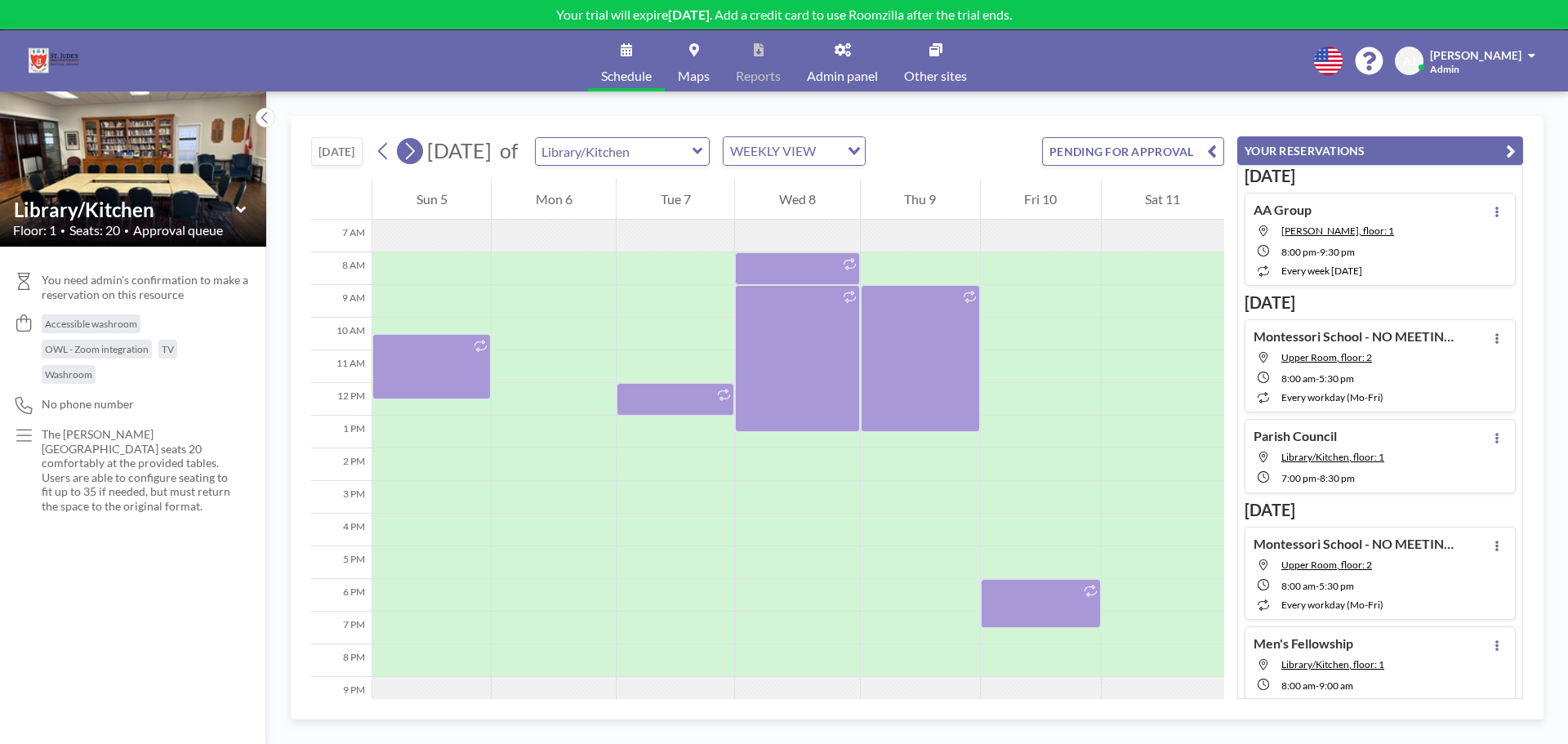
click at [422, 149] on button at bounding box center [410, 152] width 26 height 26
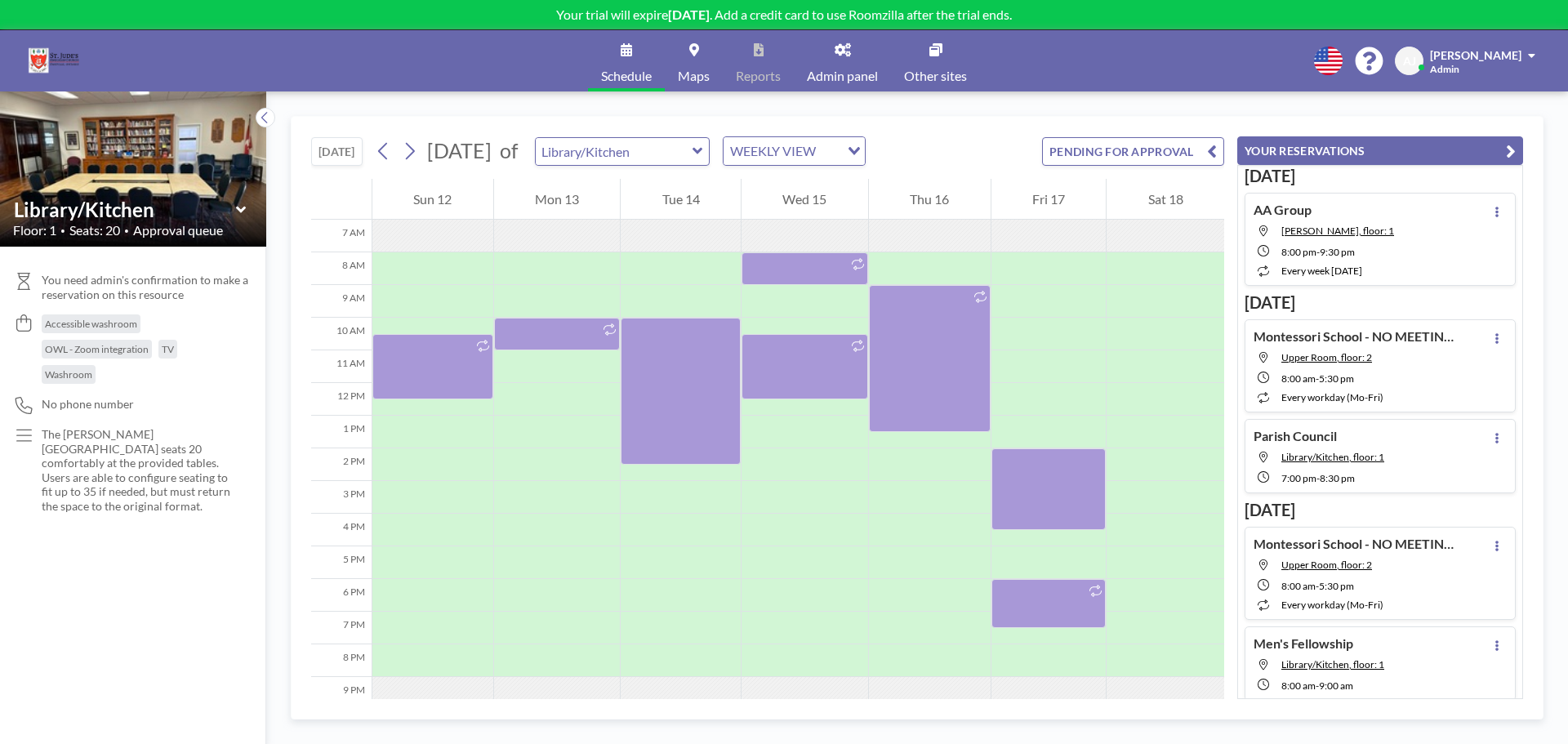
click at [340, 154] on button "[DATE]" at bounding box center [337, 152] width 52 height 29
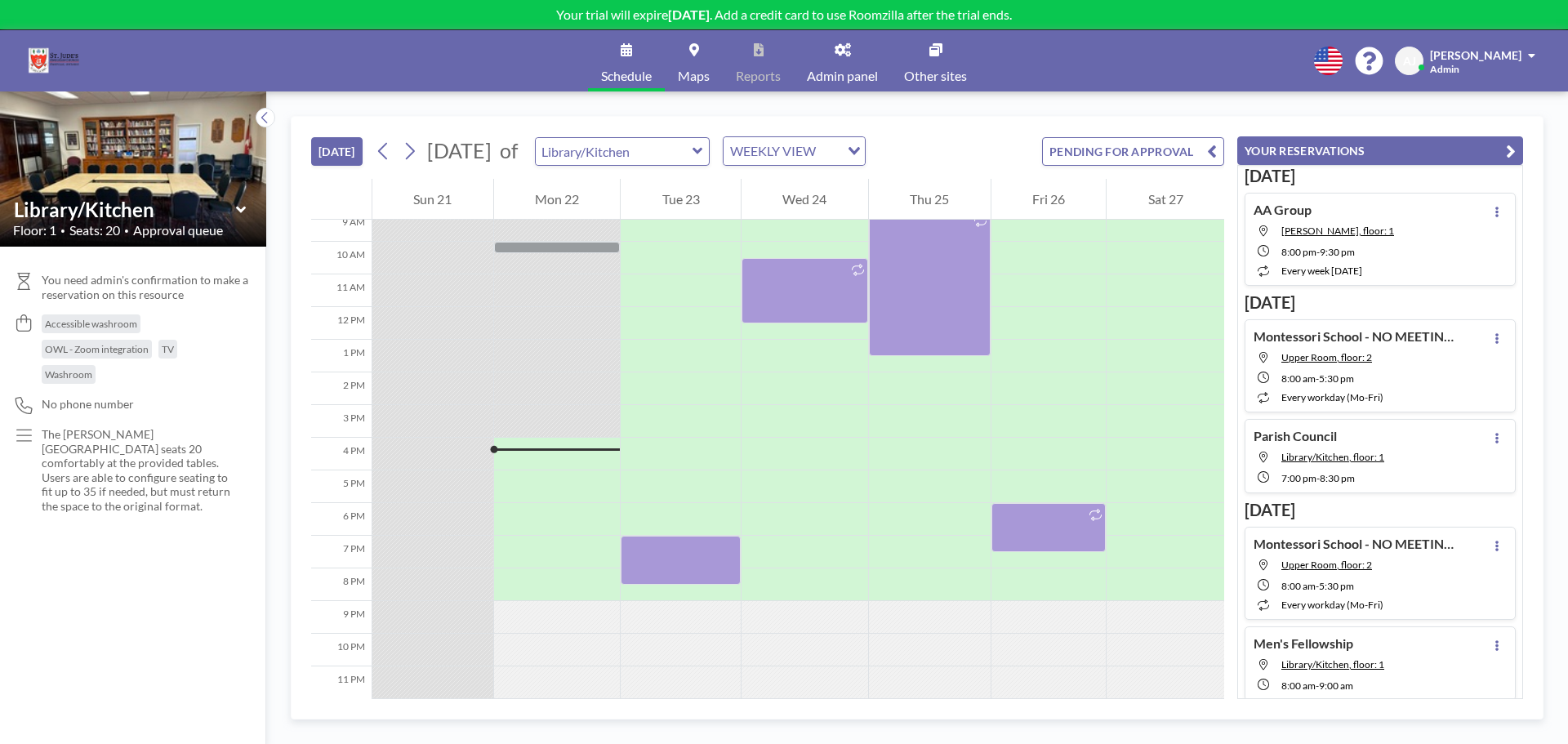
scroll to position [313, 0]
click at [408, 150] on icon at bounding box center [410, 151] width 16 height 25
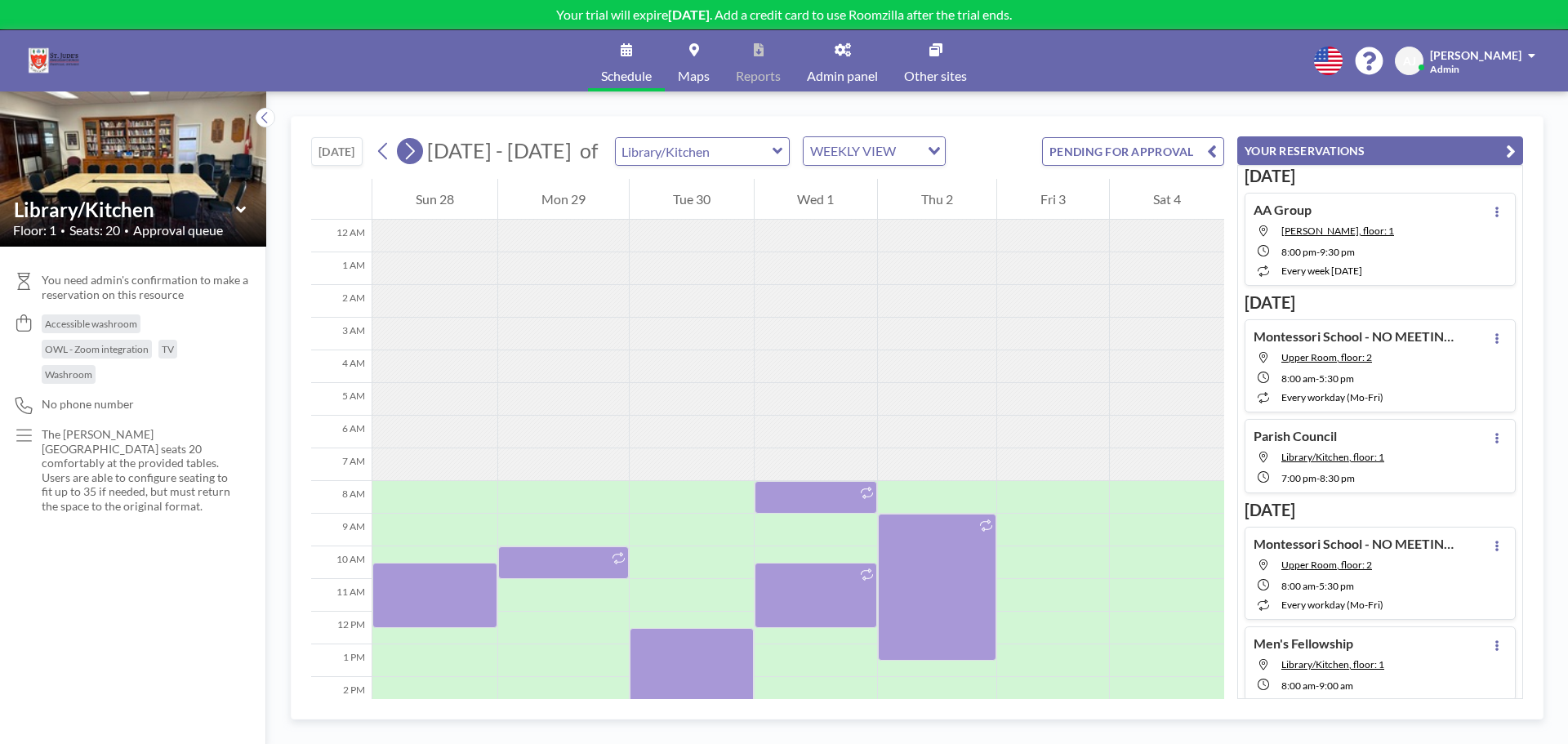
scroll to position [229, 0]
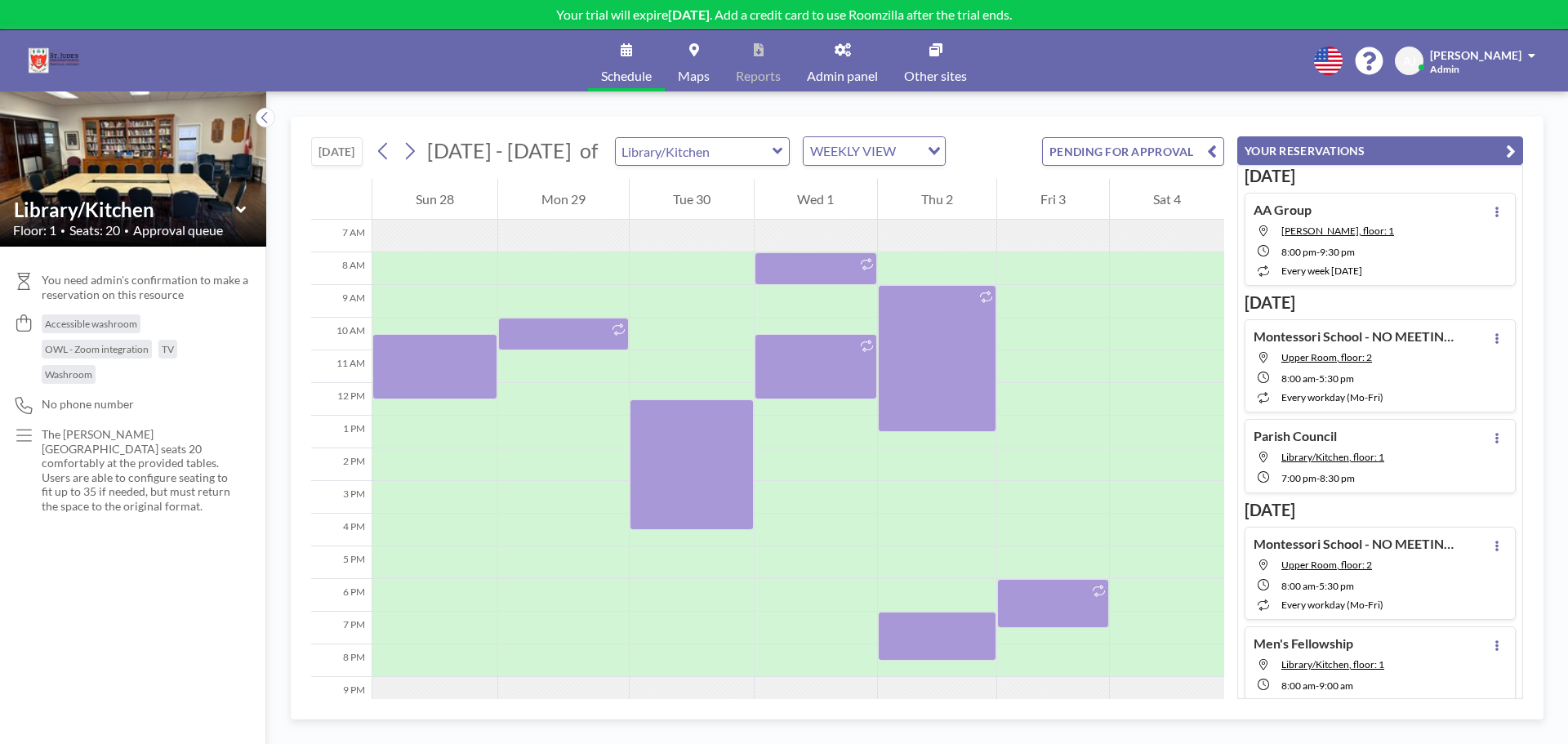
click at [773, 156] on icon at bounding box center [778, 151] width 11 height 17
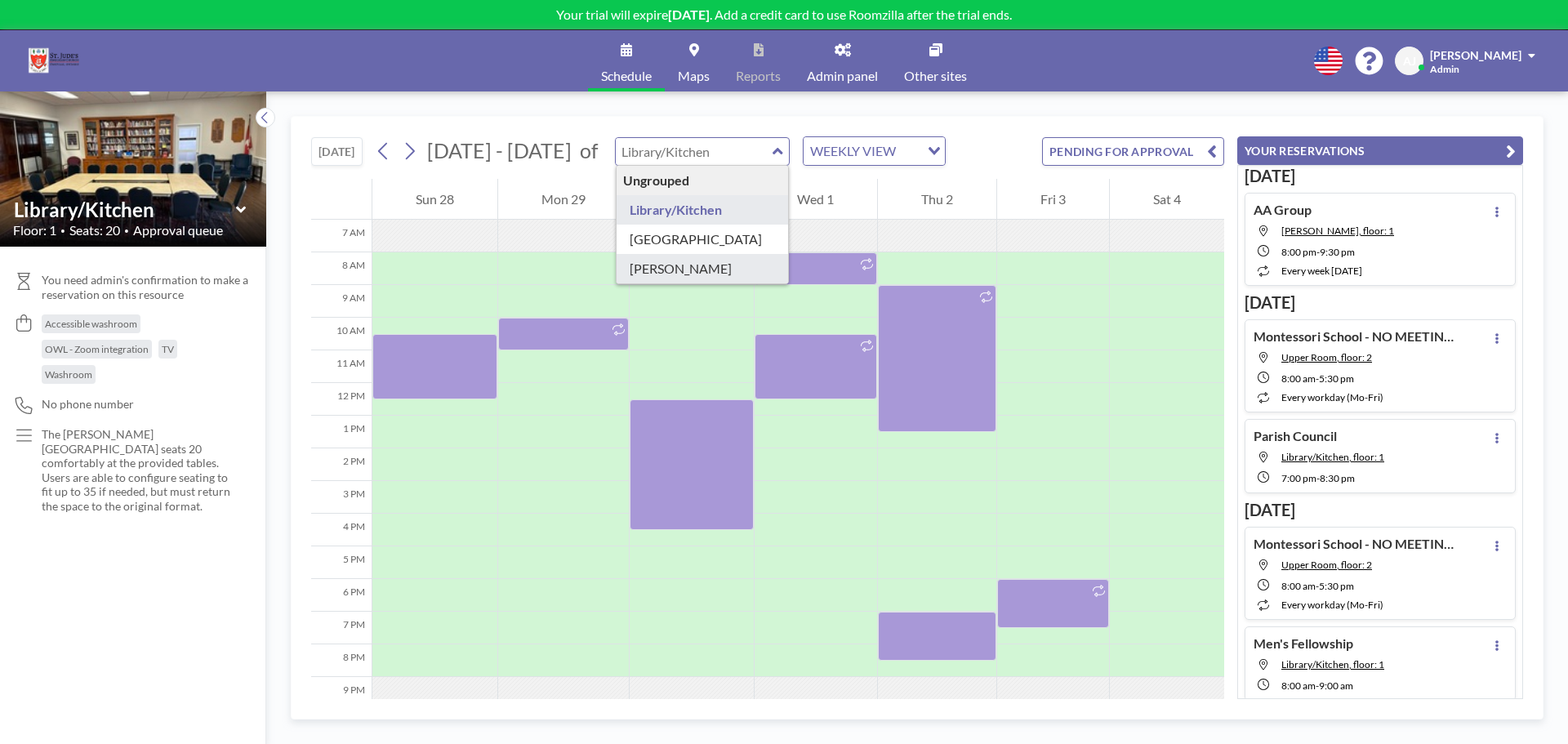
type input "[PERSON_NAME]"
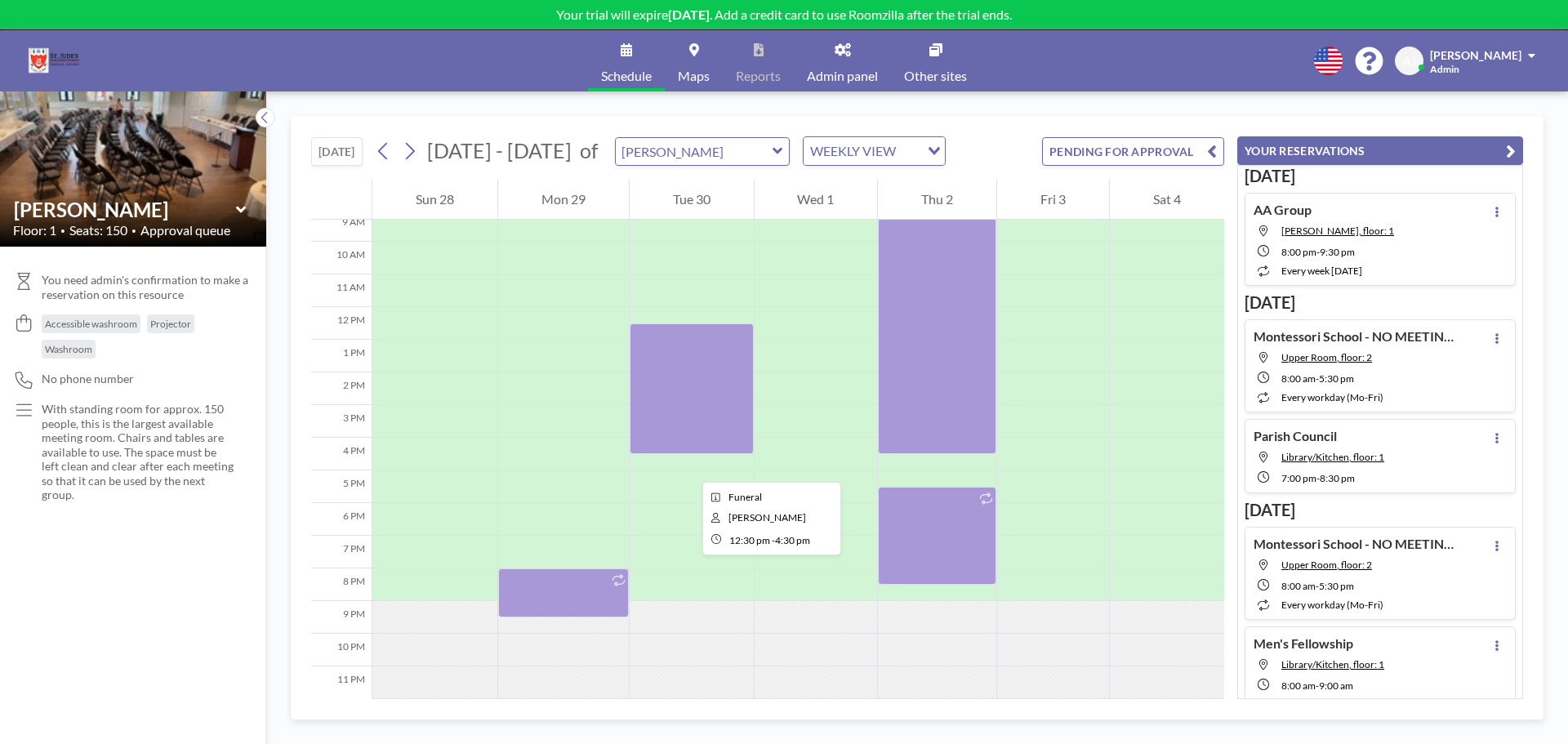
scroll to position [313, 0]
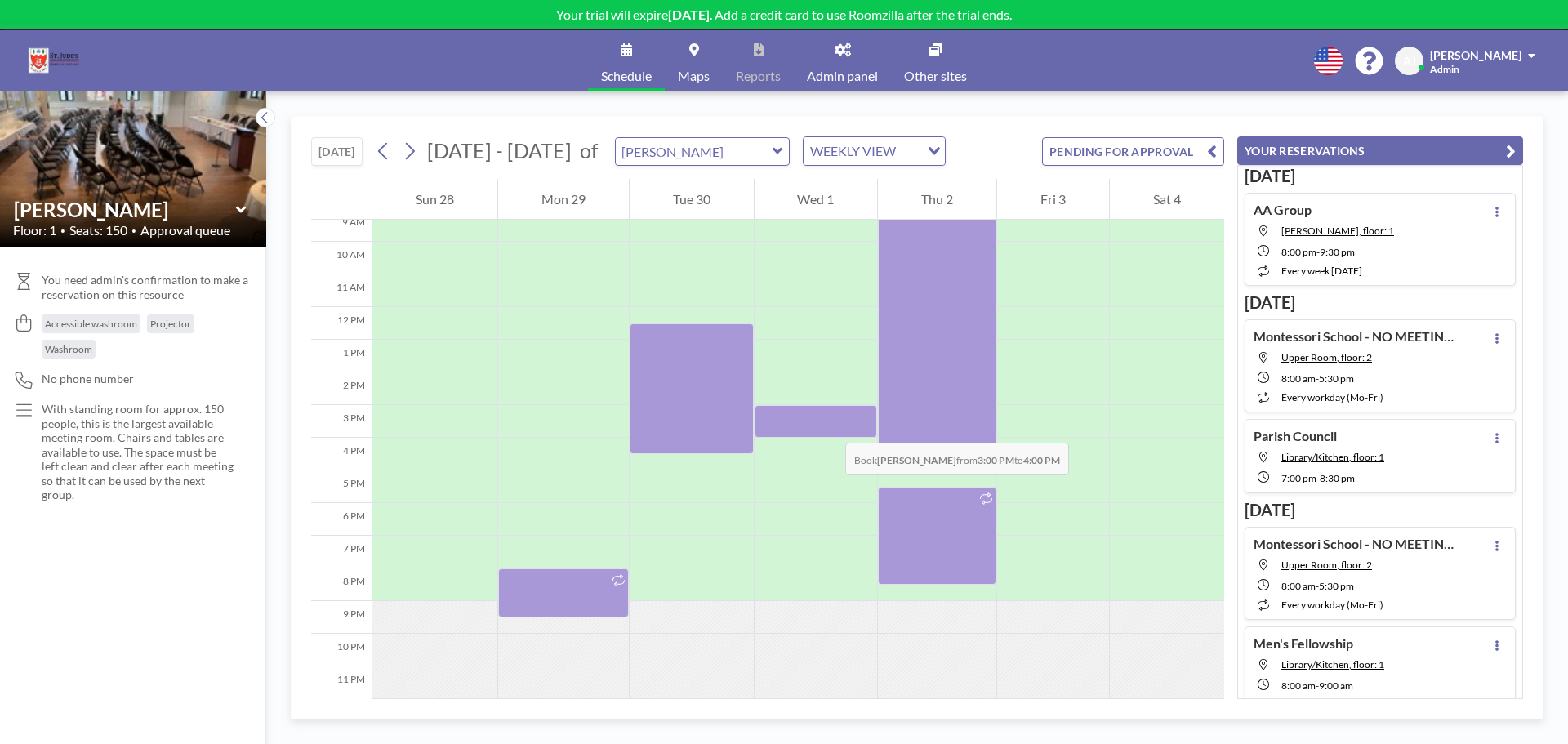
click at [829, 426] on div at bounding box center [816, 421] width 124 height 32
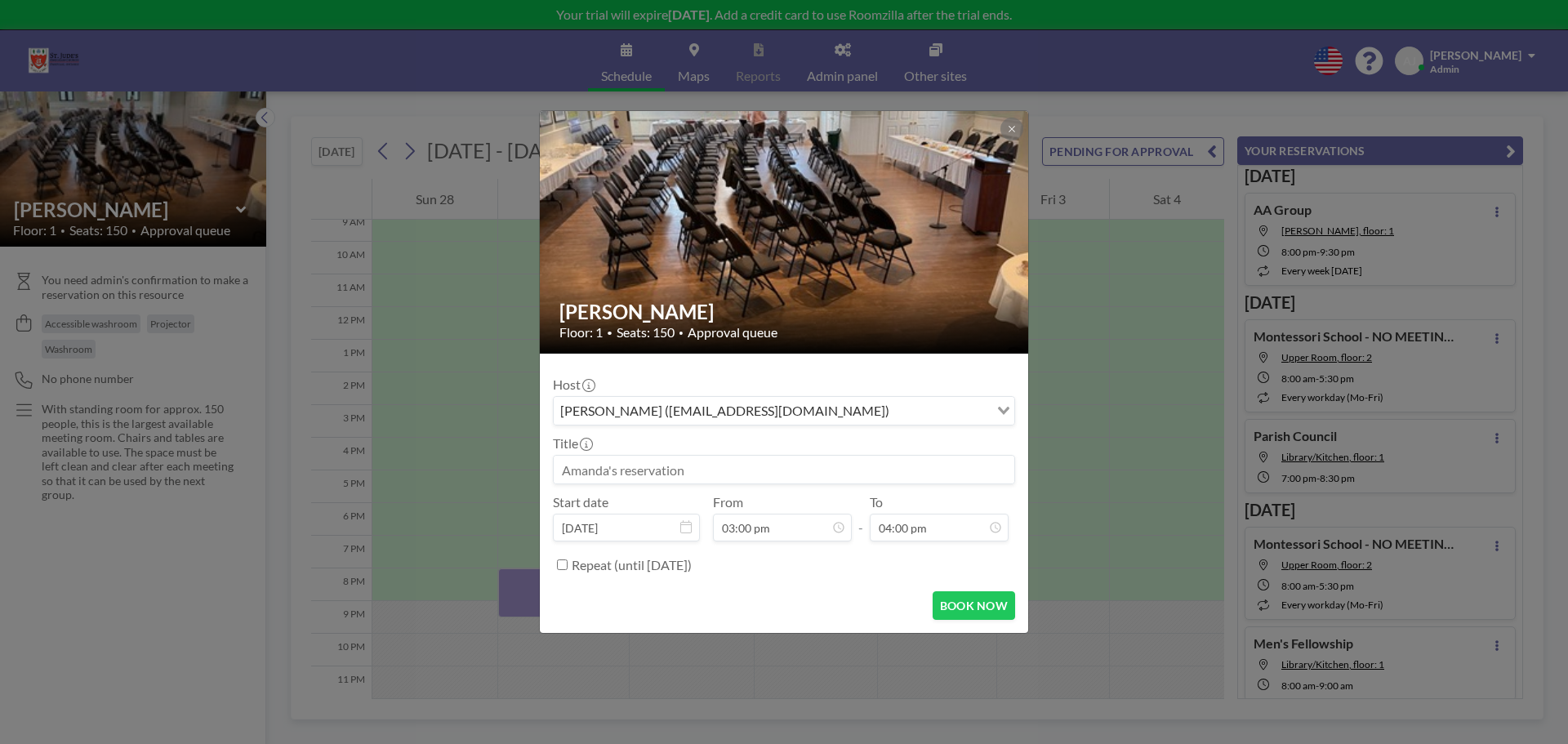
click at [742, 457] on input at bounding box center [784, 470] width 461 height 28
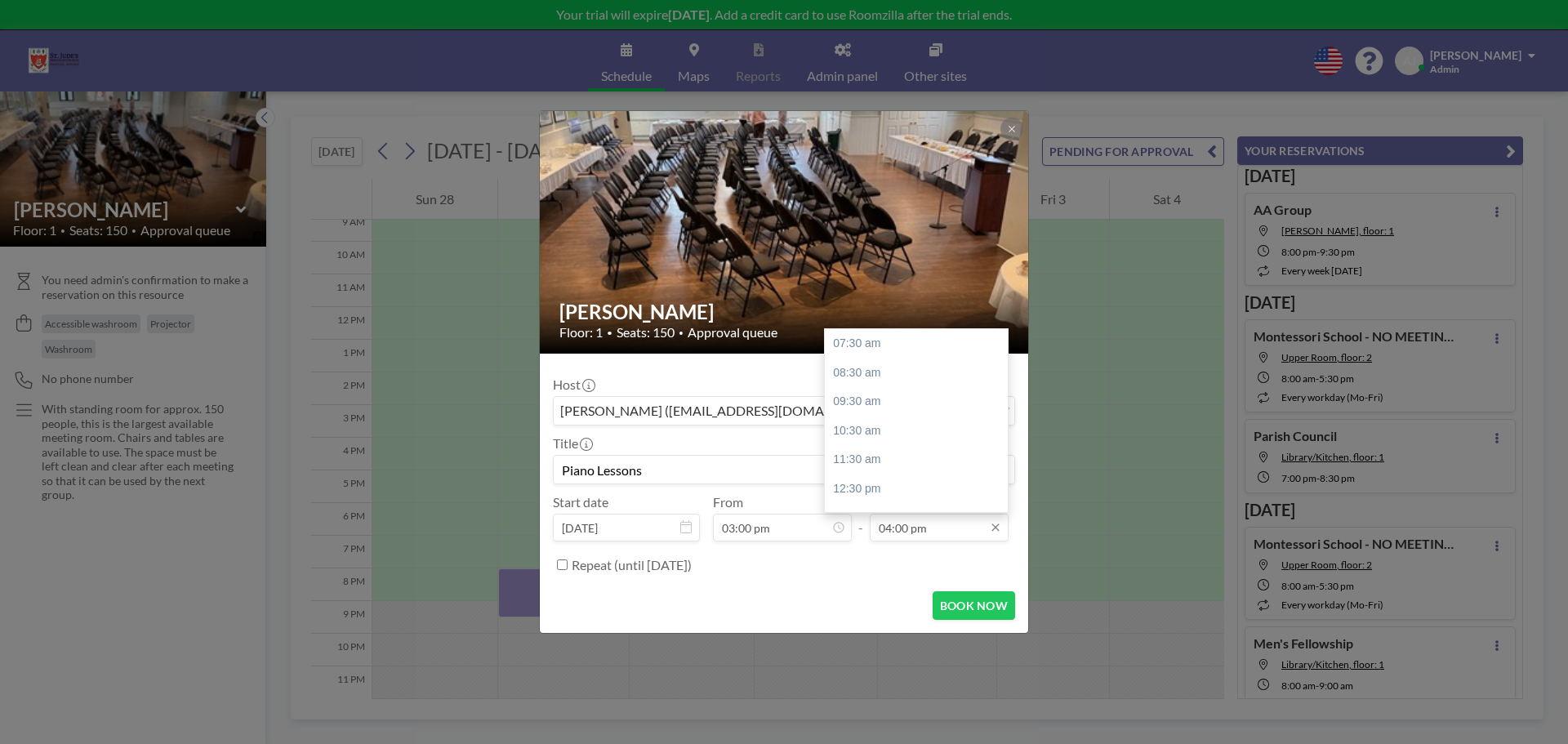
type input "Piano Lessons"
click at [894, 526] on input "04:00 pm" at bounding box center [940, 528] width 138 height 28
click at [887, 528] on input "04:00 pm" at bounding box center [940, 528] width 138 height 28
type input "07:00 pm"
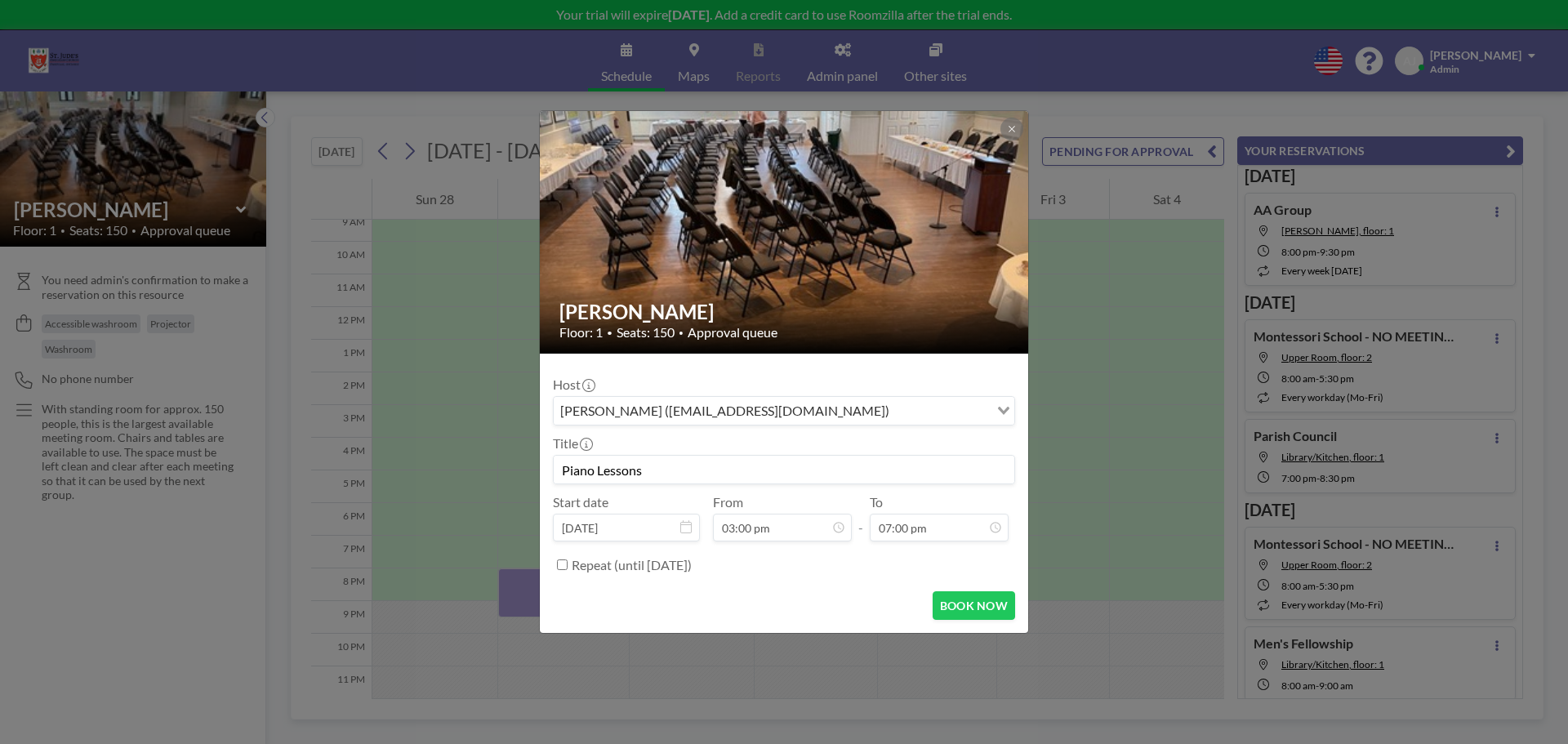
click at [883, 561] on div "Repeat (until [DATE])" at bounding box center [793, 564] width 443 height 27
click at [960, 606] on button "BOOK NOW" at bounding box center [974, 606] width 82 height 29
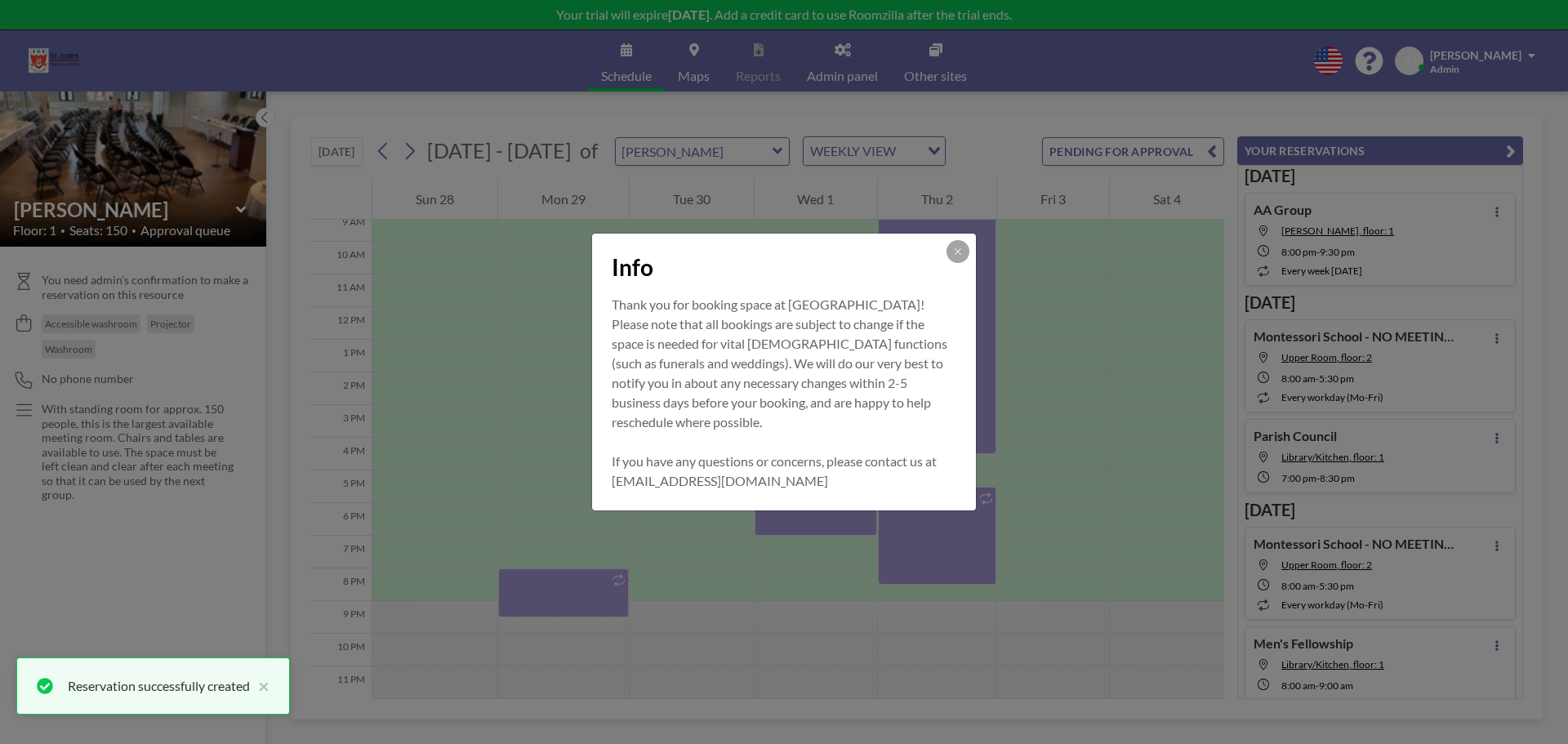
click at [961, 246] on button at bounding box center [958, 252] width 23 height 23
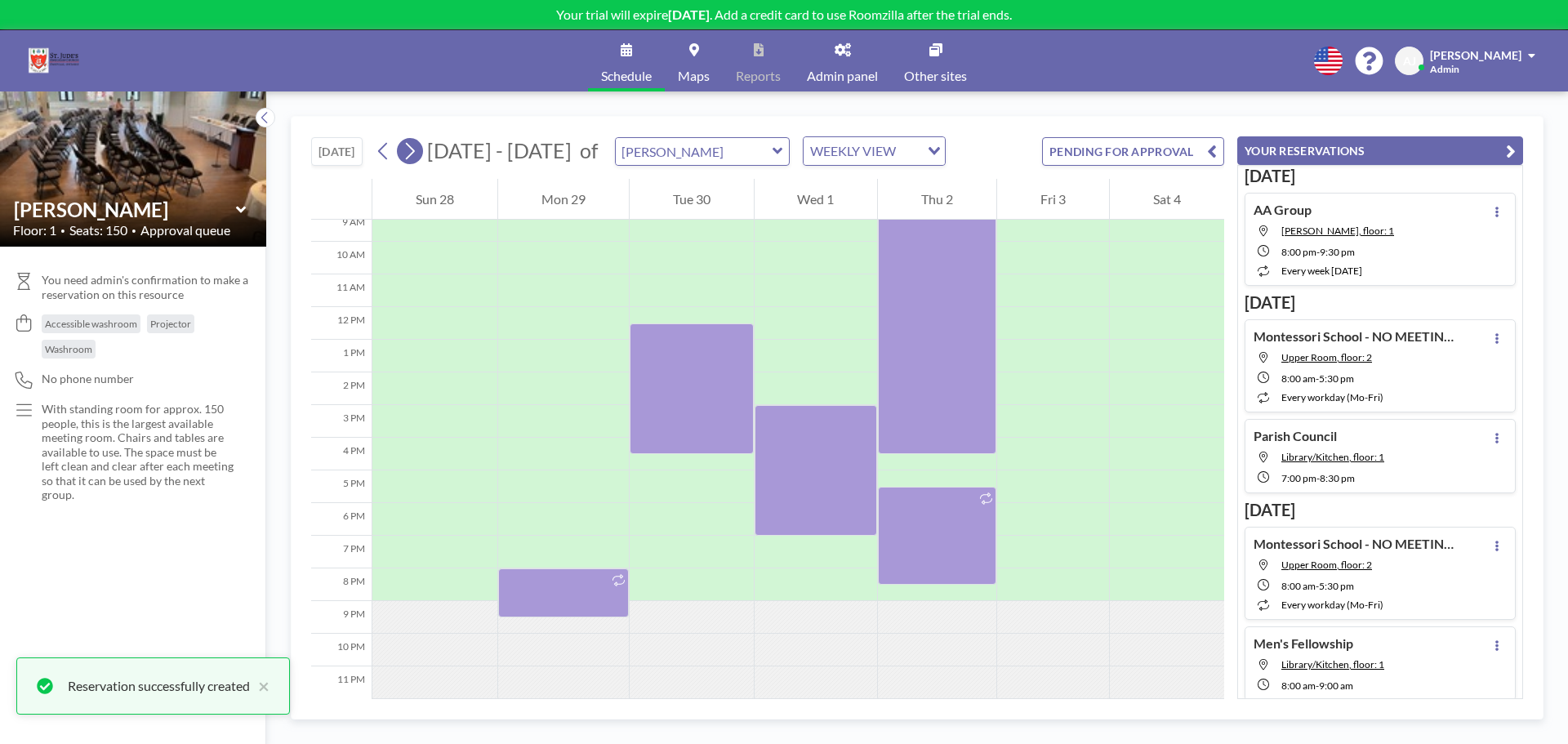
click at [415, 142] on icon at bounding box center [410, 151] width 16 height 25
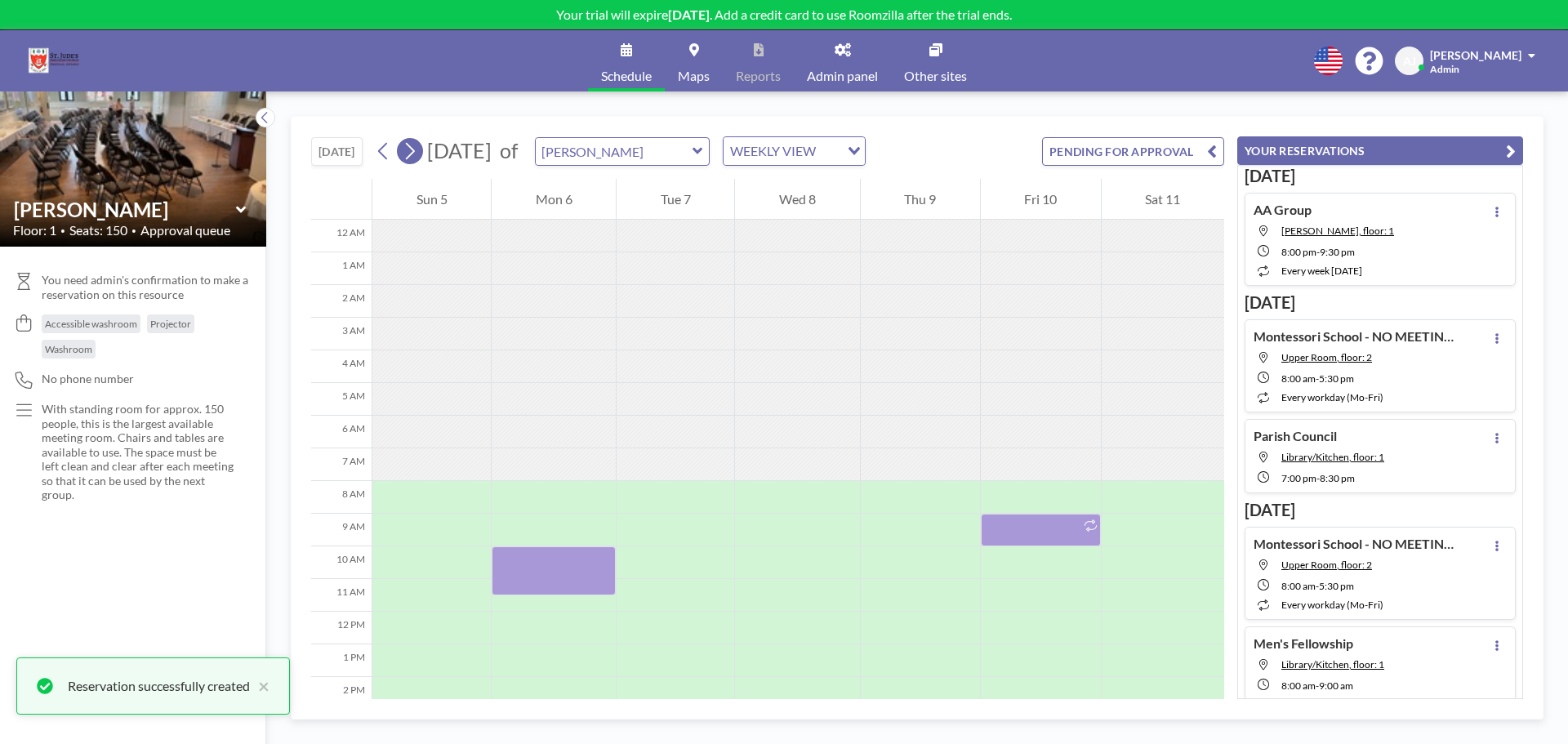
scroll to position [229, 0]
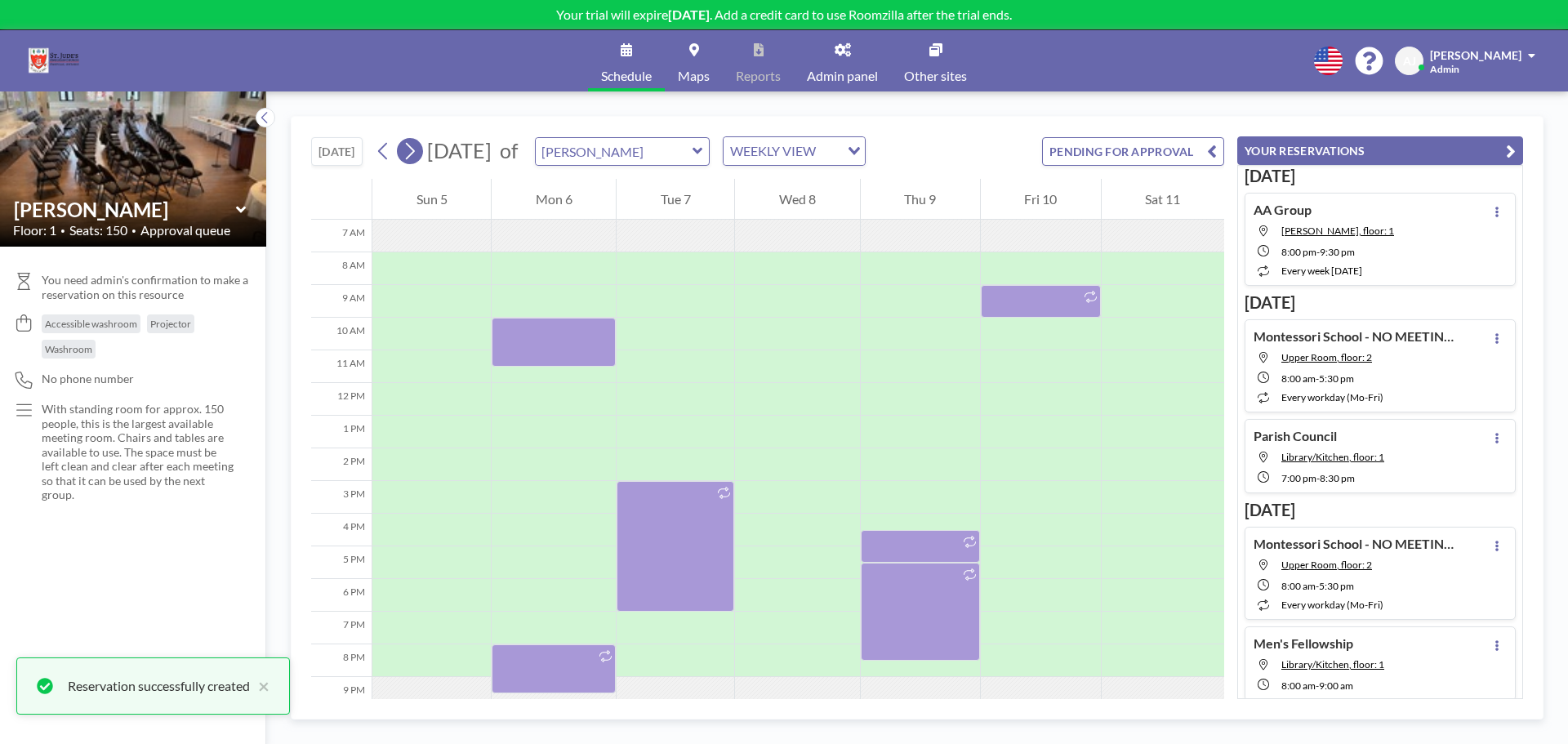
click at [415, 142] on icon at bounding box center [410, 151] width 16 height 25
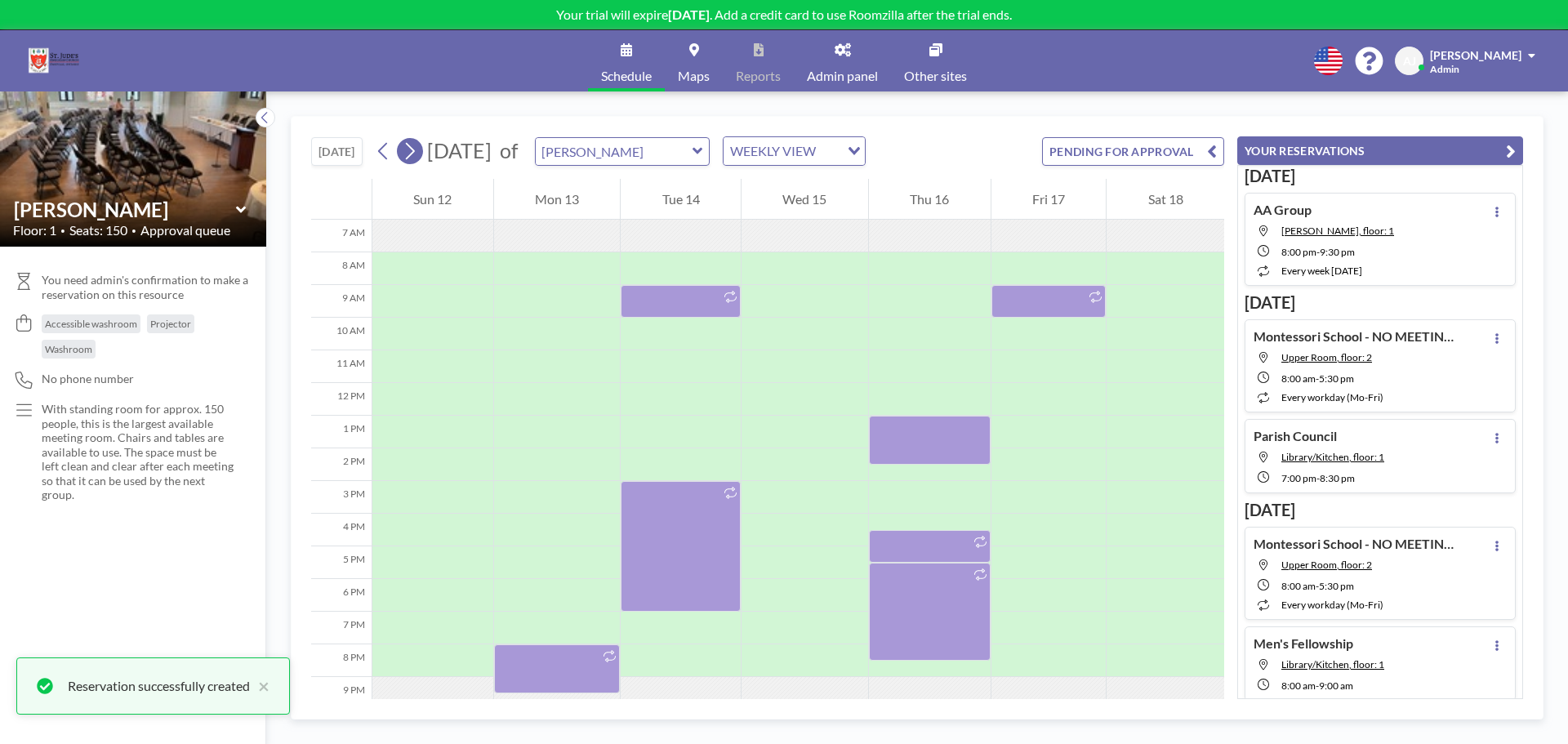
click at [415, 142] on icon at bounding box center [410, 151] width 16 height 25
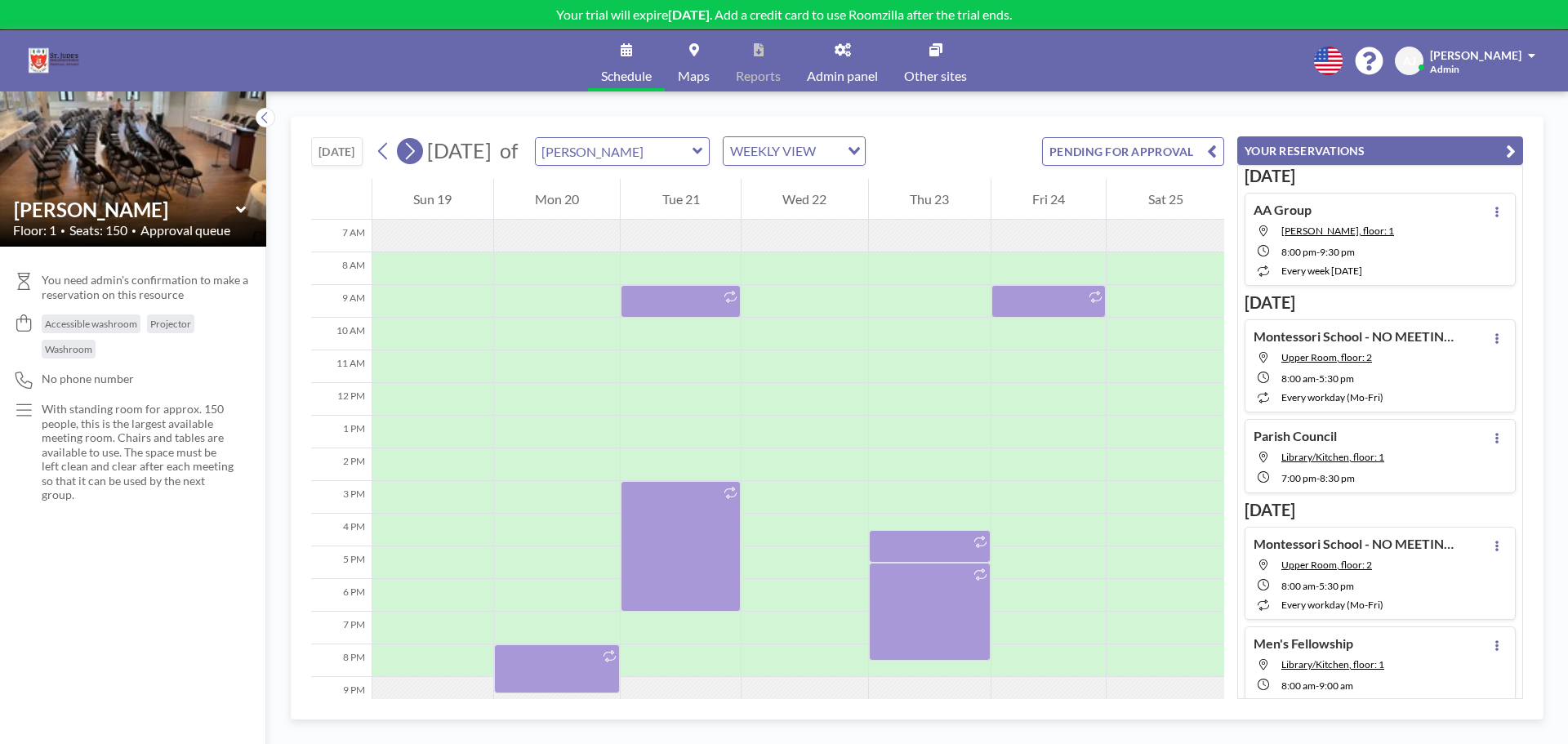
click at [415, 142] on icon at bounding box center [410, 151] width 16 height 25
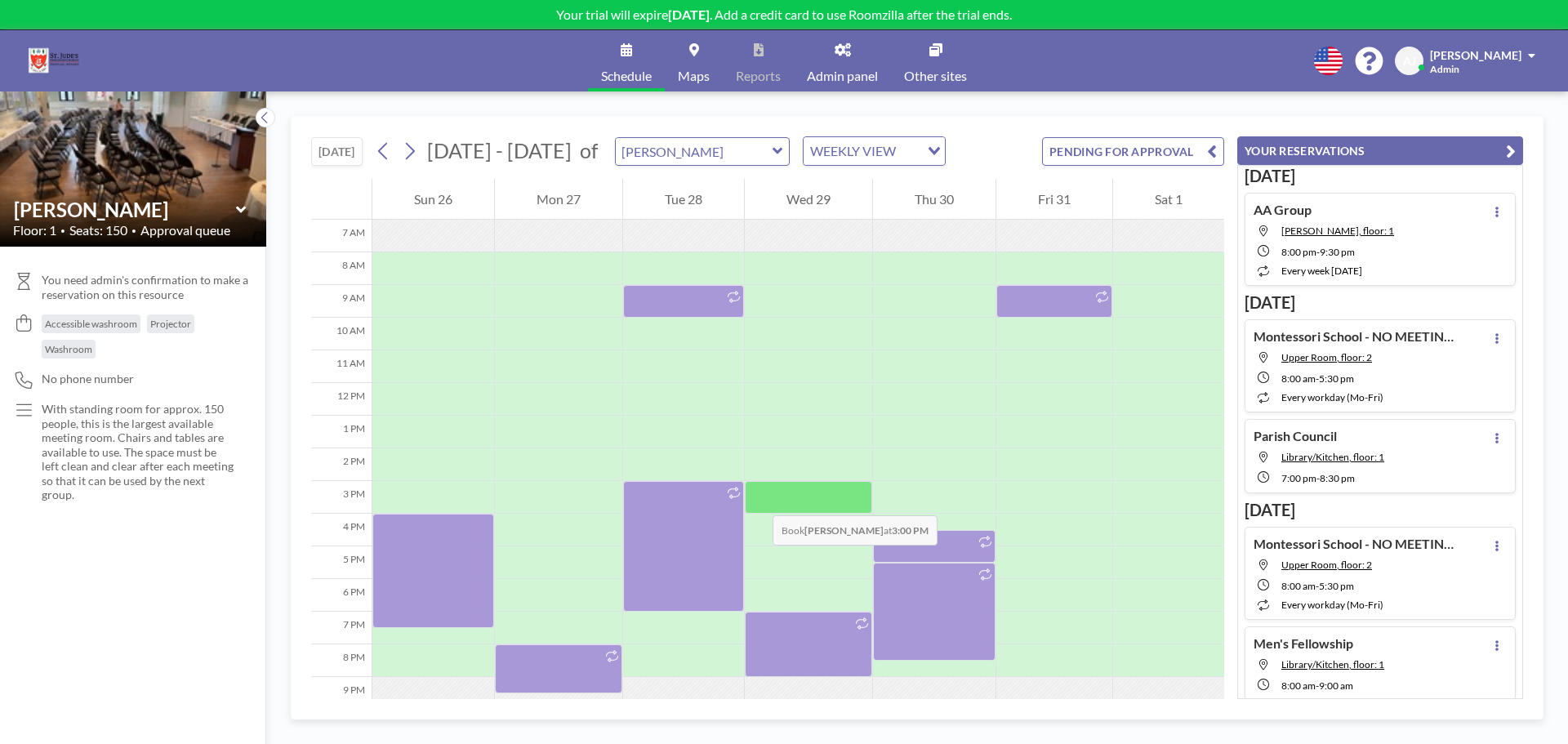
click at [756, 499] on div at bounding box center [808, 497] width 127 height 32
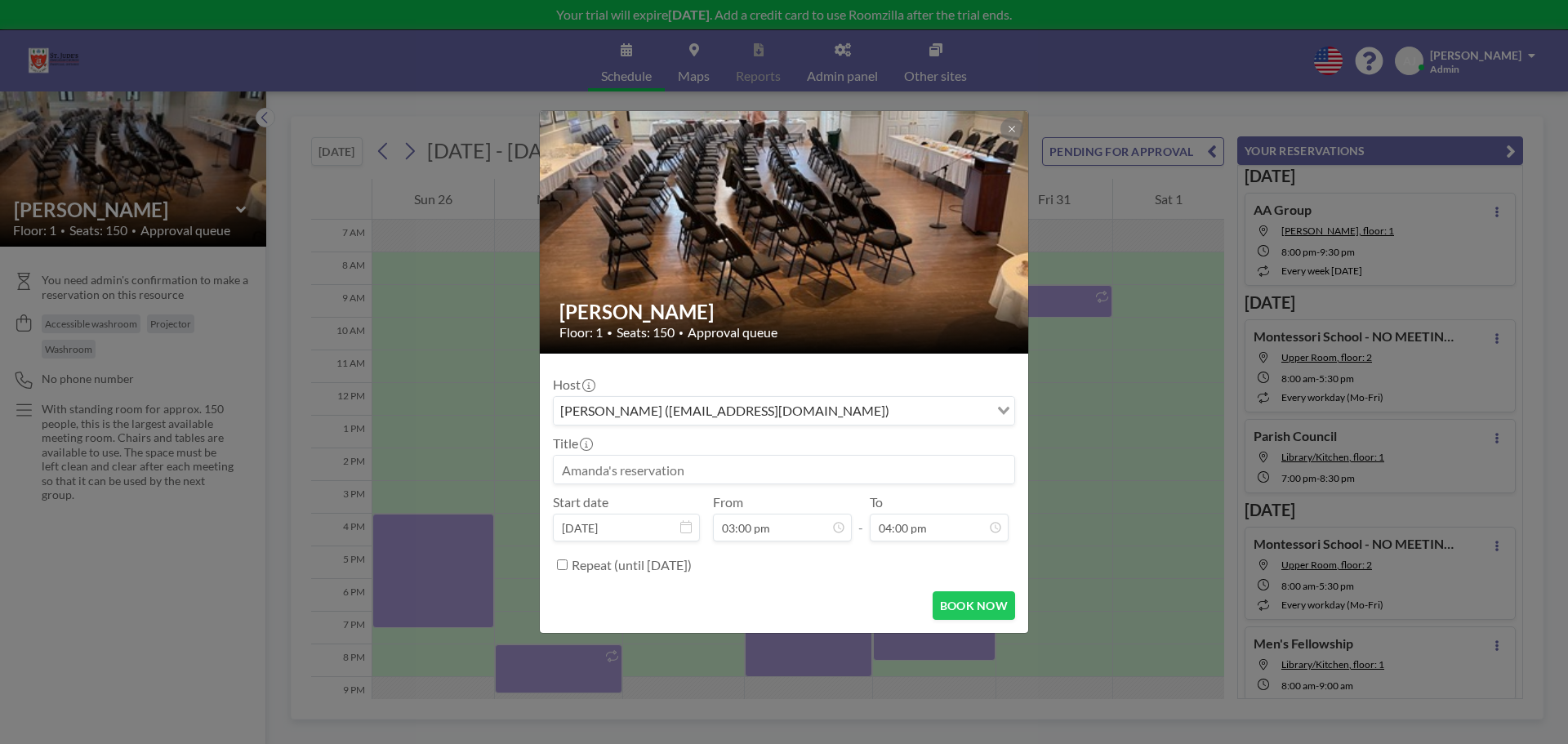
click at [726, 469] on input at bounding box center [784, 470] width 461 height 28
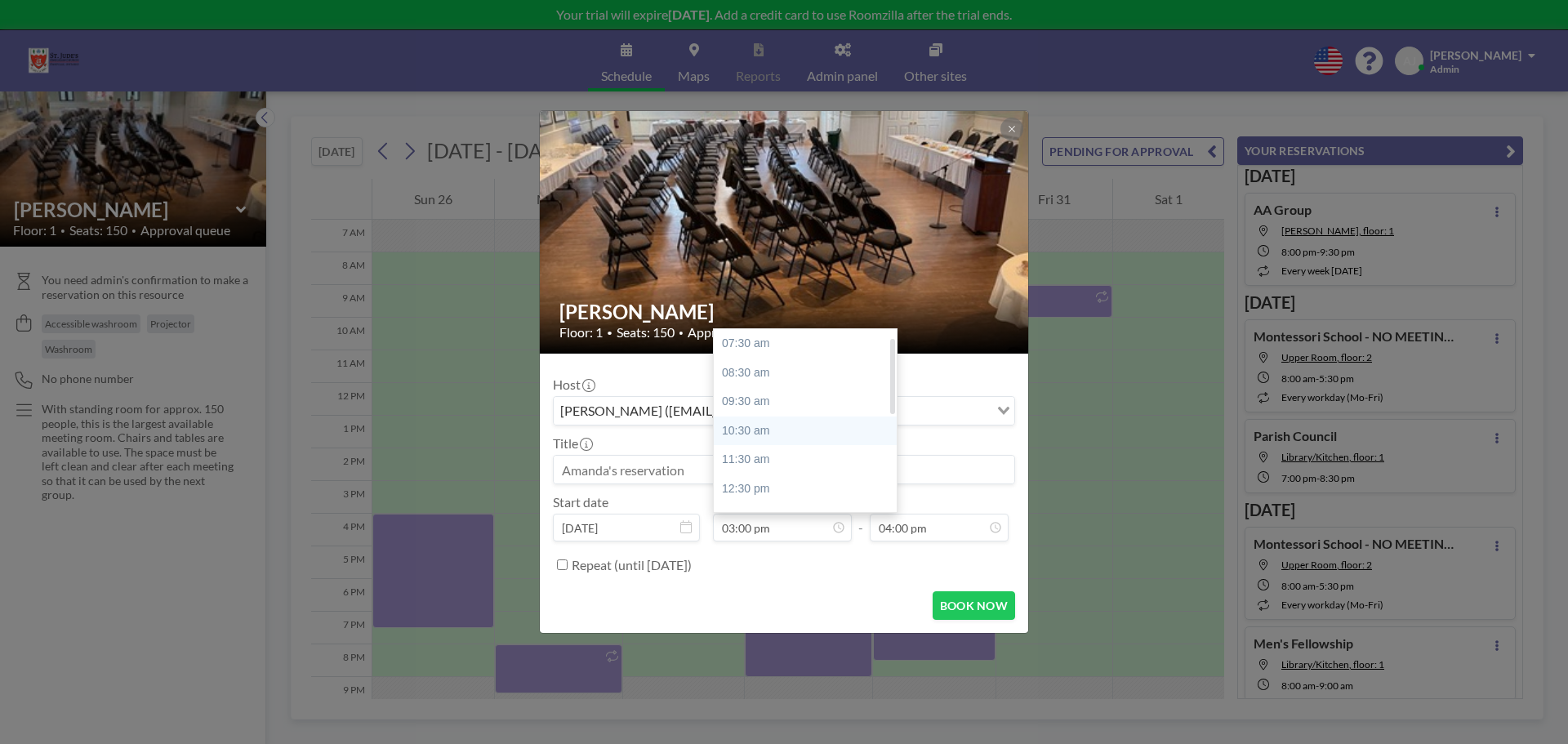
scroll to position [81, 0]
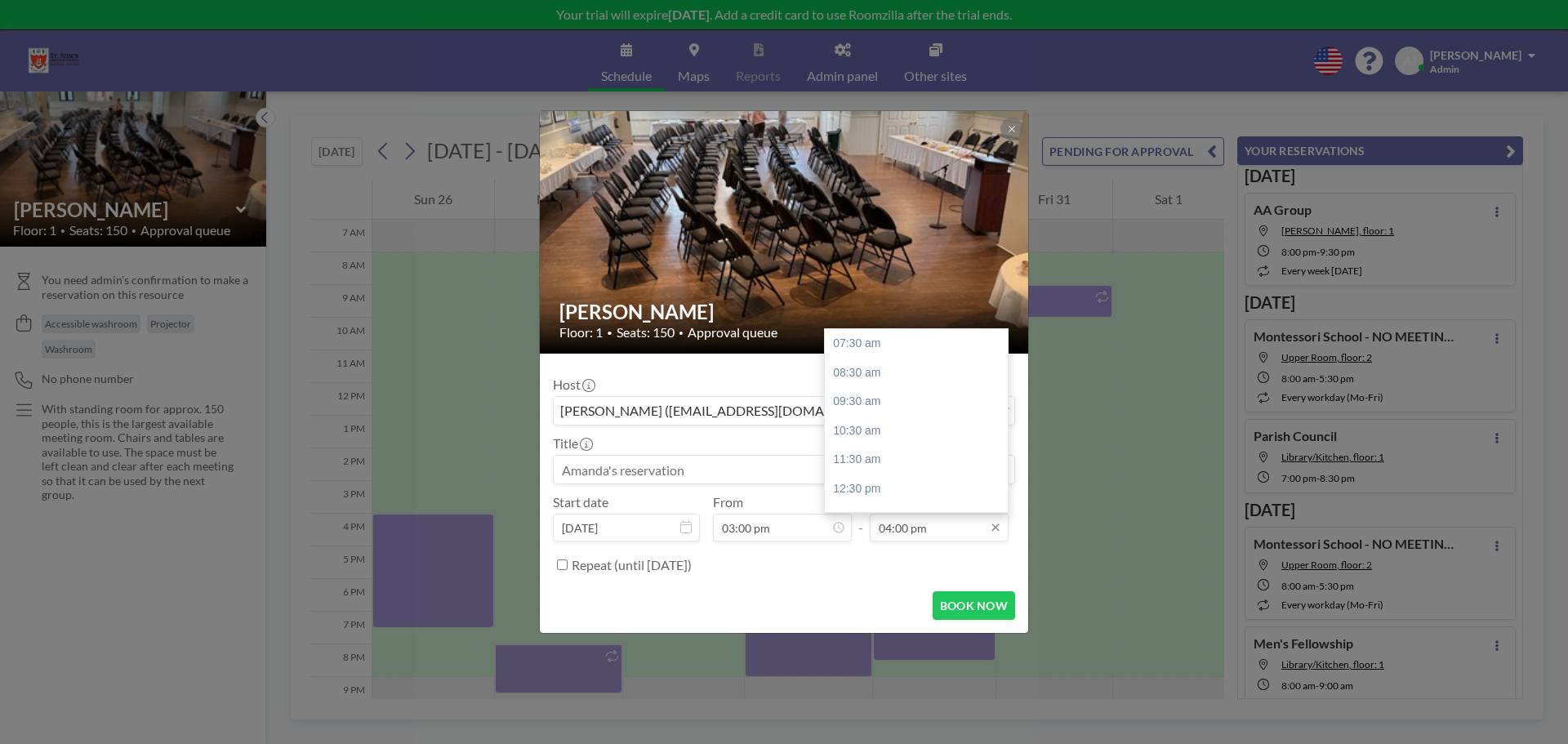
click at [889, 528] on input "04:00 pm" at bounding box center [940, 528] width 138 height 28
click at [885, 528] on input "04:00 pm" at bounding box center [940, 528] width 138 height 28
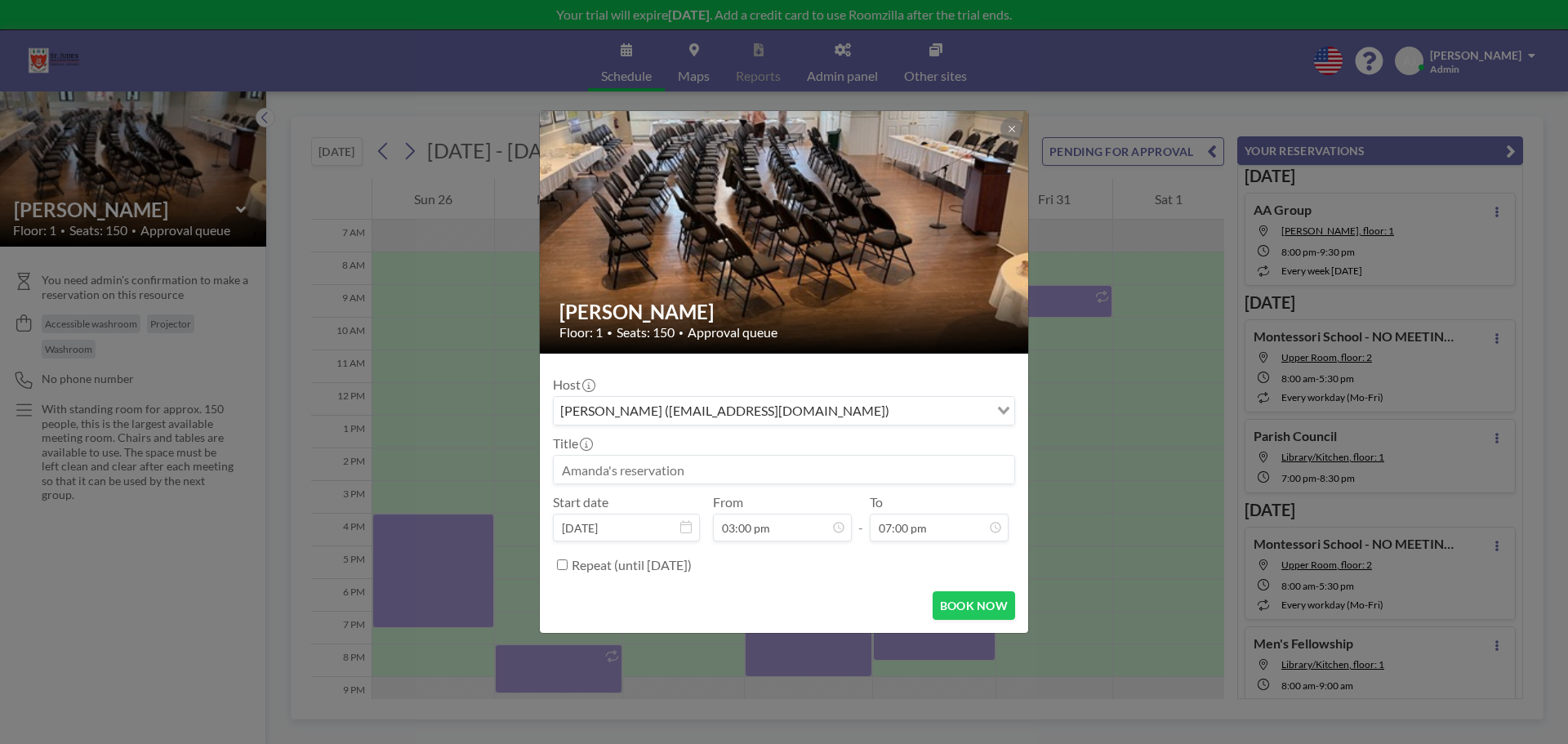
type input "07:00 pm"
click at [878, 551] on div "Repeat (until [DATE])" at bounding box center [793, 564] width 443 height 27
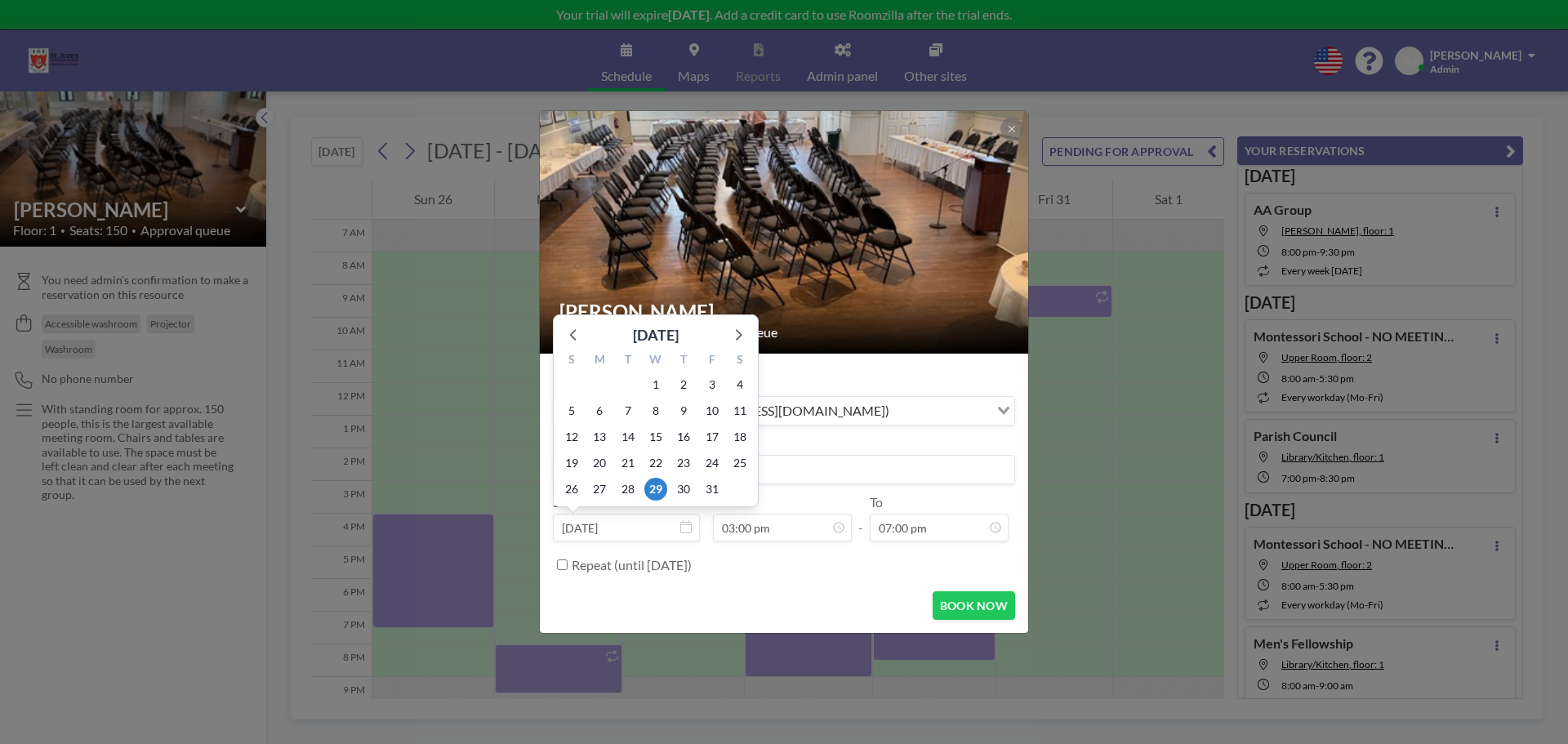
click at [766, 470] on input at bounding box center [784, 470] width 461 height 28
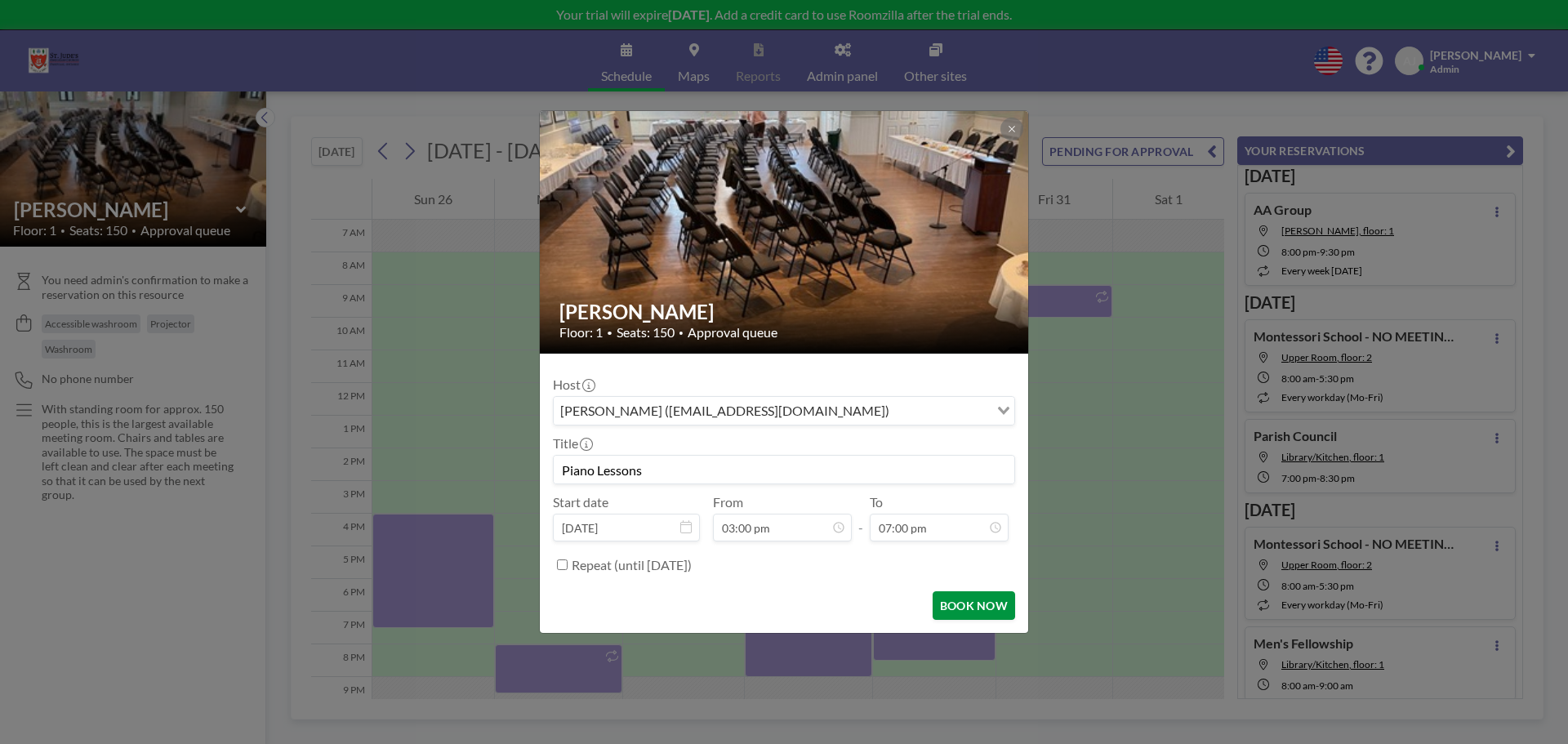
type input "Piano Lessons"
click at [998, 605] on button "BOOK NOW" at bounding box center [974, 606] width 82 height 29
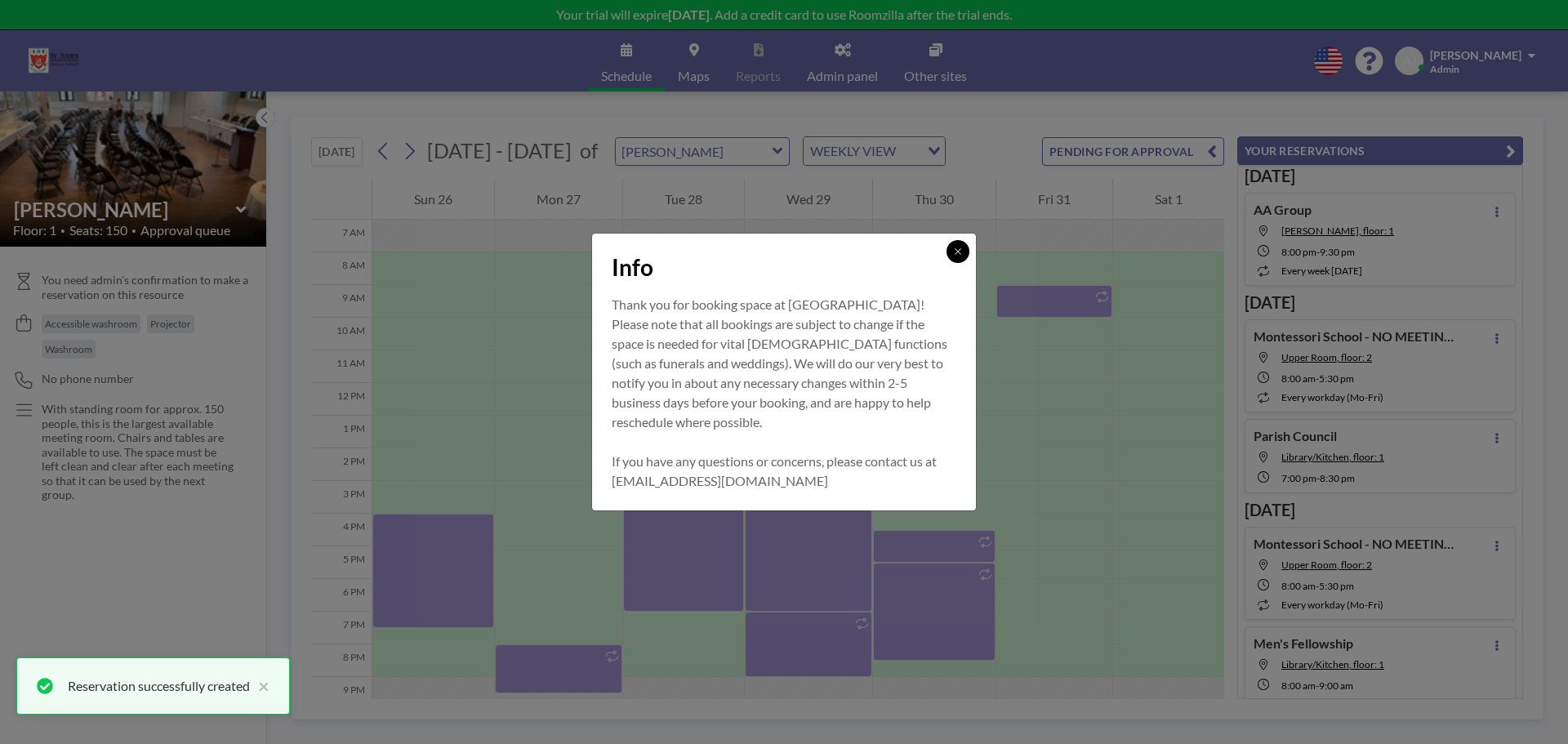
click at [958, 248] on icon at bounding box center [958, 251] width 10 height 10
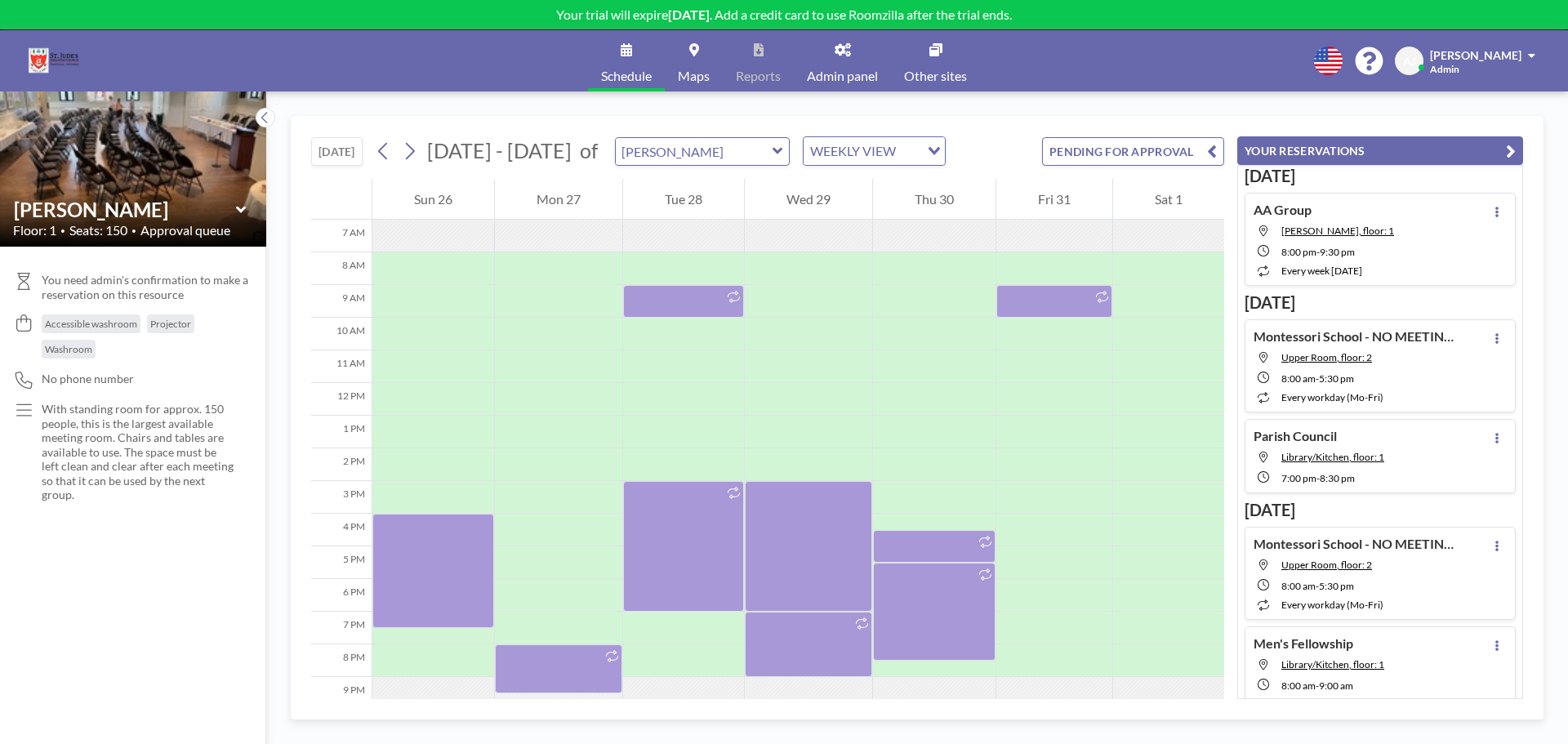
click at [997, 129] on div "[DATE] [DATE] - [DATE] of [PERSON_NAME] WEEKLY VIEW Loading... PENDING FOR APPR…" at bounding box center [768, 147] width 913 height 62
click at [413, 150] on icon at bounding box center [410, 151] width 16 height 25
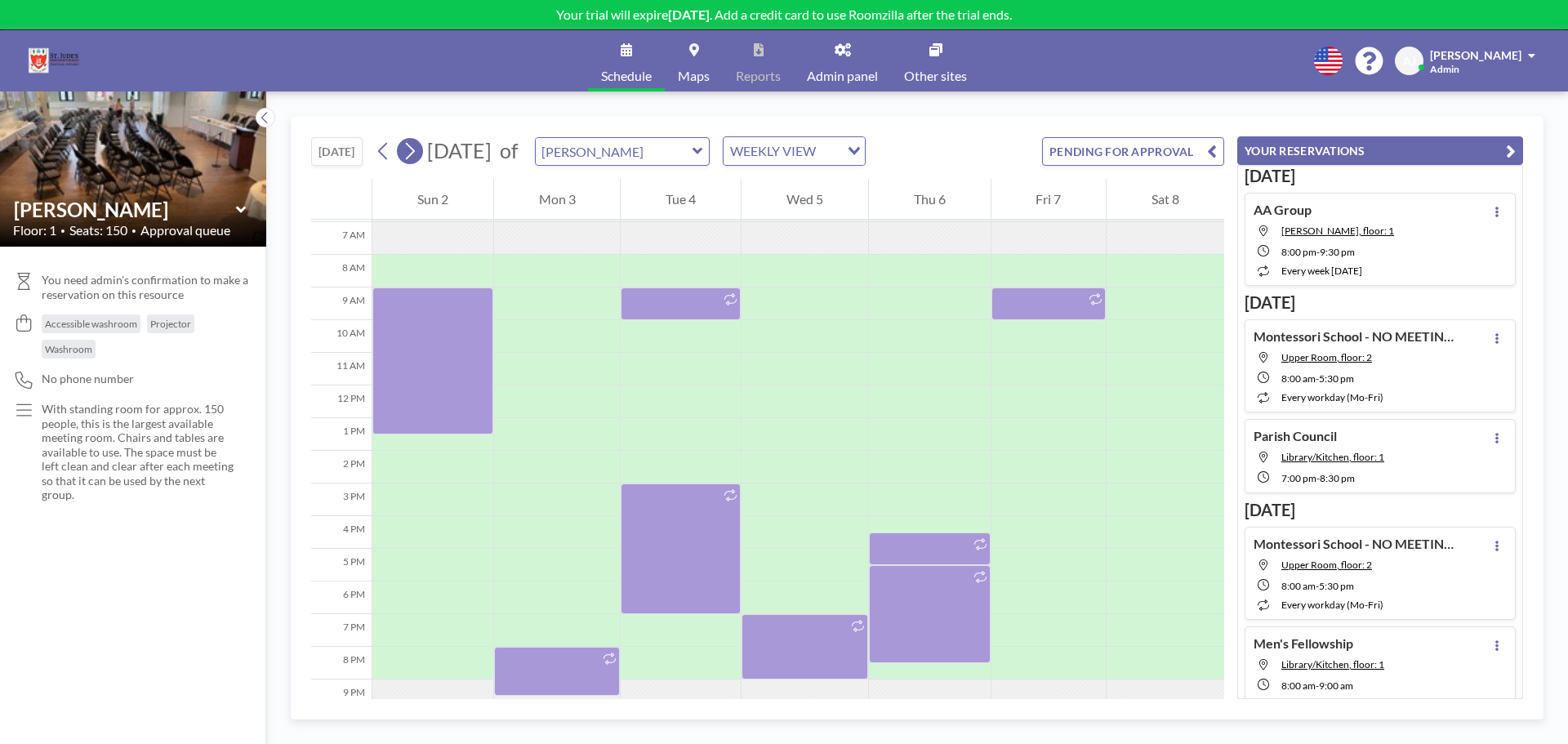
scroll to position [229, 0]
click at [413, 150] on icon at bounding box center [410, 151] width 16 height 25
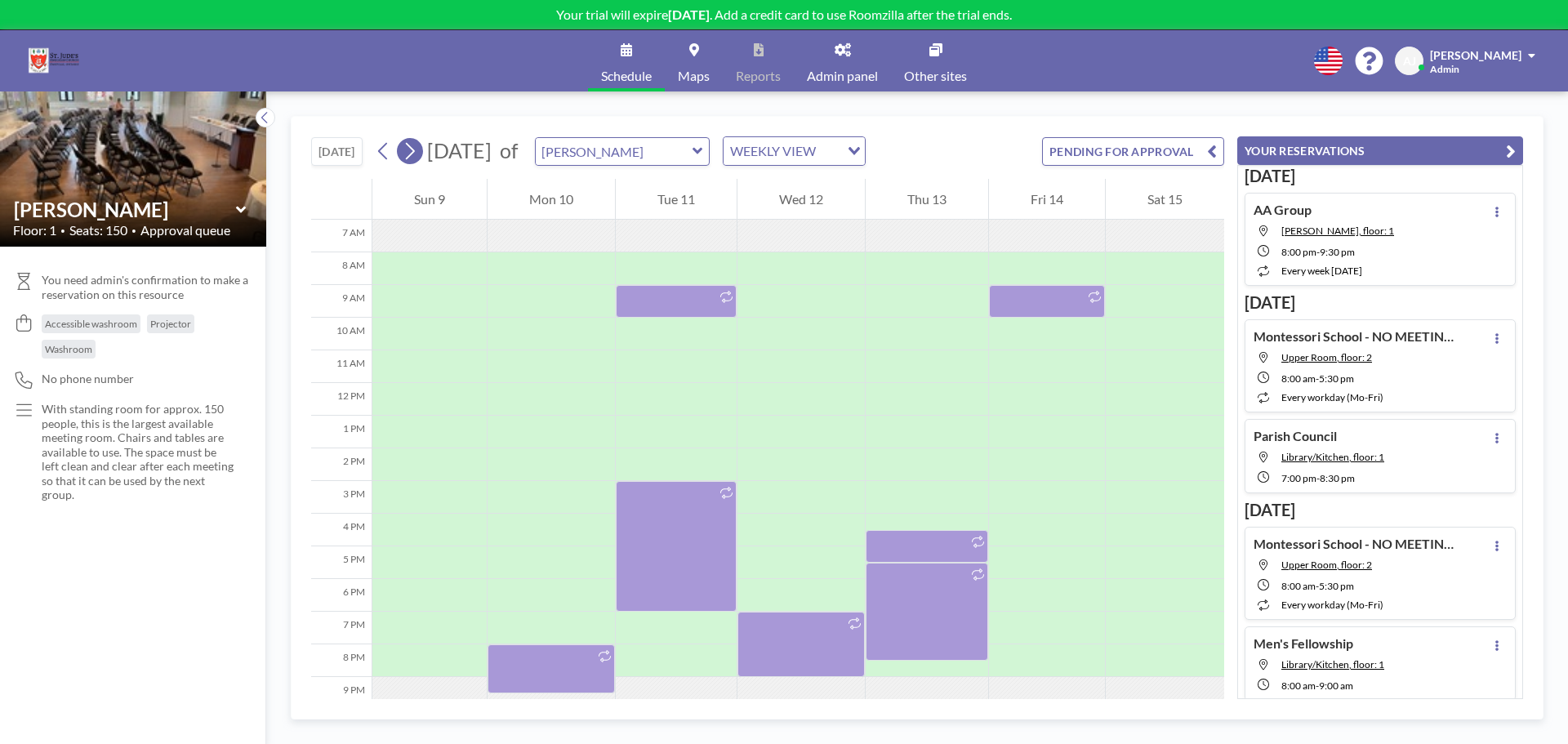
click at [413, 150] on icon at bounding box center [410, 151] width 16 height 25
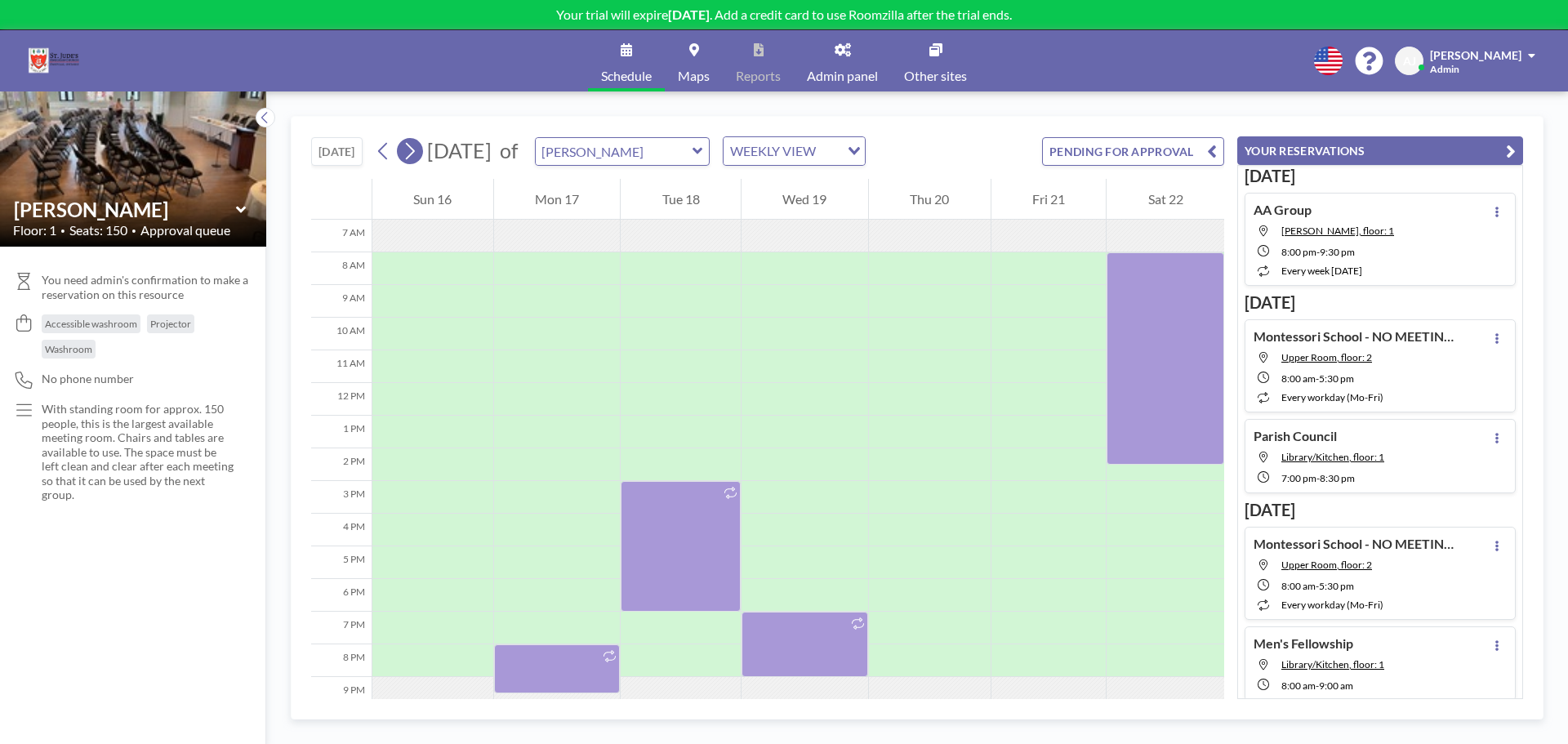
click at [413, 150] on icon at bounding box center [410, 151] width 16 height 25
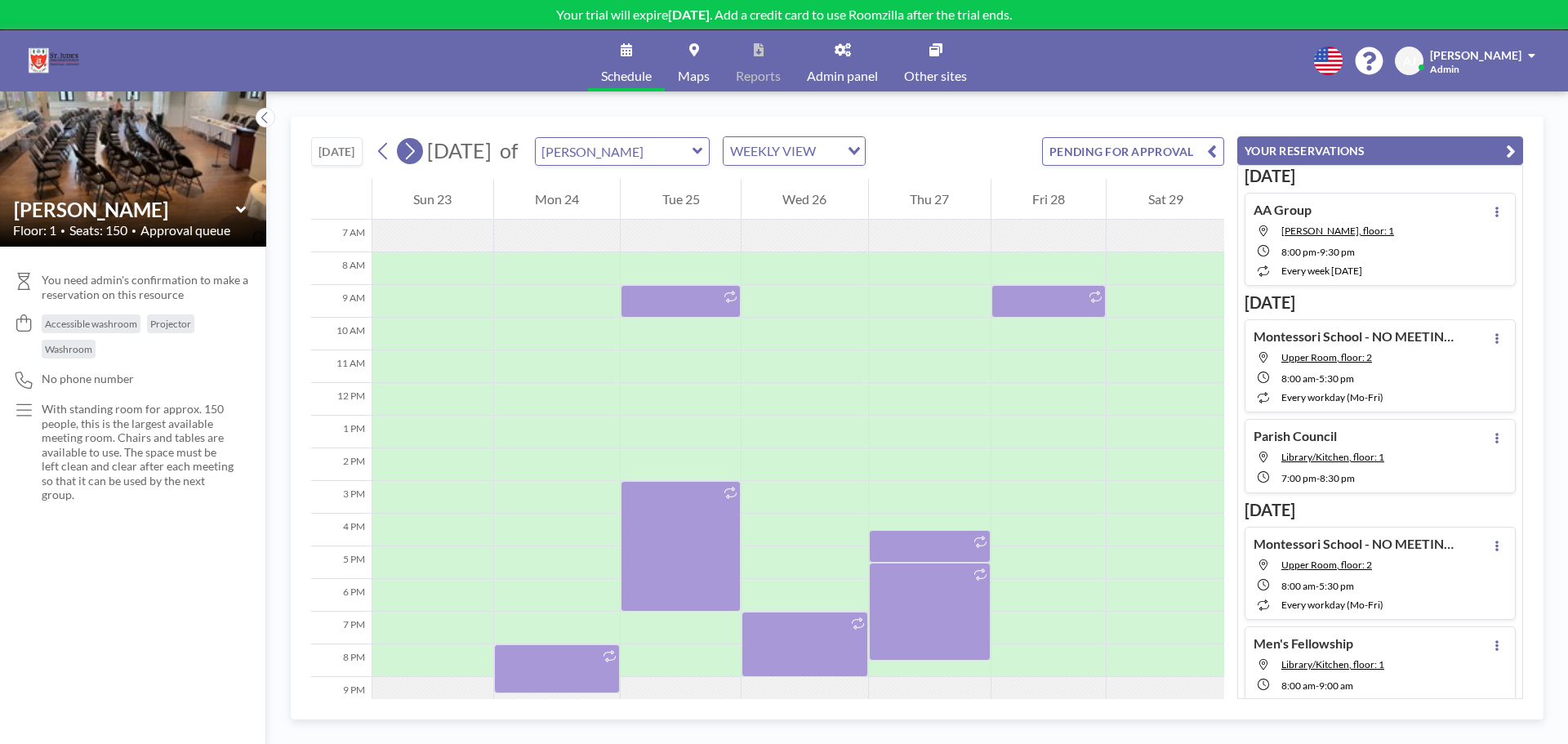
click at [413, 150] on icon at bounding box center [410, 151] width 16 height 25
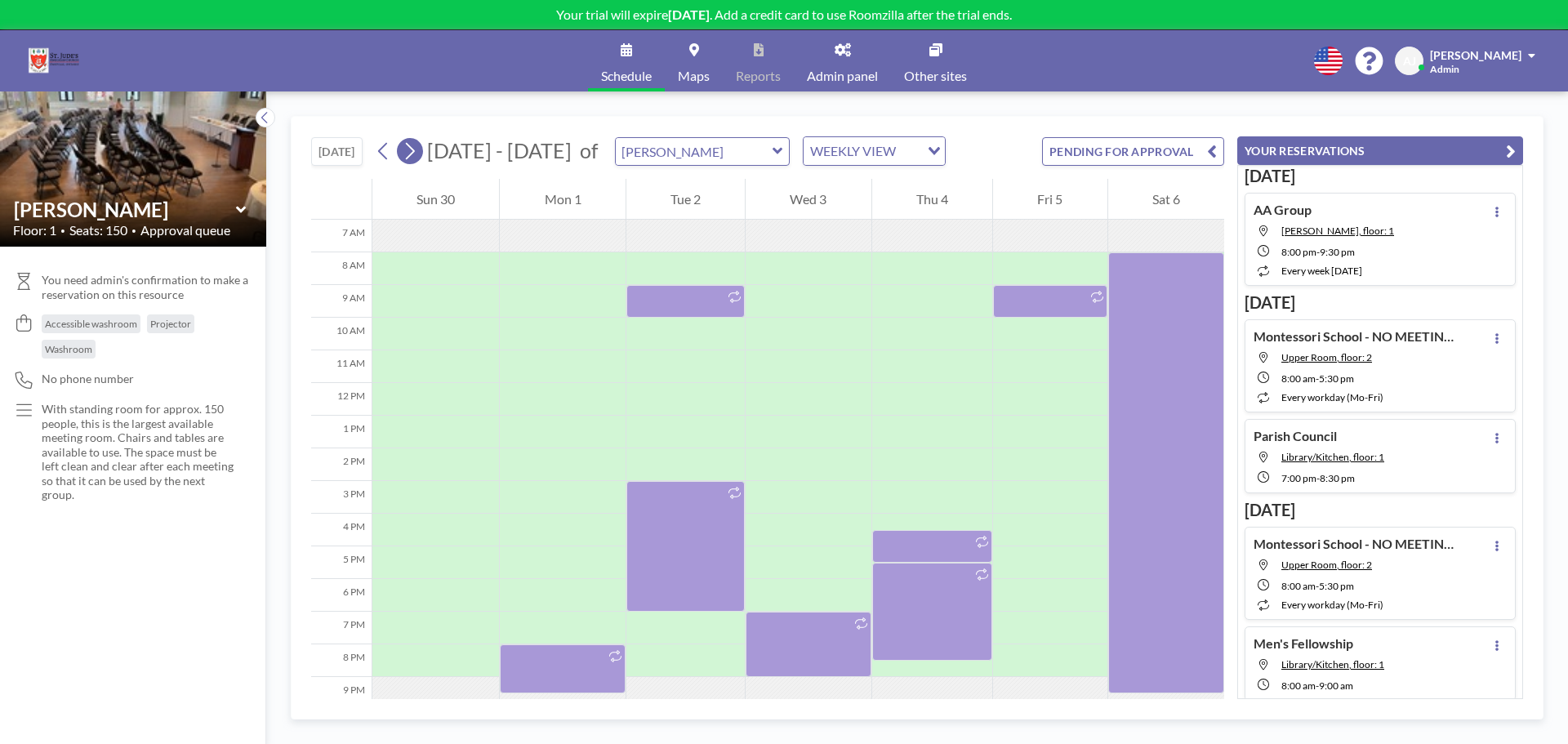
click at [413, 150] on icon at bounding box center [410, 151] width 16 height 25
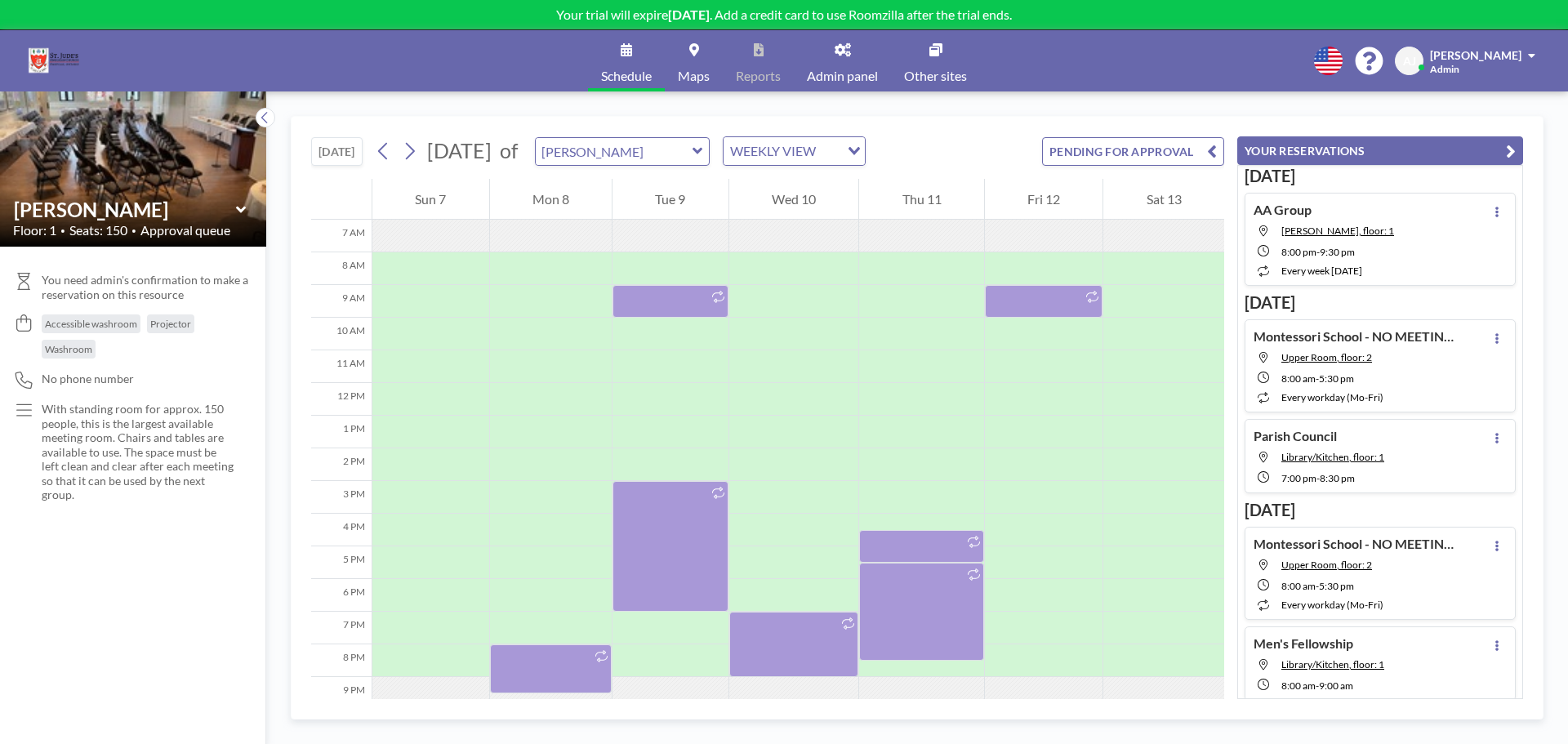
click at [332, 155] on button "[DATE]" at bounding box center [337, 152] width 52 height 29
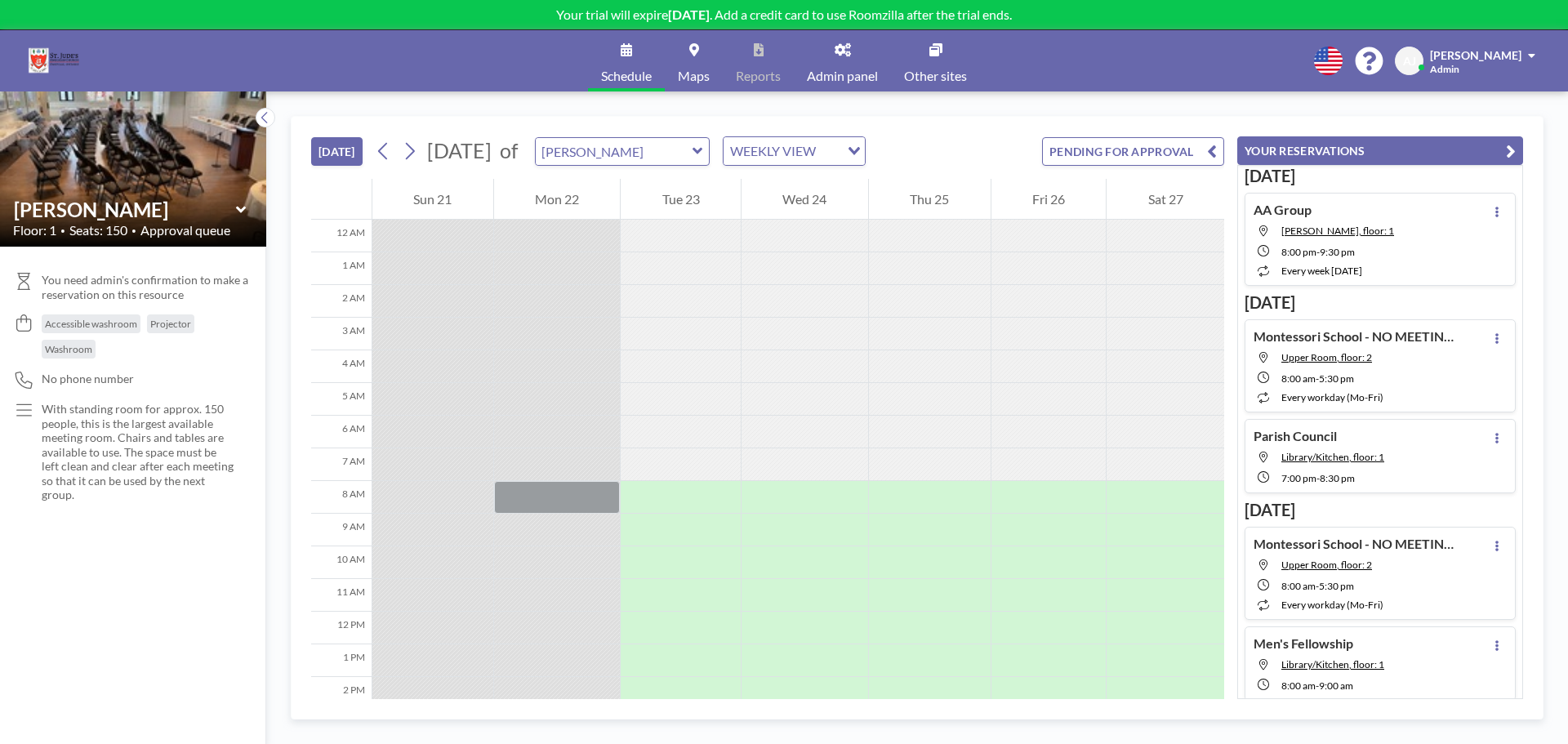
scroll to position [313, 0]
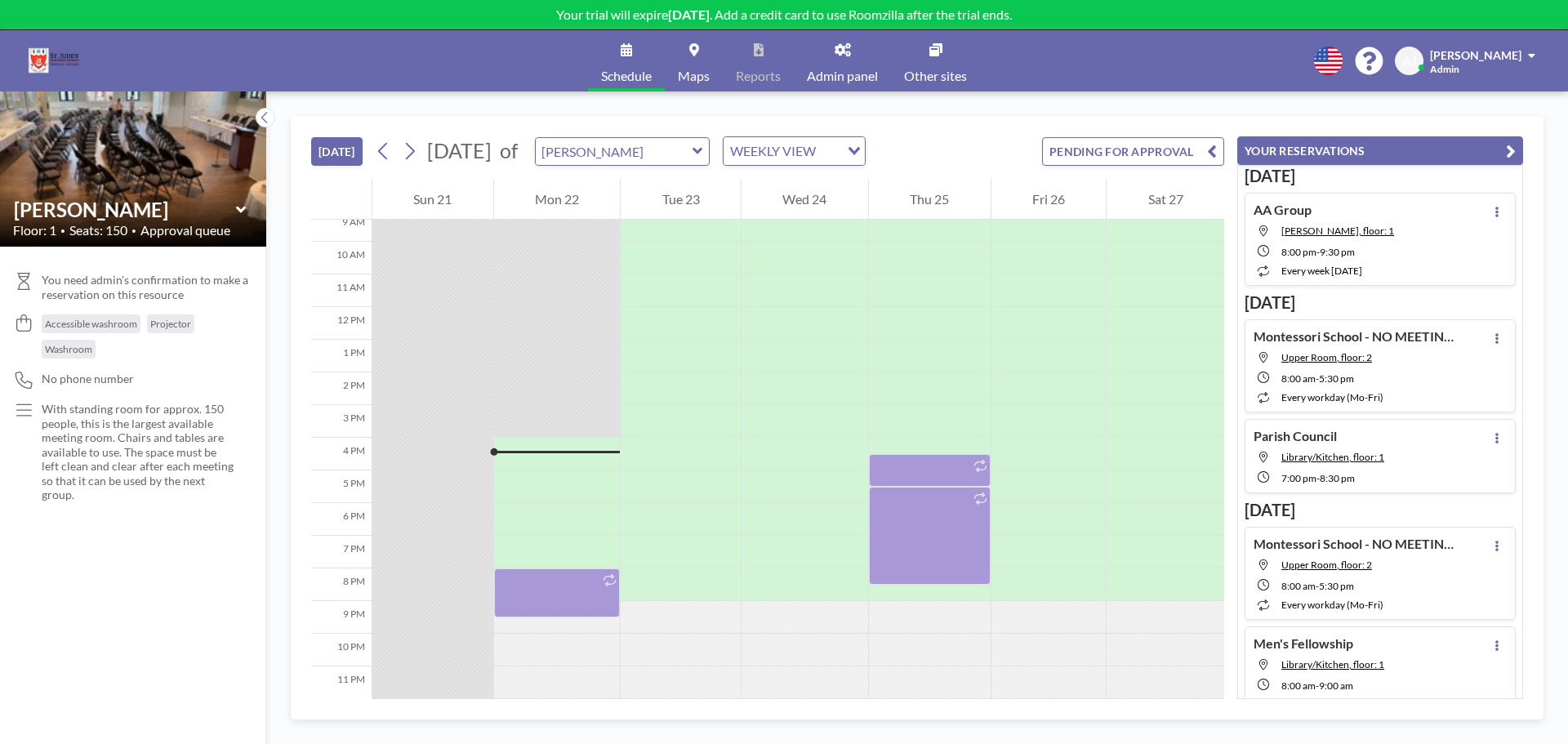
click at [980, 100] on div "[DATE] [DATE] of [PERSON_NAME] WEEKLY VIEW Loading... PENDING FOR APPROVAL 12 A…" at bounding box center [918, 417] width 1302 height 653
click at [410, 145] on icon at bounding box center [410, 151] width 16 height 25
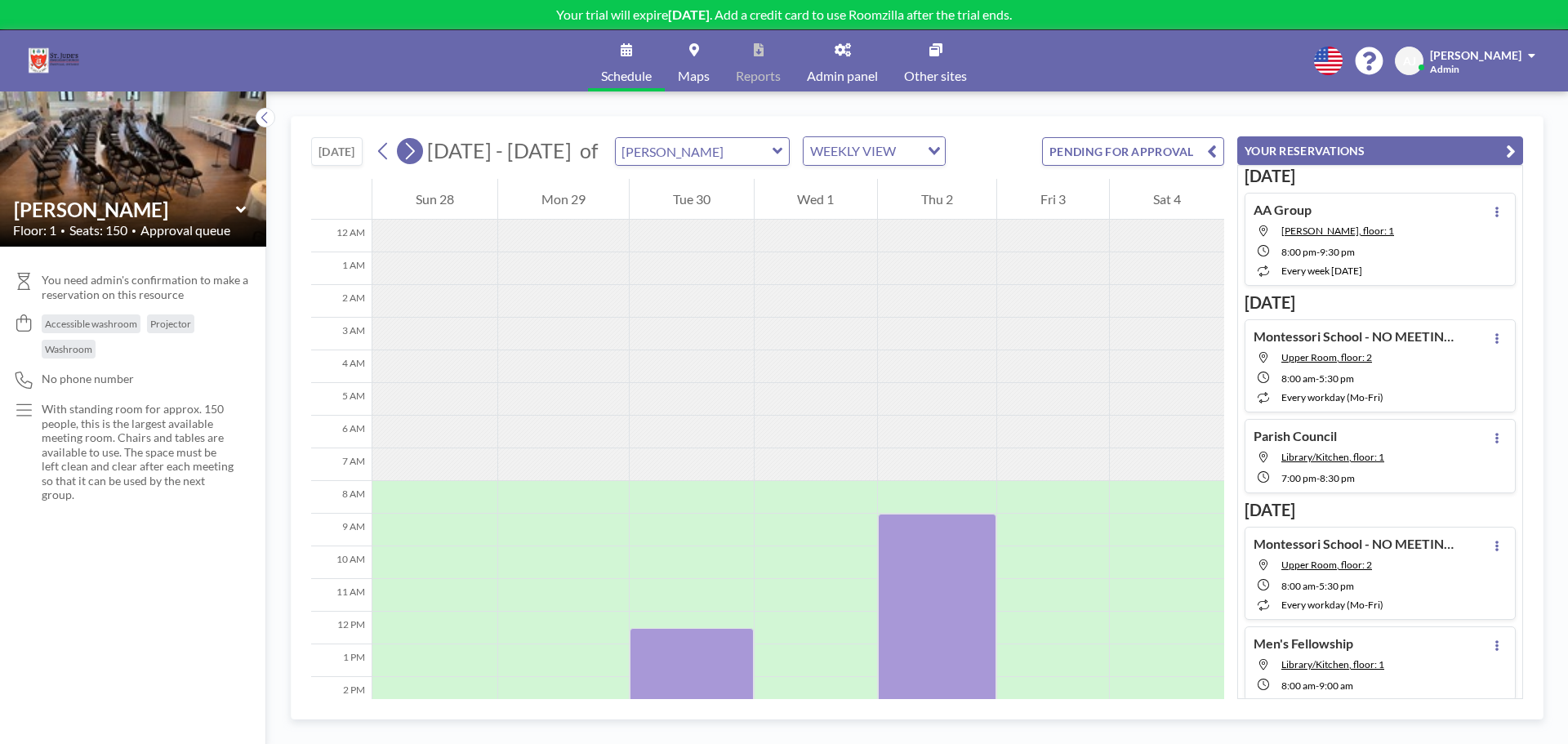
scroll to position [229, 0]
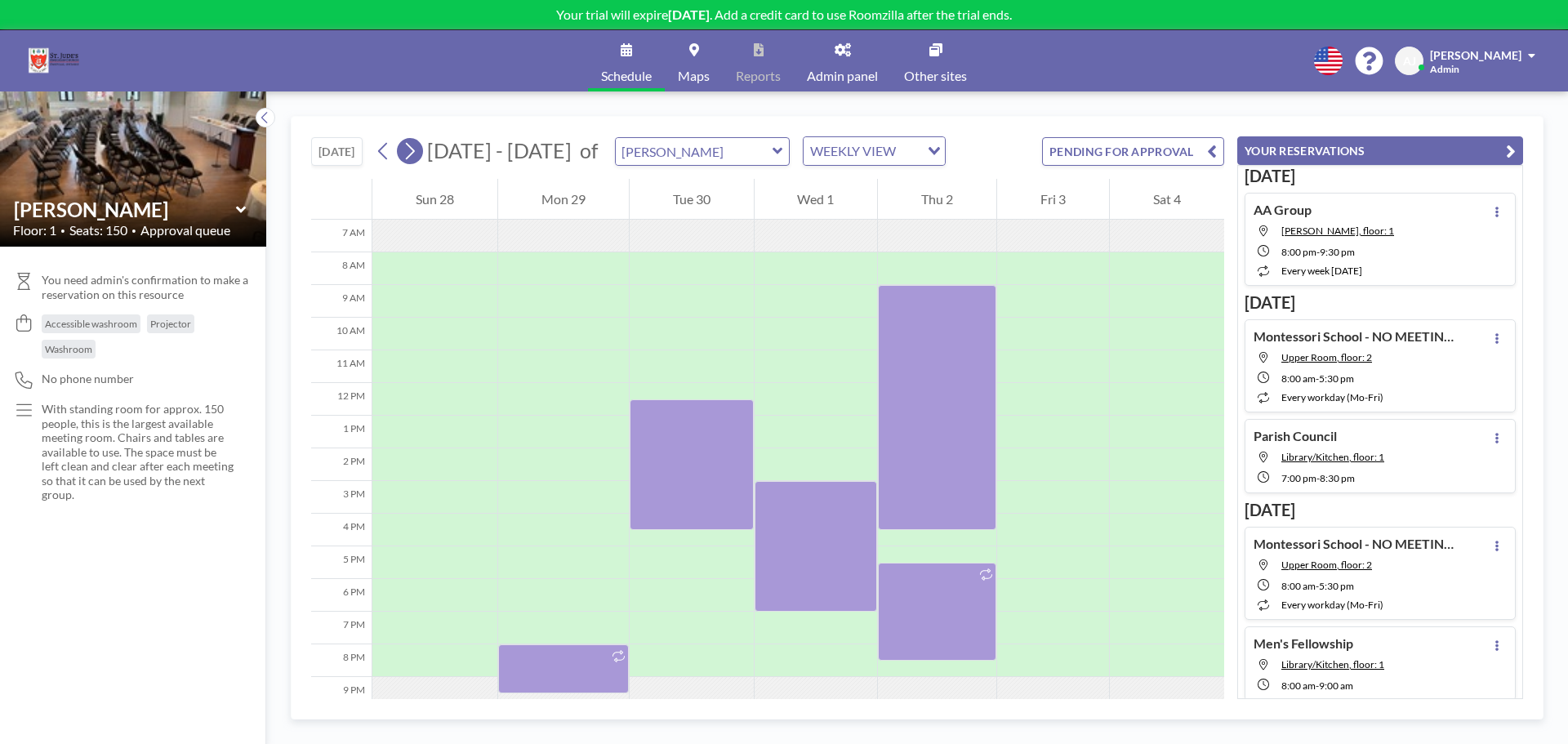
click at [410, 145] on icon at bounding box center [410, 151] width 16 height 25
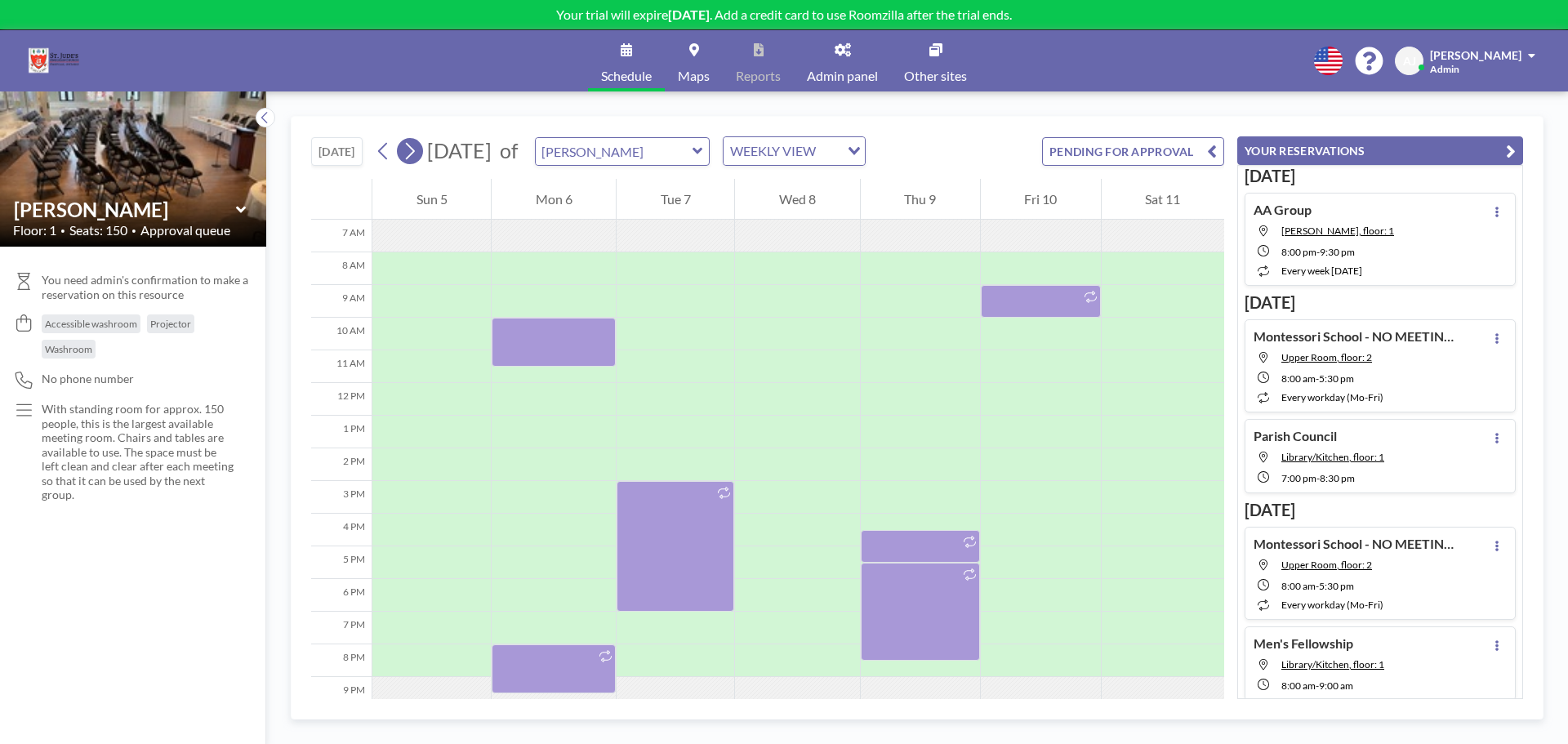
click at [417, 160] on icon at bounding box center [410, 151] width 16 height 25
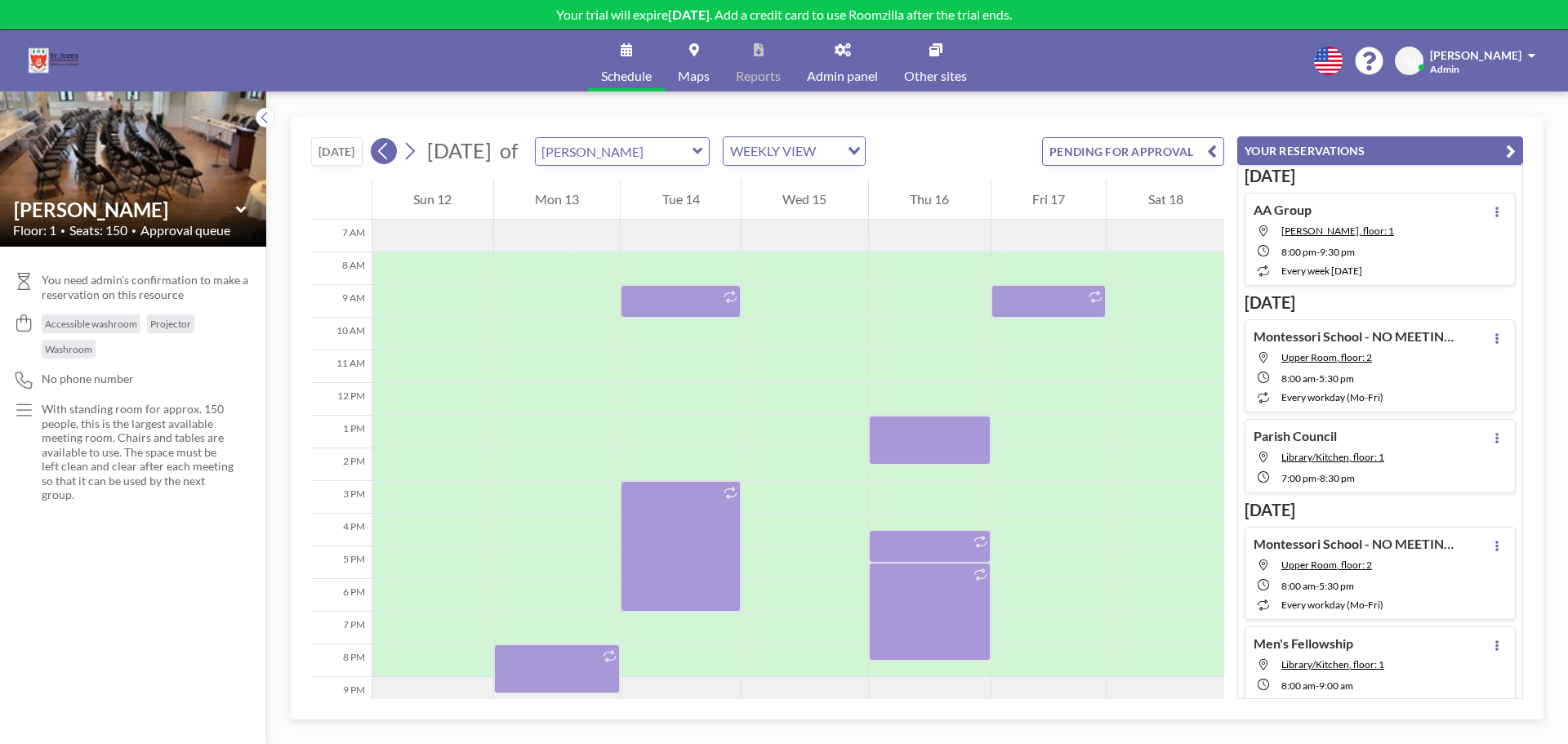
click at [387, 157] on icon at bounding box center [382, 152] width 9 height 18
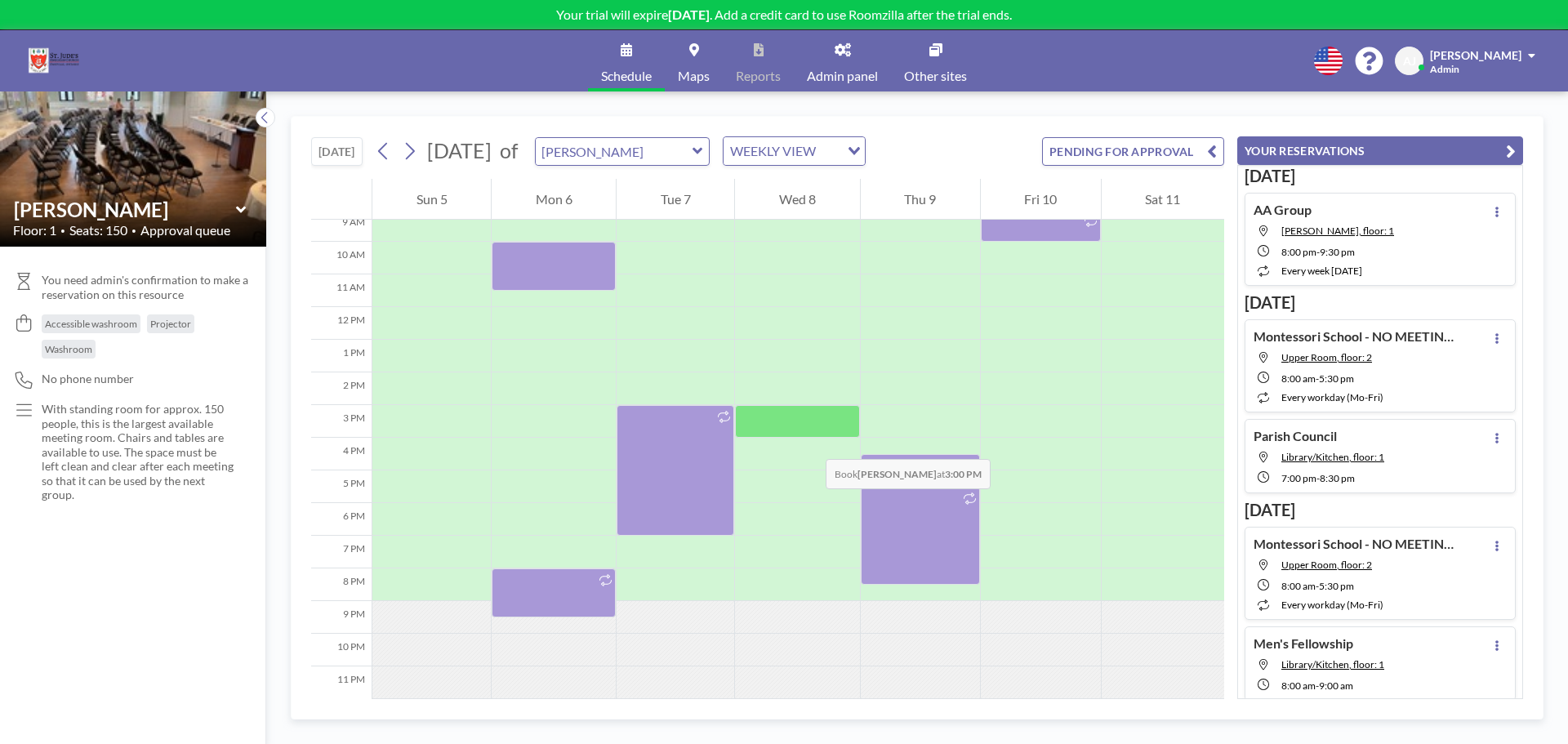
scroll to position [313, 0]
click at [339, 144] on button "[DATE]" at bounding box center [337, 152] width 52 height 29
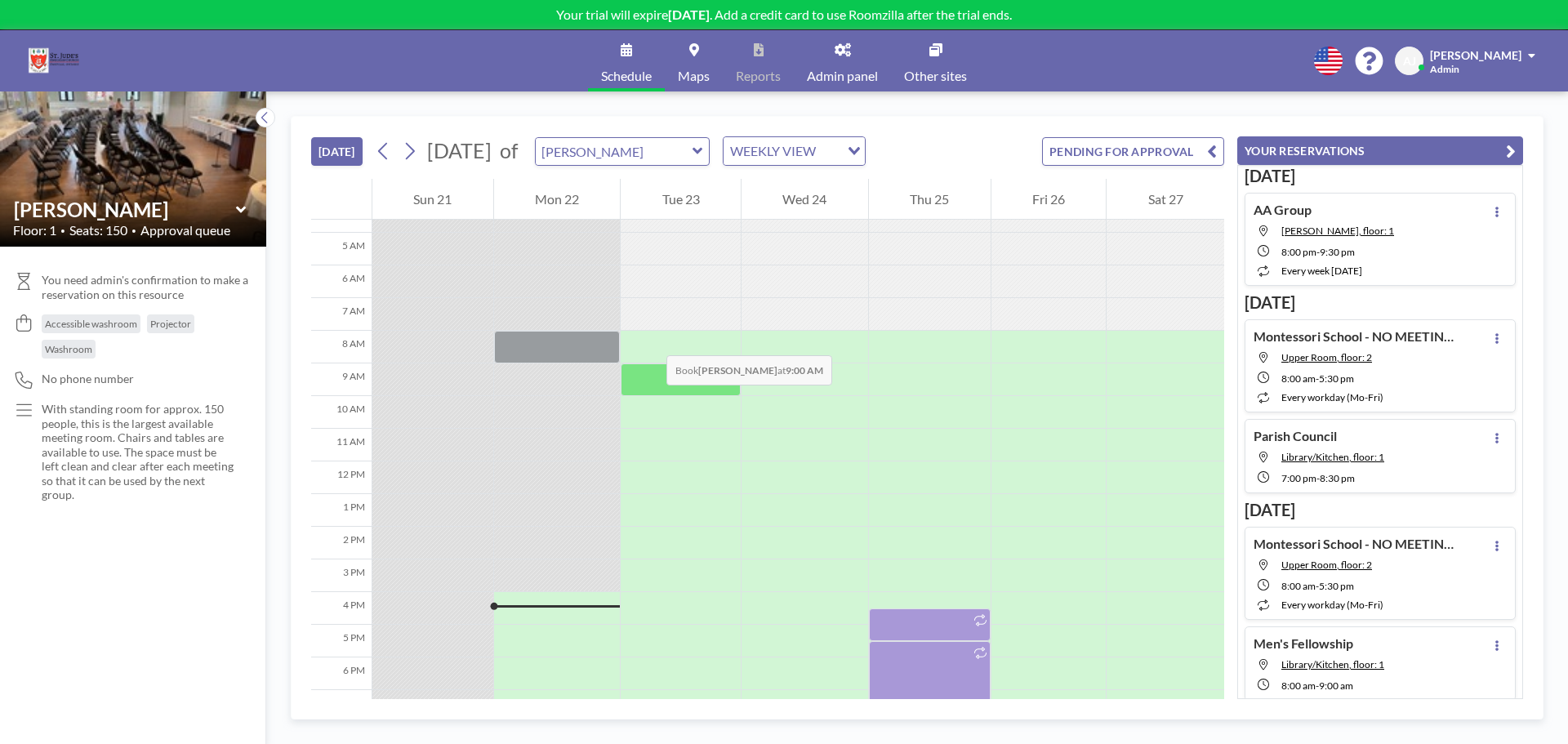
scroll to position [150, 0]
click at [422, 150] on button at bounding box center [410, 152] width 26 height 26
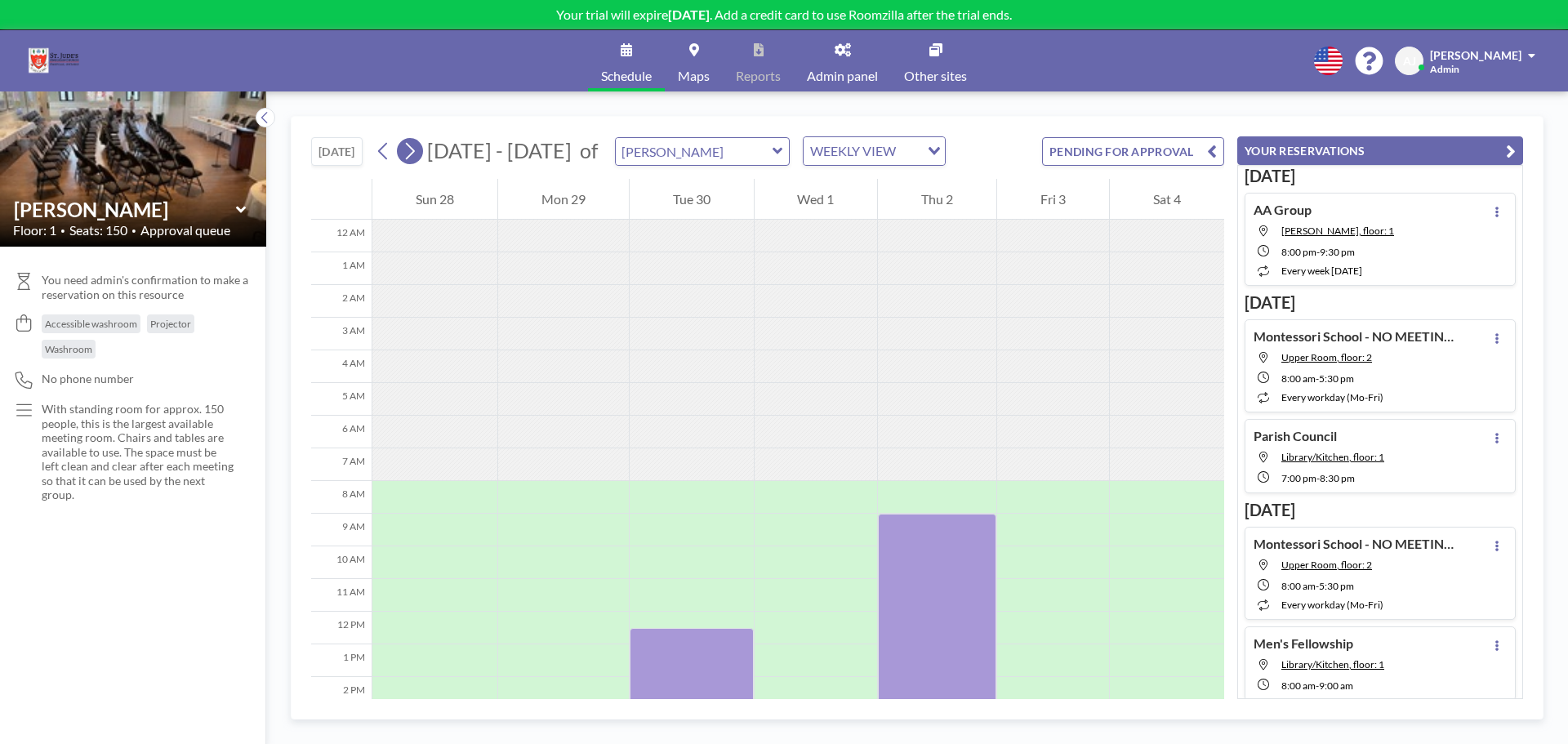
scroll to position [229, 0]
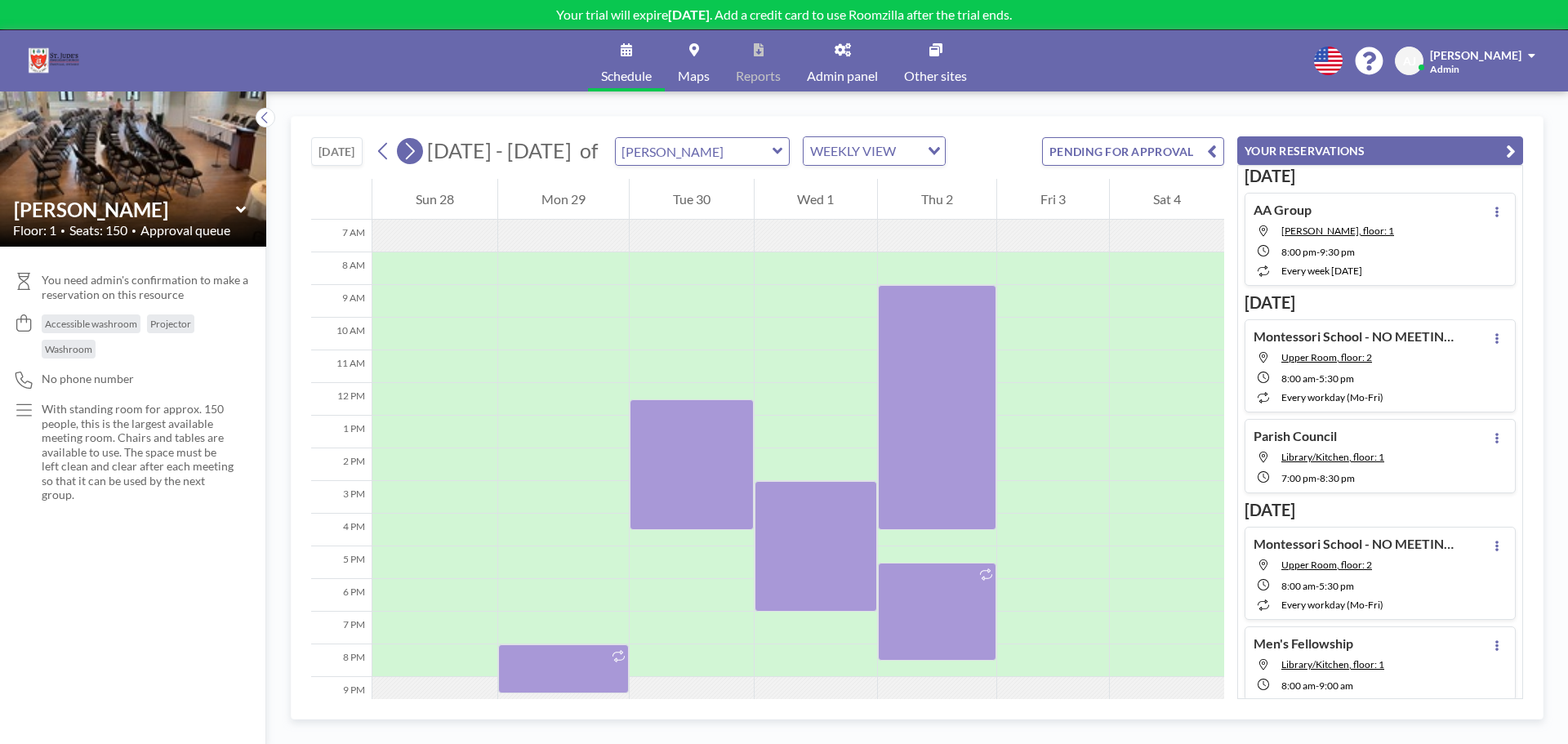
click at [422, 150] on button at bounding box center [410, 152] width 26 height 26
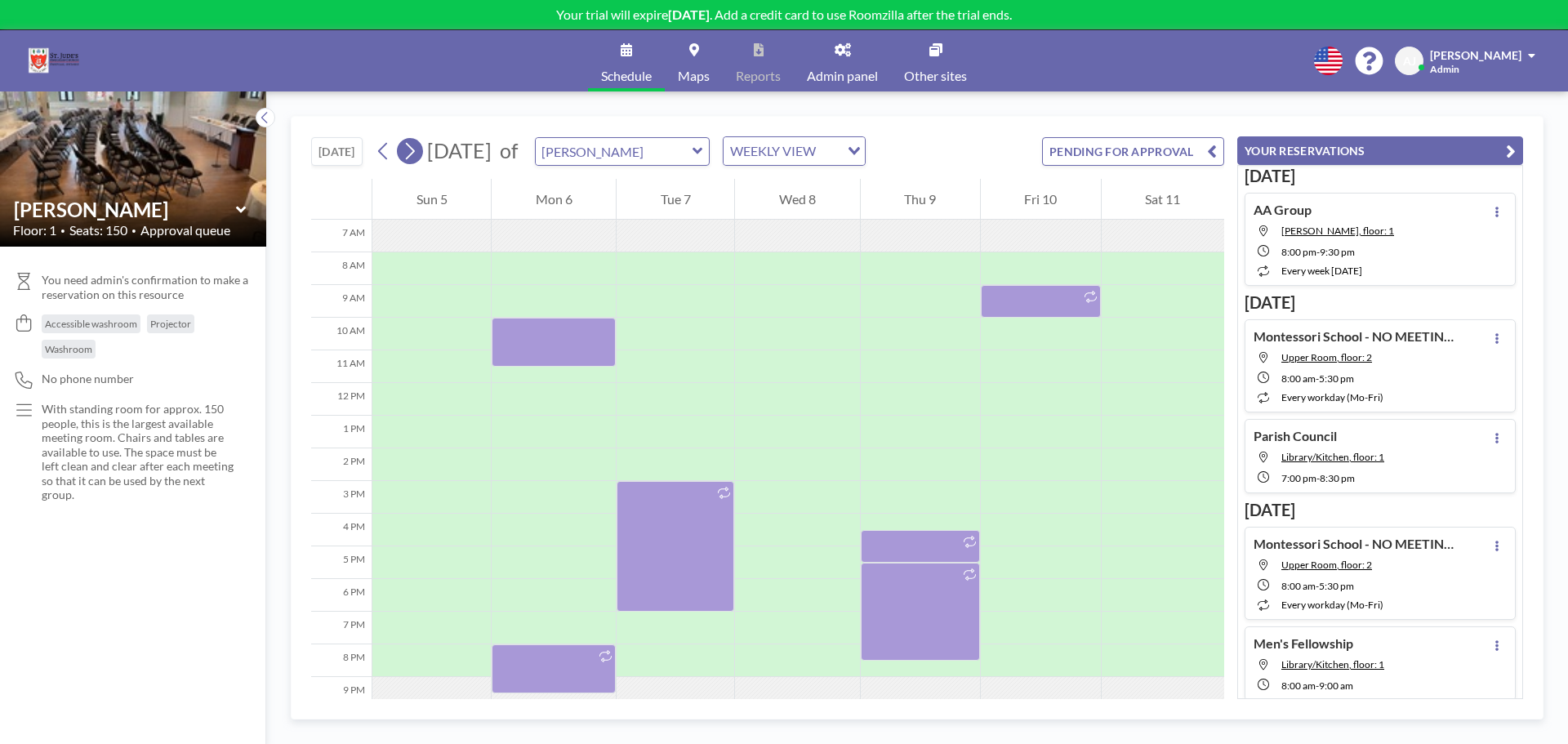
click at [422, 150] on button at bounding box center [410, 152] width 26 height 26
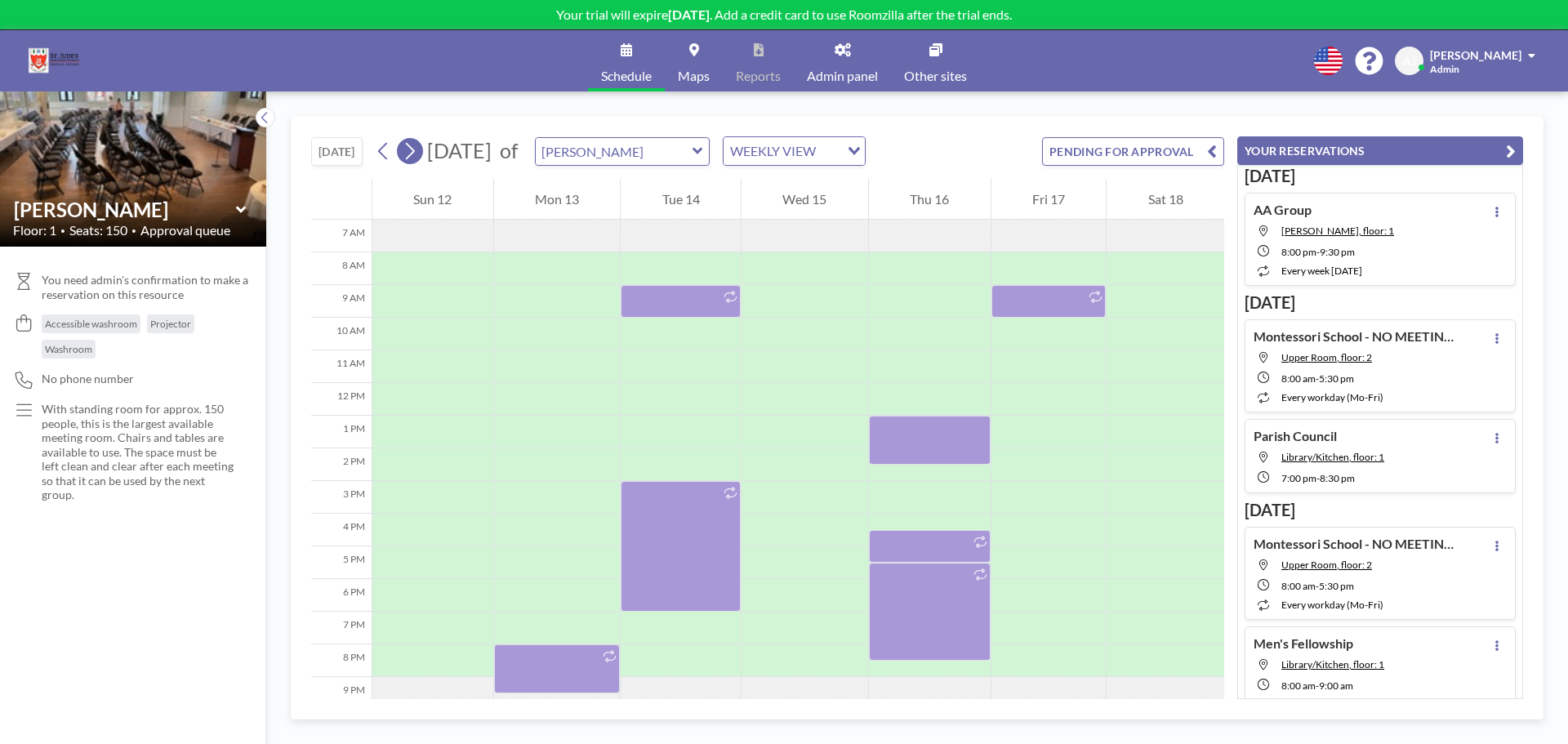
click at [422, 150] on button at bounding box center [410, 152] width 26 height 26
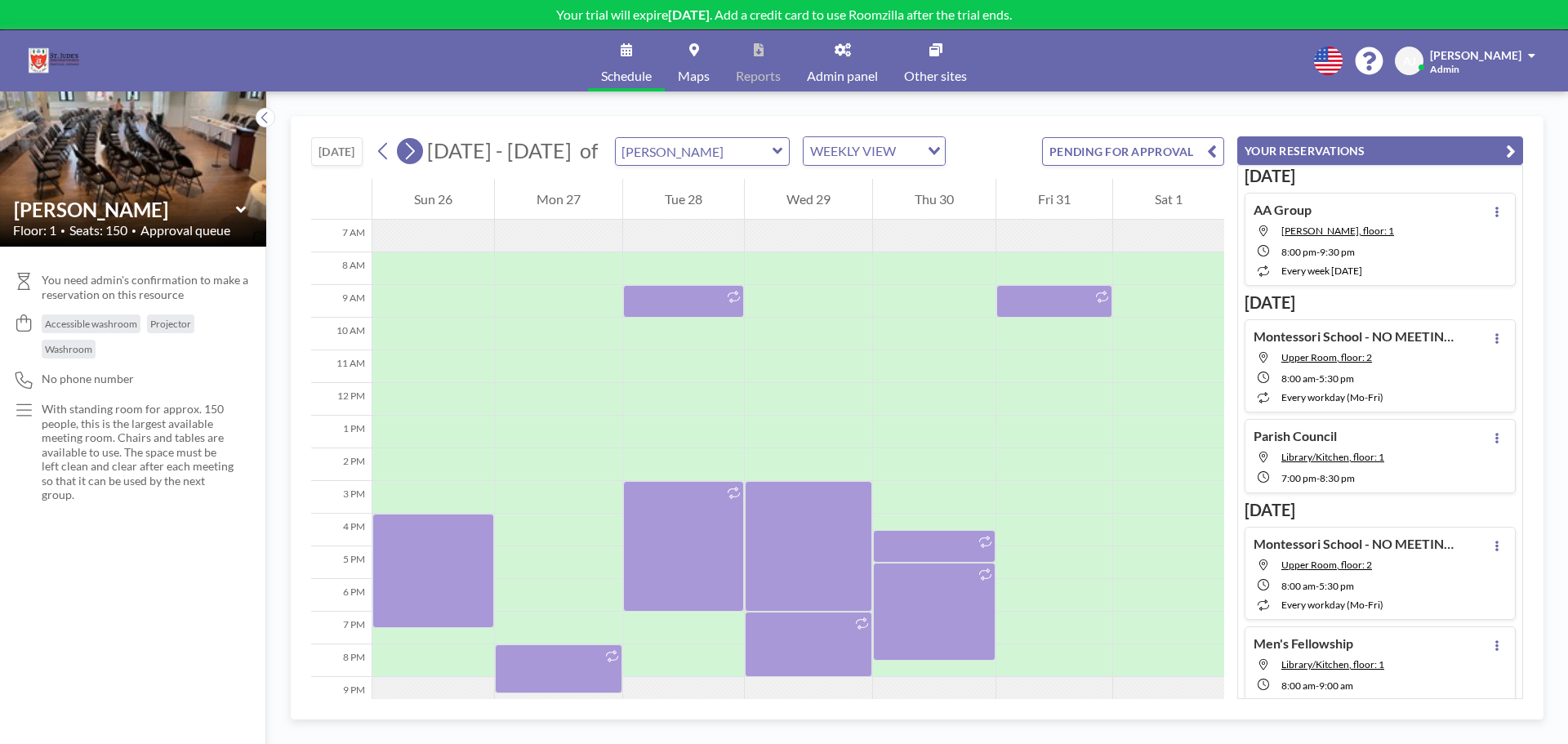
click at [422, 150] on button at bounding box center [410, 152] width 26 height 26
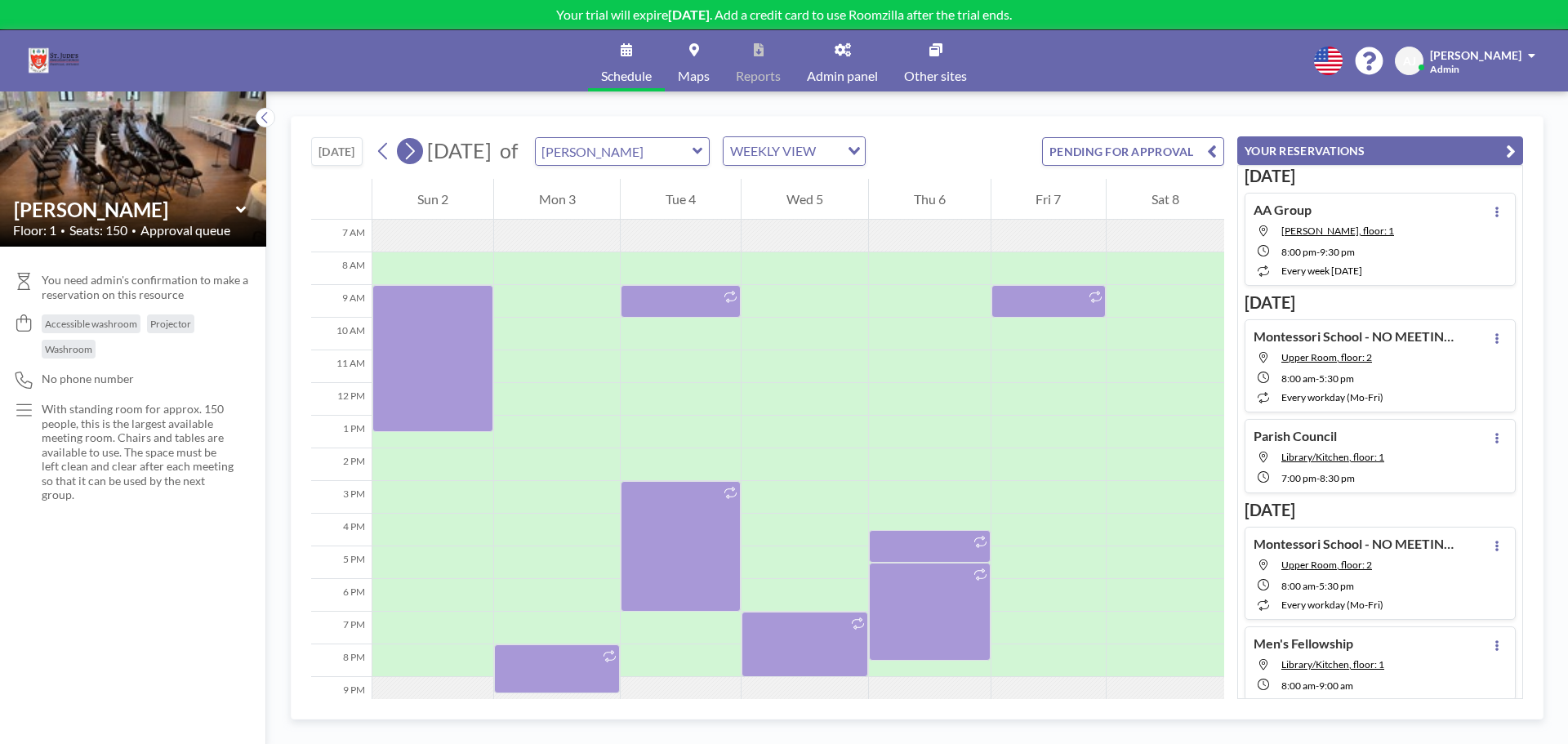
click at [417, 147] on icon at bounding box center [410, 151] width 16 height 25
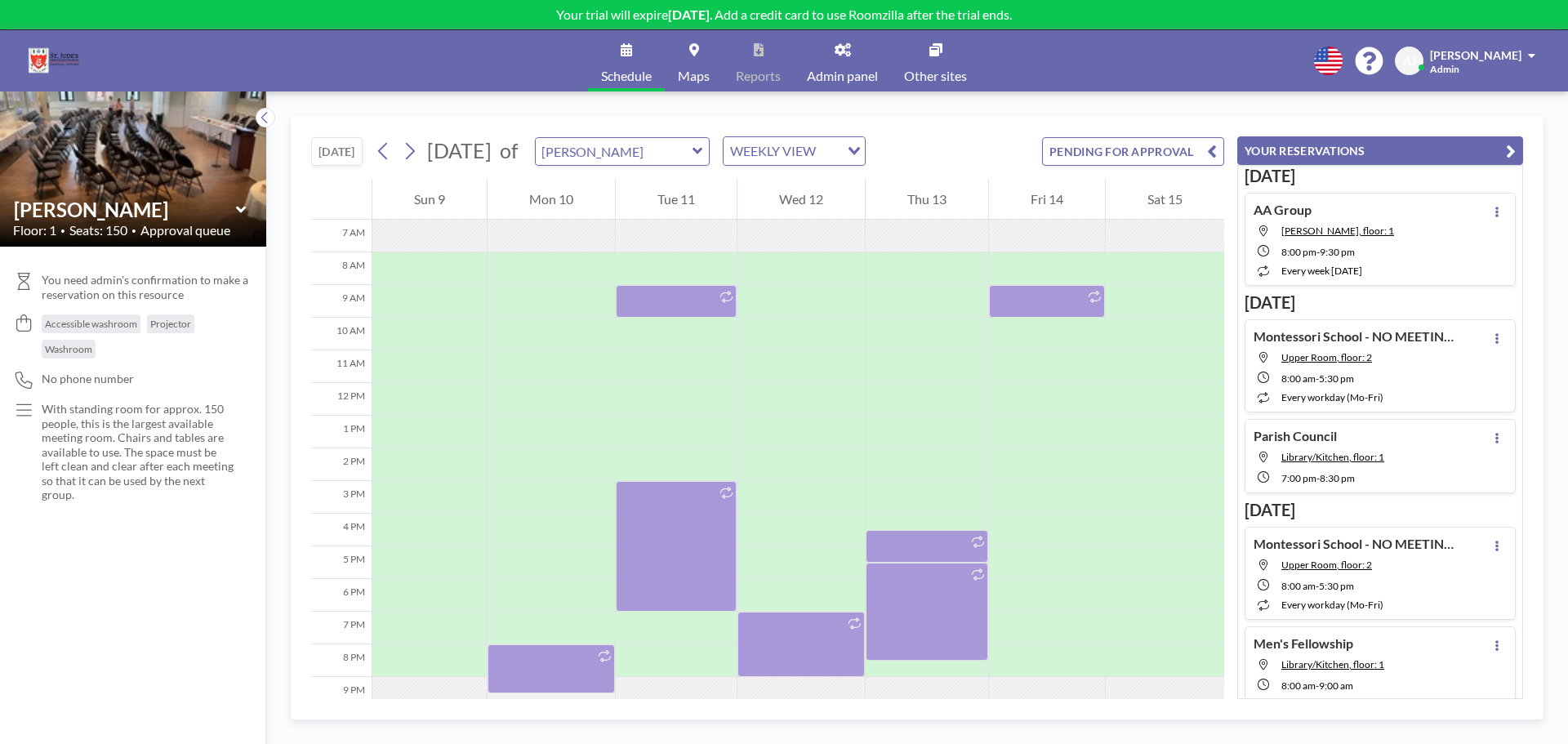
click at [1029, 135] on div "[DATE] [DATE] of [PERSON_NAME] WEEKLY VIEW Loading... PENDING FOR APPROVAL" at bounding box center [768, 147] width 913 height 62
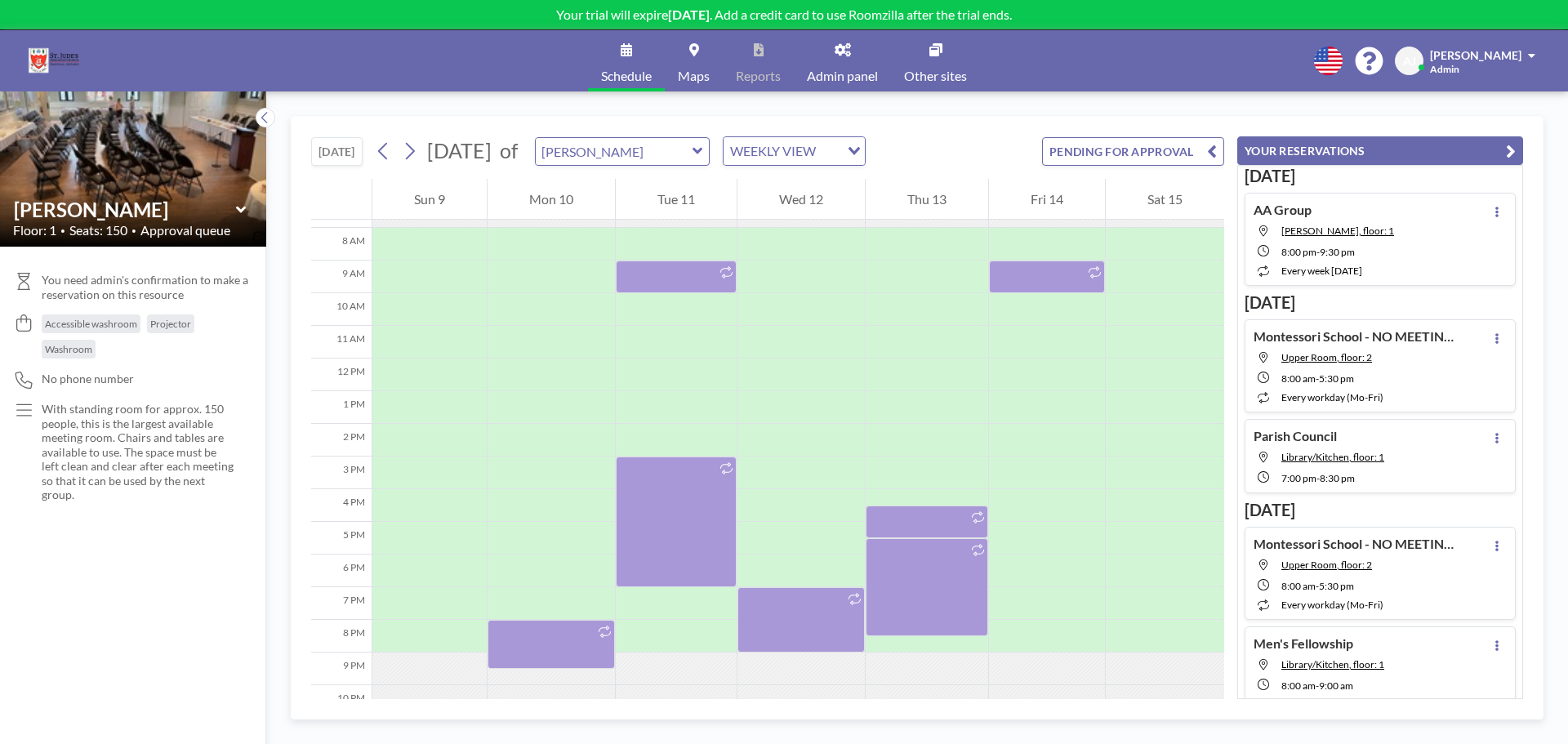
scroll to position [313, 0]
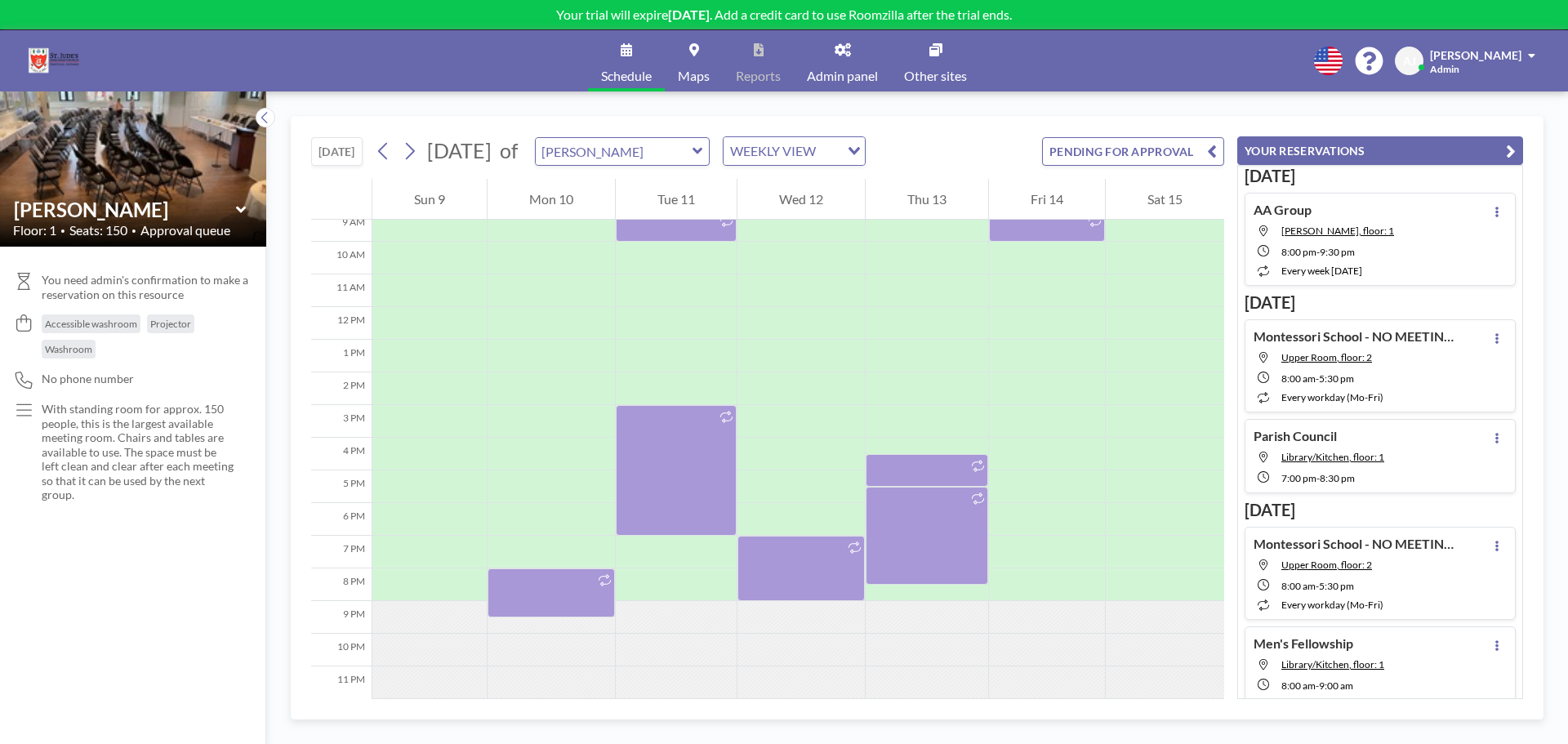
click at [989, 158] on div "[DATE] [DATE] of [PERSON_NAME] WEEKLY VIEW Loading... PENDING FOR APPROVAL" at bounding box center [768, 147] width 913 height 62
click at [1021, 138] on div "[DATE] [DATE] [DATE] S M T W T F S 26 27 28 29 30 31 1 2 3 4 5 6 7 8 9 10 11 12…" at bounding box center [768, 147] width 913 height 62
click at [1006, 145] on div "[DATE] [DATE] of [PERSON_NAME] WEEKLY VIEW Loading... PENDING FOR APPROVAL" at bounding box center [768, 147] width 913 height 62
click at [1512, 148] on icon "button" at bounding box center [1511, 151] width 10 height 19
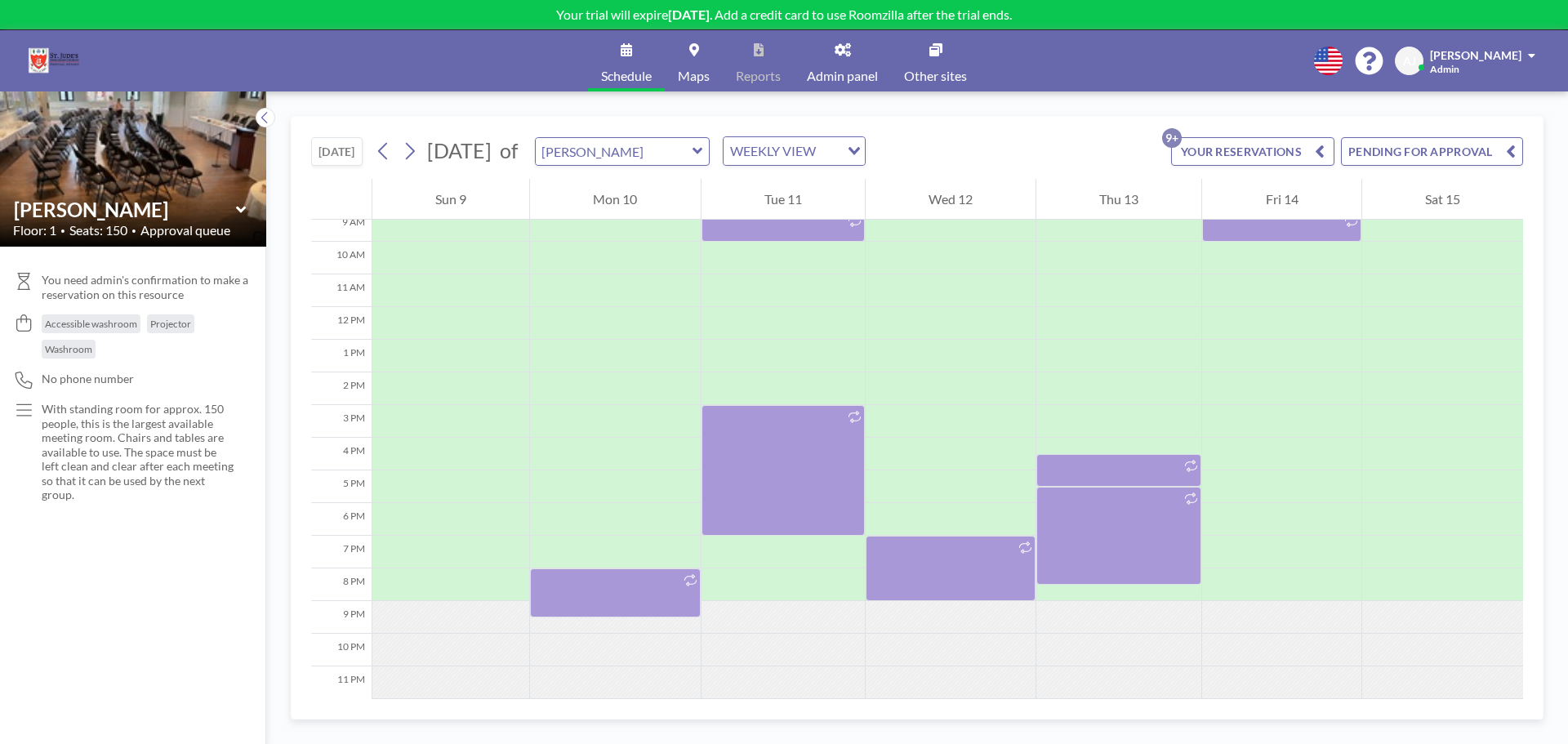
click at [849, 46] on icon at bounding box center [842, 49] width 17 height 13
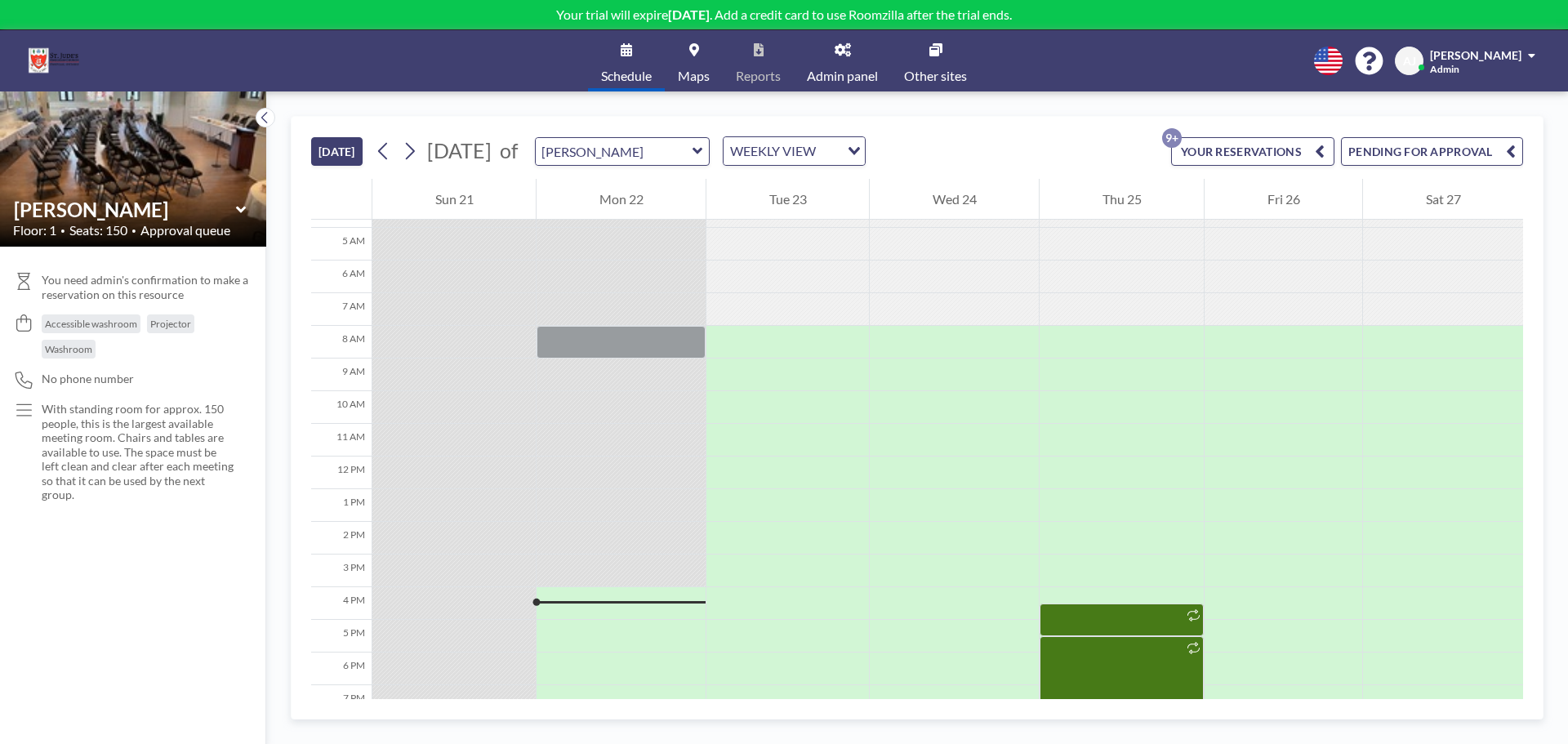
scroll to position [150, 0]
